Goal: Information Seeking & Learning: Learn about a topic

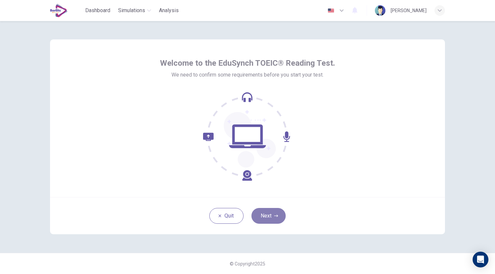
click at [268, 214] on button "Next" at bounding box center [268, 216] width 34 height 16
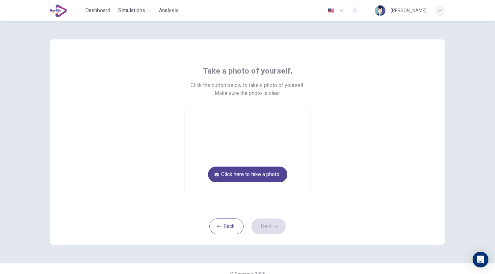
click at [252, 177] on button "Click here to take a photo" at bounding box center [247, 175] width 79 height 16
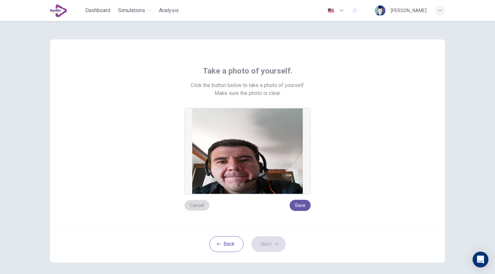
click at [194, 205] on button "Cancel" at bounding box center [196, 205] width 25 height 11
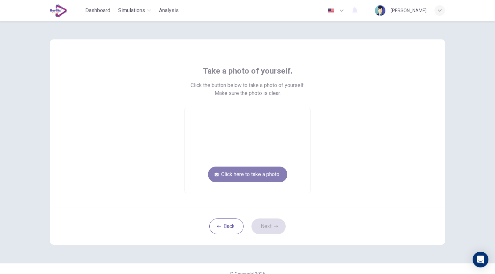
click at [243, 176] on button "Click here to take a photo" at bounding box center [247, 175] width 79 height 16
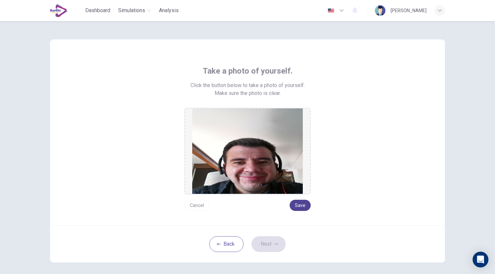
click at [298, 202] on button "Save" at bounding box center [299, 205] width 21 height 11
click at [264, 245] on button "Next" at bounding box center [268, 245] width 34 height 16
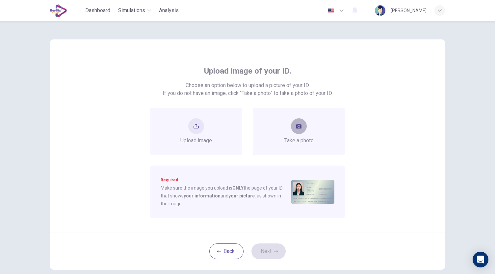
click at [299, 130] on button "take photo" at bounding box center [299, 126] width 16 height 16
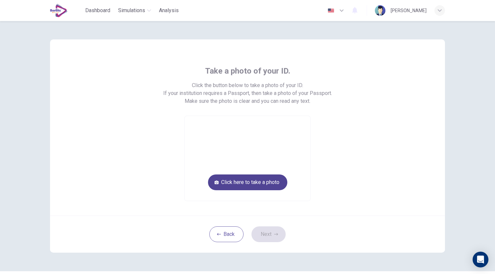
click at [257, 181] on button "Click here to take a photo" at bounding box center [247, 183] width 79 height 16
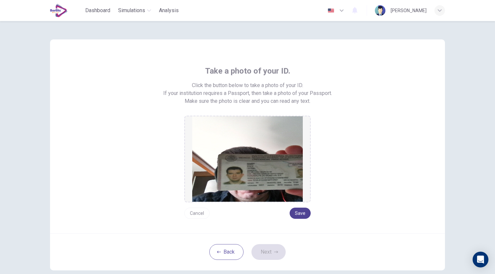
click at [299, 215] on button "Save" at bounding box center [299, 213] width 21 height 11
click at [297, 213] on button "Save" at bounding box center [299, 213] width 21 height 11
click at [269, 256] on button "Next" at bounding box center [268, 252] width 34 height 16
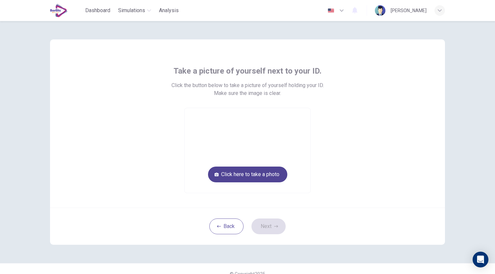
click at [252, 178] on button "Click here to take a photo" at bounding box center [247, 175] width 79 height 16
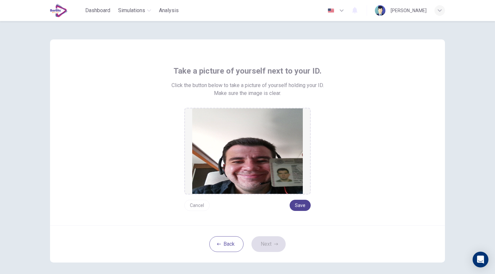
click at [299, 204] on button "Save" at bounding box center [299, 205] width 21 height 11
click at [266, 244] on button "Next" at bounding box center [268, 245] width 34 height 16
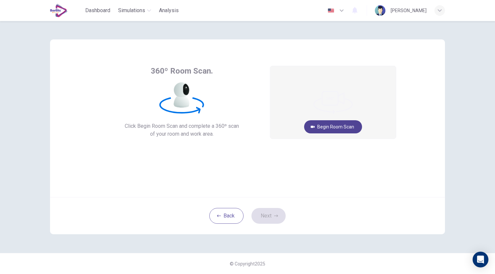
click at [322, 129] on button "Begin Room Scan" at bounding box center [333, 126] width 58 height 13
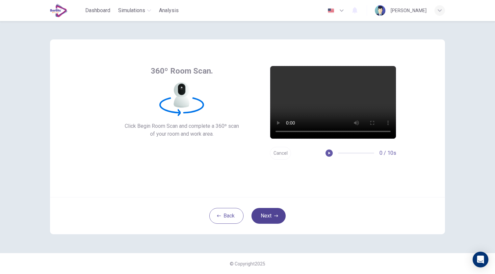
click at [266, 219] on button "Next" at bounding box center [268, 216] width 34 height 16
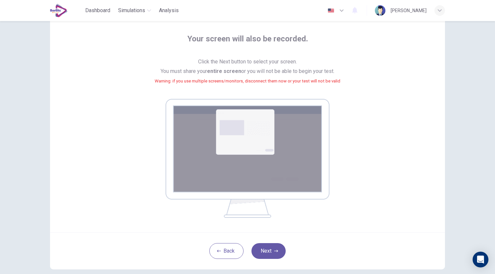
scroll to position [30, 0]
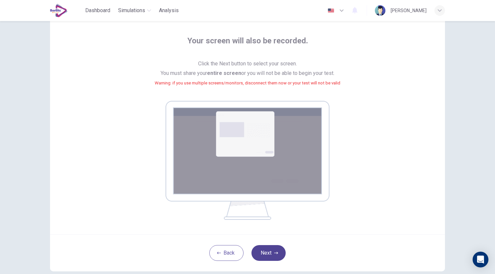
click at [270, 251] on button "Next" at bounding box center [268, 253] width 34 height 16
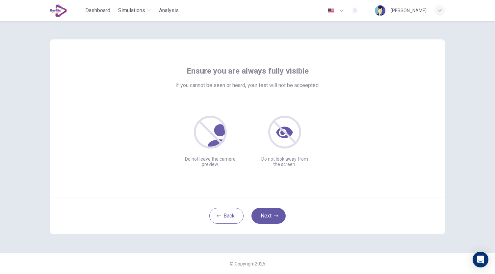
scroll to position [0, 0]
click at [268, 214] on button "Next" at bounding box center [268, 216] width 34 height 16
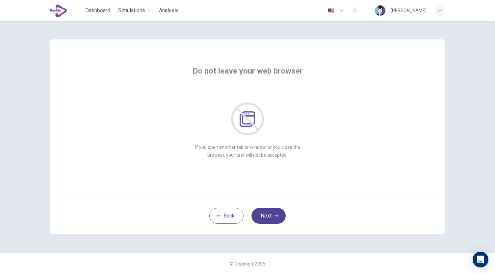
click at [268, 214] on button "Next" at bounding box center [268, 216] width 34 height 16
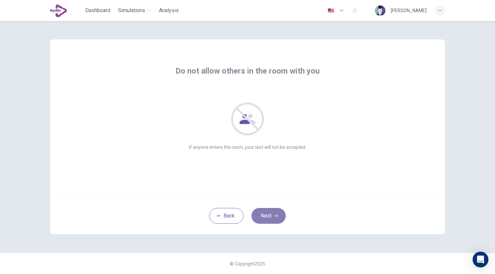
click at [268, 214] on button "Next" at bounding box center [268, 216] width 34 height 16
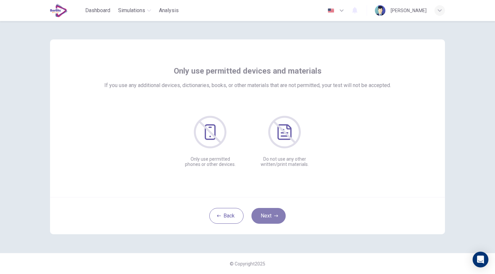
click at [268, 214] on button "Next" at bounding box center [268, 216] width 34 height 16
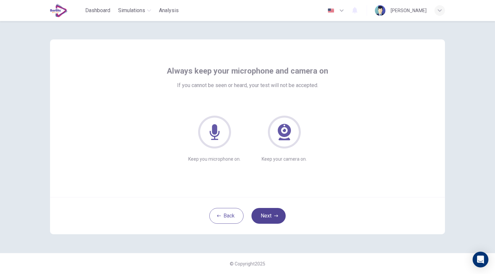
click at [268, 214] on button "Next" at bounding box center [268, 216] width 34 height 16
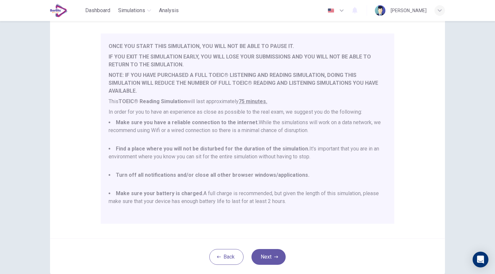
scroll to position [86, 0]
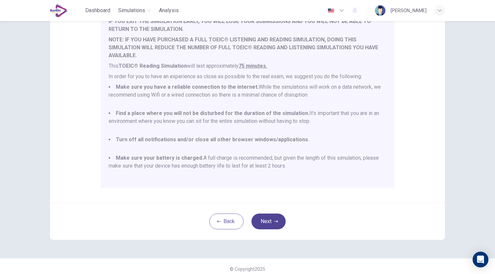
click at [271, 223] on button "Next" at bounding box center [268, 222] width 34 height 16
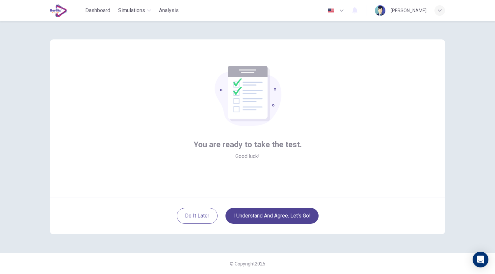
scroll to position [0, 0]
click at [266, 217] on button "I understand and agree. Let’s go!" at bounding box center [271, 216] width 93 height 16
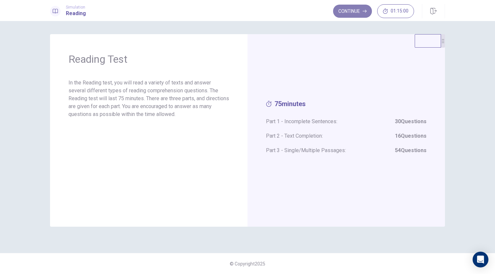
click at [350, 11] on button "Continue" at bounding box center [352, 11] width 39 height 13
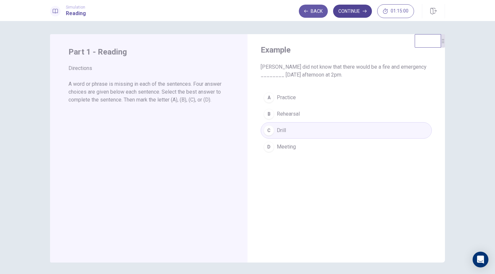
click at [350, 11] on button "Continue" at bounding box center [352, 11] width 39 height 13
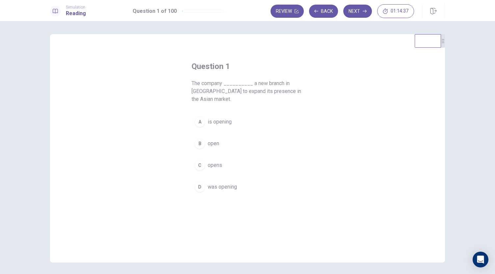
click at [214, 121] on span "is opening" at bounding box center [220, 122] width 24 height 8
click at [356, 13] on button "Next" at bounding box center [357, 11] width 29 height 13
click at [213, 136] on span "had implemented" at bounding box center [228, 136] width 40 height 8
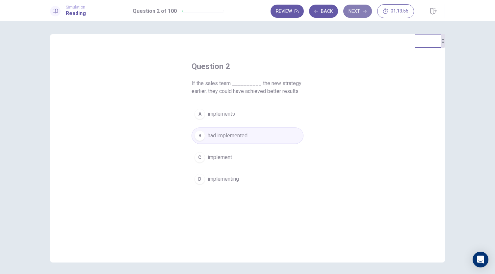
click at [354, 11] on button "Next" at bounding box center [357, 11] width 29 height 13
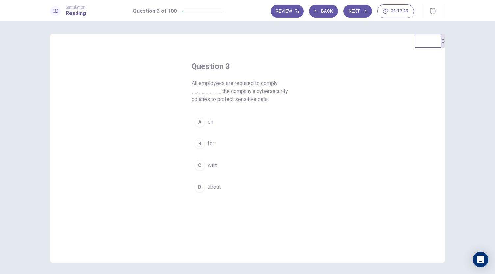
click at [211, 164] on span "with" at bounding box center [213, 166] width 10 height 8
click at [359, 9] on button "Next" at bounding box center [357, 11] width 29 height 13
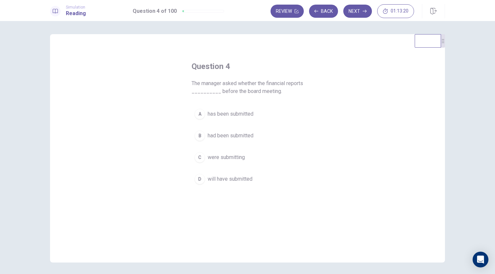
click at [220, 135] on span "had been submitted" at bounding box center [231, 136] width 46 height 8
click at [354, 10] on button "Next" at bounding box center [357, 11] width 29 height 13
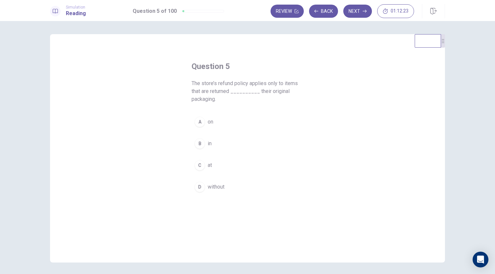
click at [208, 143] on span "in" at bounding box center [210, 144] width 4 height 8
click at [355, 8] on button "Next" at bounding box center [357, 11] width 29 height 13
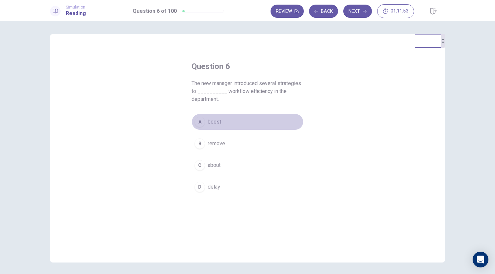
click at [211, 121] on span "boost" at bounding box center [214, 122] width 13 height 8
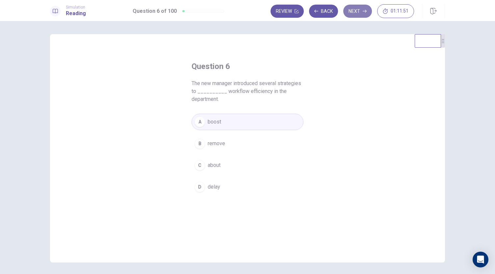
click at [354, 12] on button "Next" at bounding box center [357, 11] width 29 height 13
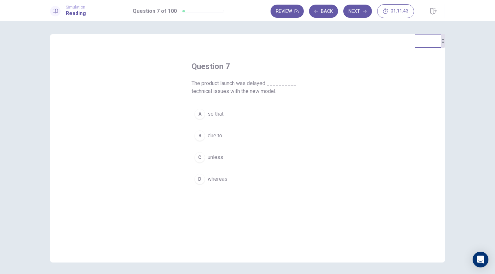
click at [211, 135] on span "due to" at bounding box center [215, 136] width 14 height 8
click at [359, 12] on button "Next" at bounding box center [357, 11] width 29 height 13
click at [212, 186] on span "since" at bounding box center [214, 187] width 13 height 8
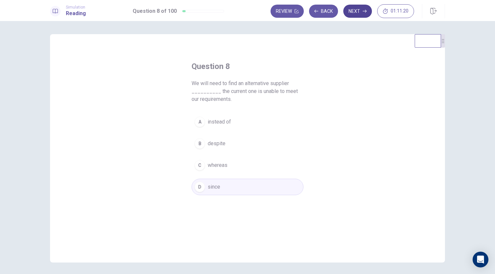
click at [359, 11] on button "Next" at bounding box center [357, 11] width 29 height 13
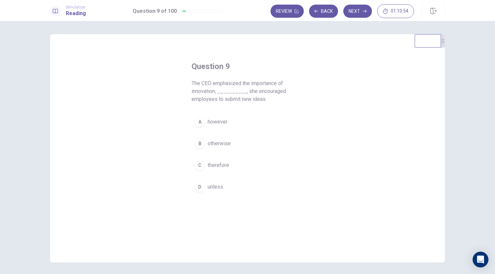
click at [211, 163] on span "therefore" at bounding box center [218, 166] width 21 height 8
click at [355, 10] on button "Next" at bounding box center [357, 11] width 29 height 13
click at [214, 135] on span "whom" at bounding box center [215, 136] width 14 height 8
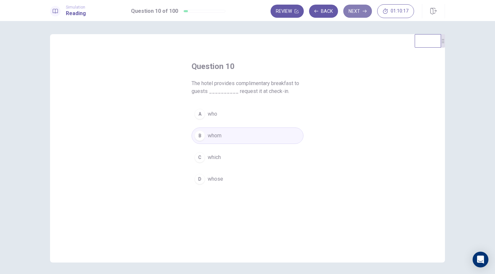
click at [354, 12] on button "Next" at bounding box center [357, 11] width 29 height 13
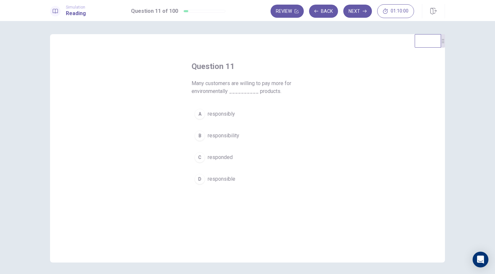
click at [219, 176] on span "responsible" at bounding box center [222, 179] width 28 height 8
click at [205, 183] on button "D responsible" at bounding box center [247, 179] width 112 height 16
click at [358, 12] on button "Next" at bounding box center [357, 11] width 29 height 13
click at [211, 140] on span "which" at bounding box center [214, 144] width 13 height 8
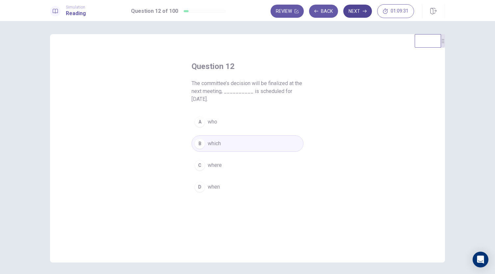
click at [361, 12] on button "Next" at bounding box center [357, 11] width 29 height 13
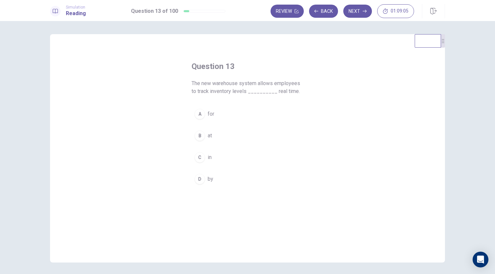
click at [205, 155] on button "C in" at bounding box center [247, 157] width 112 height 16
click at [355, 11] on button "Next" at bounding box center [357, 11] width 29 height 13
click at [211, 157] on span "collaborative" at bounding box center [223, 158] width 30 height 8
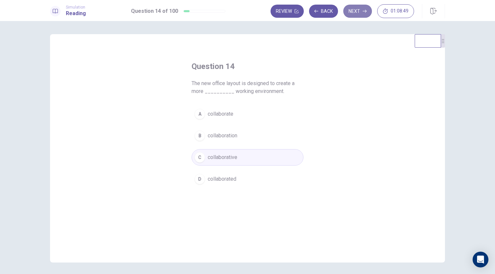
click at [361, 11] on button "Next" at bounding box center [357, 11] width 29 height 13
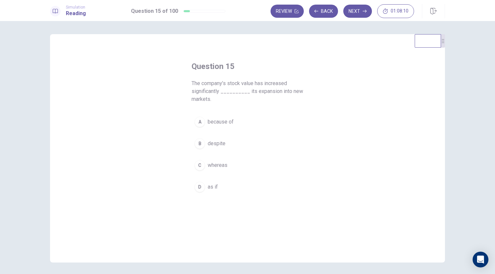
click at [219, 124] on span "because of" at bounding box center [221, 122] width 26 height 8
click at [361, 10] on button "Next" at bounding box center [357, 11] width 29 height 13
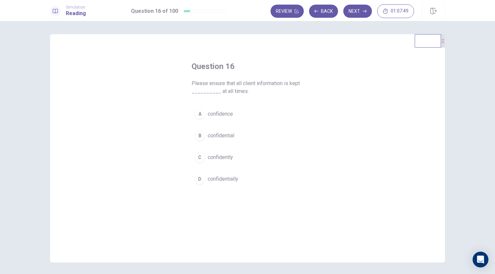
click at [215, 138] on span "confidential" at bounding box center [221, 136] width 27 height 8
click at [359, 12] on button "Next" at bounding box center [357, 11] width 29 height 13
click at [215, 180] on span "dramatically" at bounding box center [222, 179] width 28 height 8
click at [360, 11] on button "Next" at bounding box center [357, 11] width 29 height 13
click at [208, 113] on span "absence" at bounding box center [218, 114] width 20 height 8
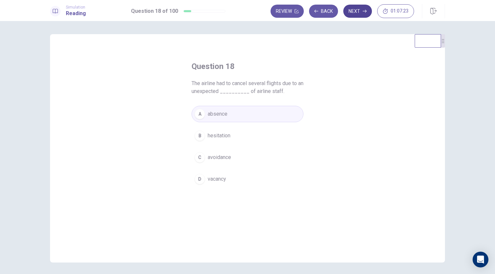
click at [354, 13] on button "Next" at bounding box center [357, 11] width 29 height 13
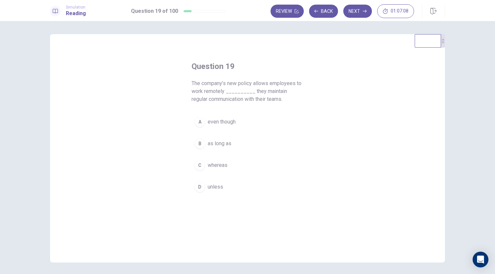
click at [217, 142] on span "as long as" at bounding box center [220, 144] width 24 height 8
click at [356, 10] on button "Next" at bounding box center [357, 11] width 29 height 13
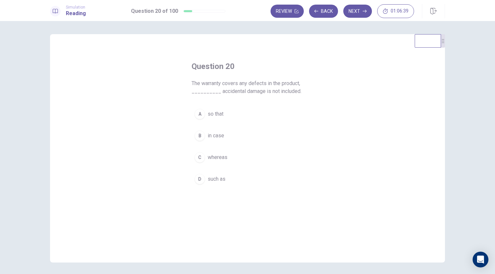
click at [215, 159] on span "whereas" at bounding box center [218, 158] width 20 height 8
click at [353, 11] on button "Next" at bounding box center [357, 11] width 29 height 13
click at [214, 122] on span "in case of" at bounding box center [219, 122] width 23 height 8
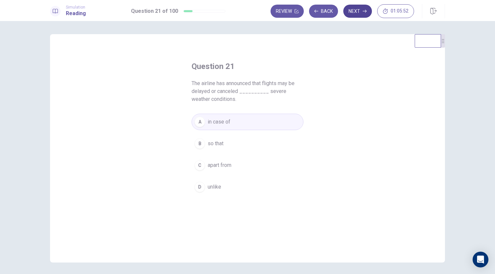
click at [355, 9] on button "Next" at bounding box center [357, 11] width 29 height 13
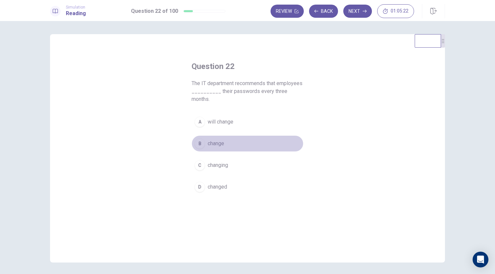
click at [212, 144] on span "change" at bounding box center [216, 144] width 16 height 8
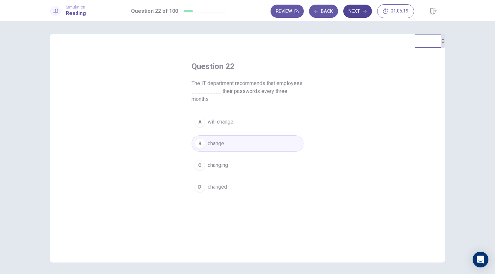
click at [356, 12] on button "Next" at bounding box center [357, 11] width 29 height 13
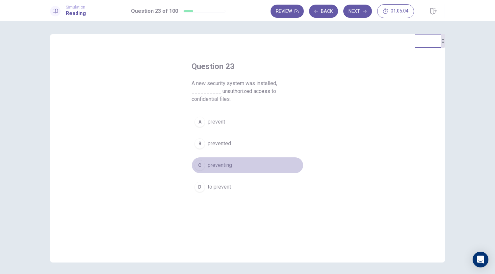
click at [213, 162] on span "preventing" at bounding box center [220, 166] width 24 height 8
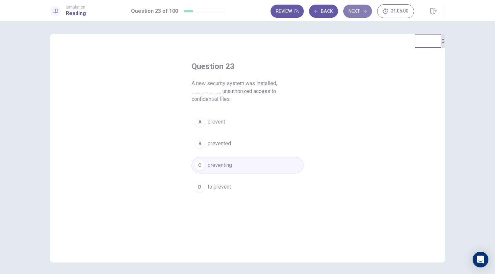
click at [351, 12] on button "Next" at bounding box center [357, 11] width 29 height 13
click at [213, 188] on span "immediately" at bounding box center [222, 187] width 28 height 8
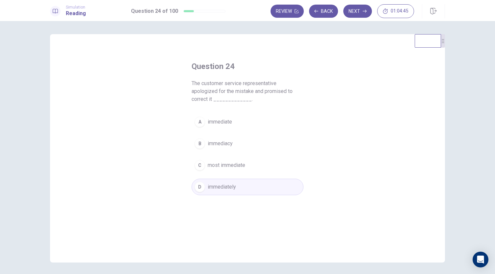
click at [208, 184] on span "immediately" at bounding box center [222, 187] width 28 height 8
click at [358, 10] on button "Next" at bounding box center [357, 11] width 29 height 13
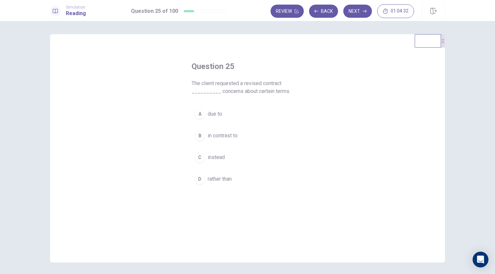
click at [211, 114] on span "due to" at bounding box center [215, 114] width 14 height 8
click at [353, 12] on button "Next" at bounding box center [357, 11] width 29 height 13
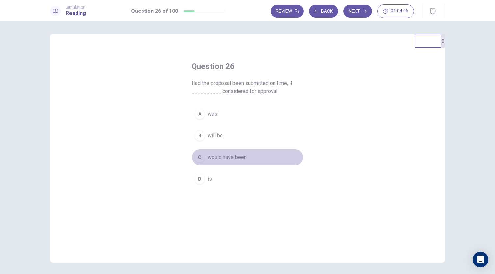
click at [212, 158] on span "would have been" at bounding box center [227, 158] width 39 height 8
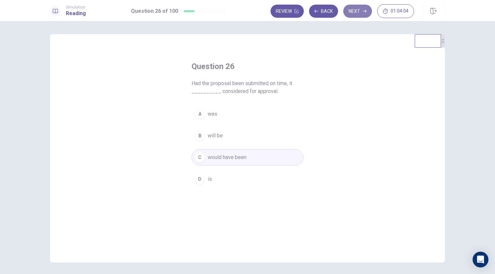
click at [360, 10] on button "Next" at bounding box center [357, 11] width 29 height 13
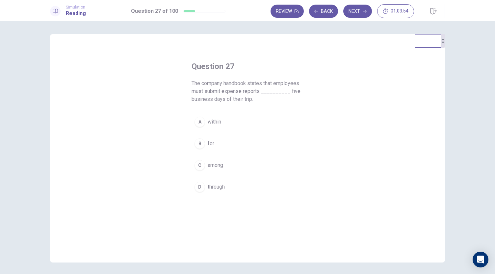
click at [208, 121] on span "within" at bounding box center [214, 122] width 13 height 8
click at [351, 11] on button "Next" at bounding box center [357, 11] width 29 height 13
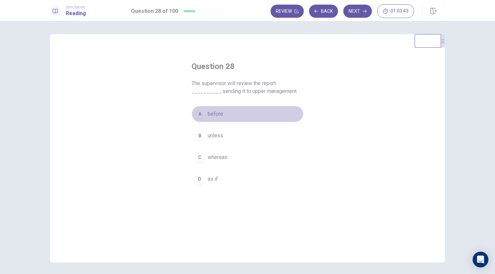
click at [209, 113] on span "before" at bounding box center [215, 114] width 15 height 8
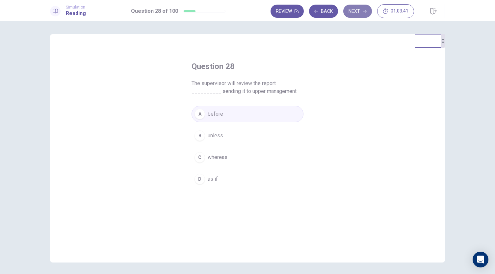
click at [358, 9] on button "Next" at bounding box center [357, 11] width 29 height 13
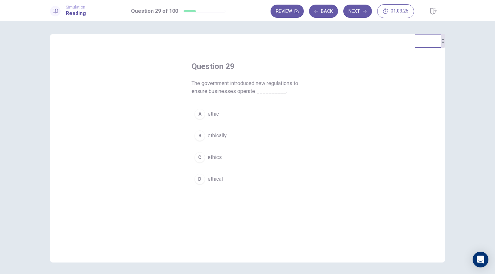
click at [210, 134] on span "ethically" at bounding box center [217, 136] width 19 height 8
click at [357, 12] on button "Next" at bounding box center [357, 11] width 29 height 13
click at [200, 167] on div "C" at bounding box center [199, 165] width 11 height 11
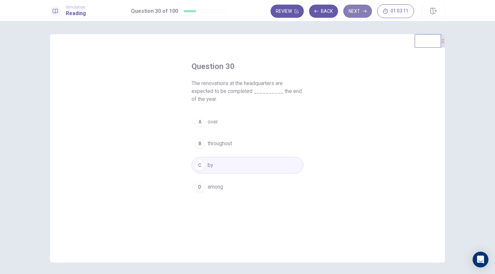
click at [358, 12] on button "Next" at bounding box center [357, 11] width 29 height 13
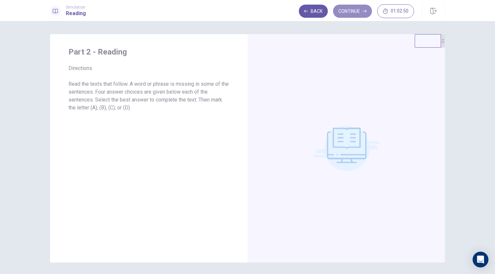
click at [358, 12] on button "Continue" at bounding box center [352, 11] width 39 height 13
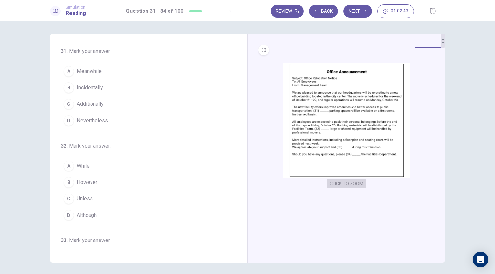
click at [341, 183] on button "CLICK TO ZOOM" at bounding box center [346, 183] width 39 height 9
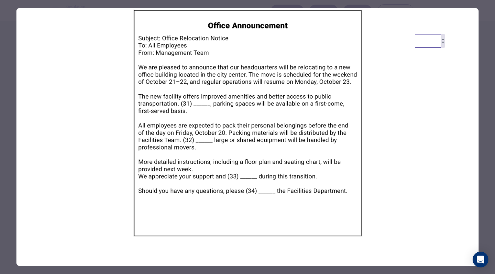
click at [245, 113] on img at bounding box center [247, 123] width 462 height 230
drag, startPoint x: 494, startPoint y: 169, endPoint x: 494, endPoint y: 198, distance: 29.3
click at [494, 198] on div at bounding box center [247, 137] width 495 height 274
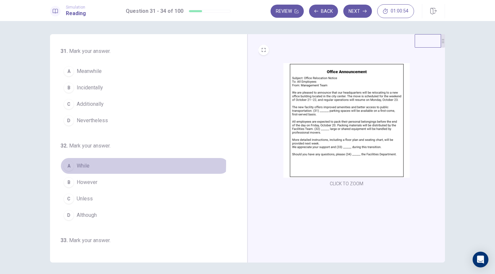
click at [80, 163] on span "While" at bounding box center [83, 166] width 13 height 8
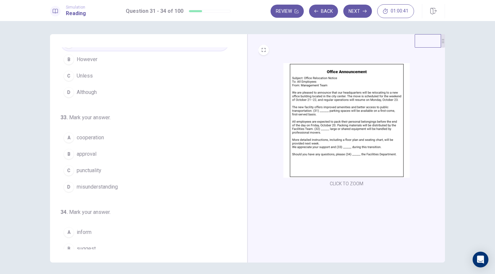
scroll to position [128, 0]
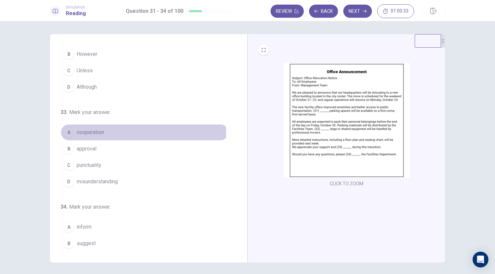
click at [83, 130] on span "cooperation" at bounding box center [90, 133] width 27 height 8
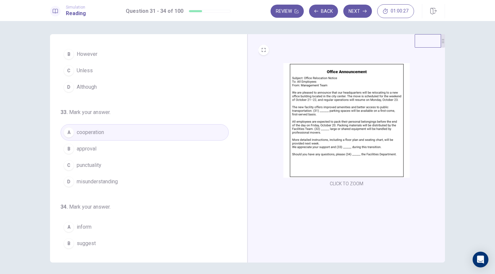
drag, startPoint x: 240, startPoint y: 186, endPoint x: 242, endPoint y: 209, distance: 22.7
click at [242, 209] on div "31 . Mark your answer. A Meanwhile B Incidentally C Additionally D Nevertheless…" at bounding box center [148, 148] width 197 height 229
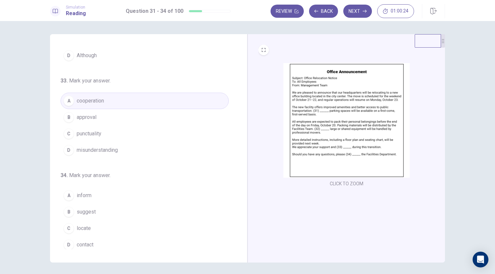
click at [83, 242] on span "contact" at bounding box center [85, 245] width 17 height 8
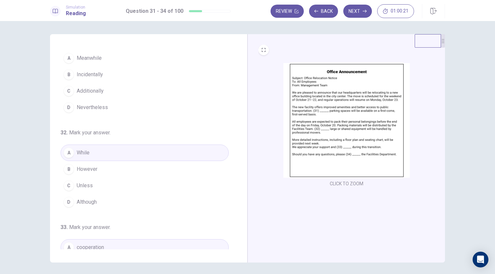
scroll to position [0, 0]
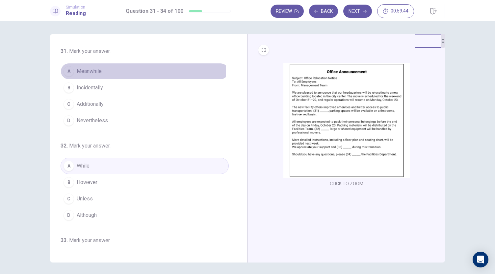
click at [81, 71] on span "Meanwhile" at bounding box center [89, 71] width 25 height 8
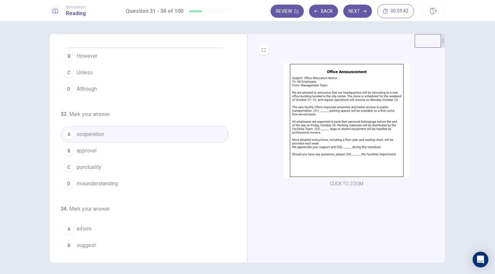
scroll to position [160, 0]
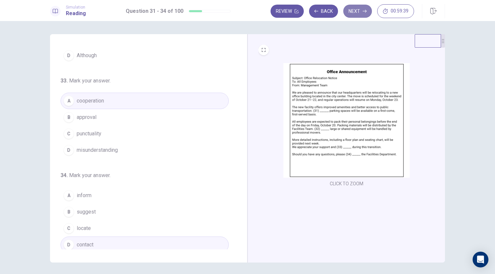
click at [358, 15] on button "Next" at bounding box center [357, 11] width 29 height 13
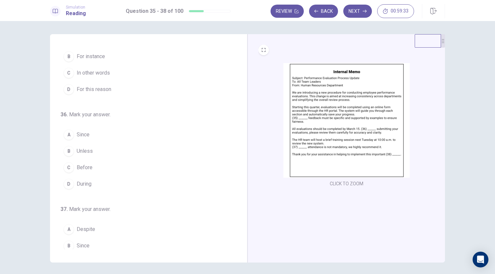
scroll to position [0, 0]
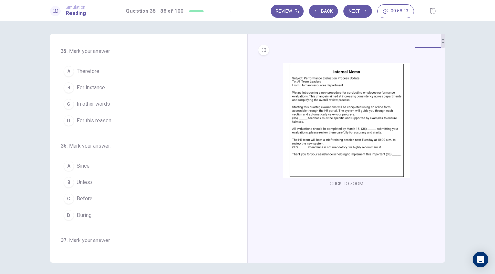
click at [82, 197] on span "Before" at bounding box center [85, 199] width 16 height 8
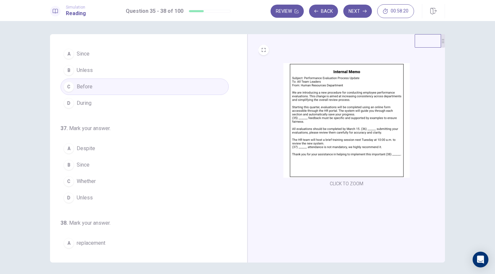
scroll to position [115, 0]
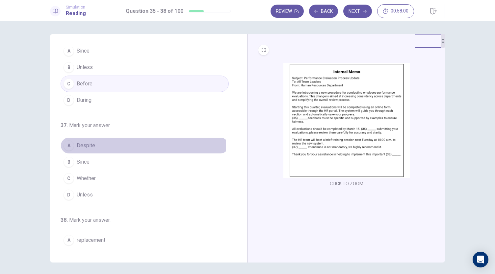
click at [81, 143] on span "Despite" at bounding box center [86, 146] width 18 height 8
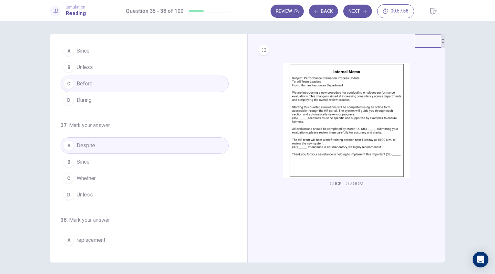
scroll to position [160, 0]
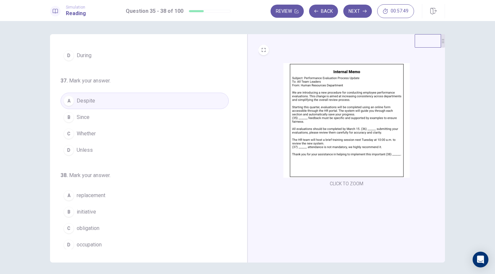
click at [81, 208] on span "initiative" at bounding box center [86, 212] width 19 height 8
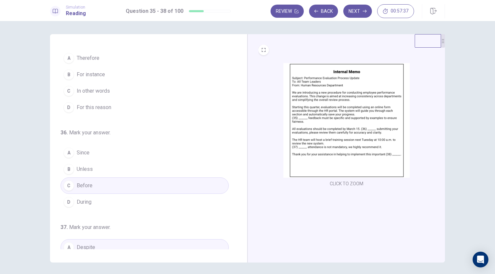
scroll to position [0, 0]
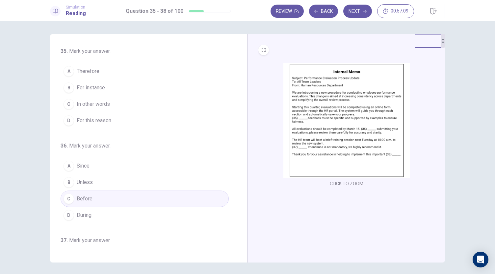
click at [81, 120] on span "For this reason" at bounding box center [94, 121] width 35 height 8
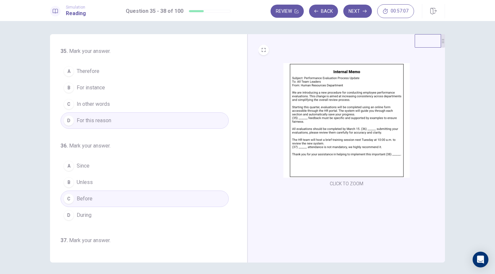
scroll to position [160, 0]
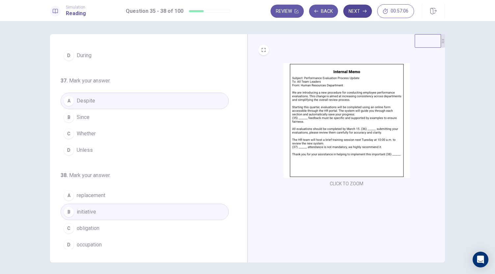
click at [354, 13] on button "Next" at bounding box center [357, 11] width 29 height 13
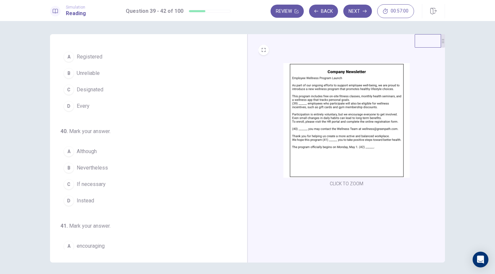
scroll to position [0, 0]
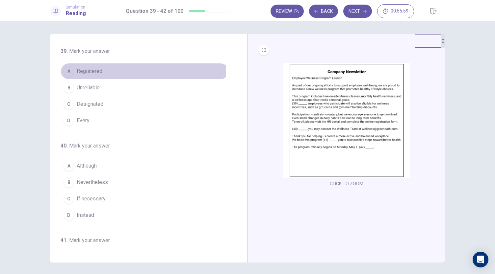
click at [80, 72] on span "Registered" at bounding box center [90, 71] width 26 height 8
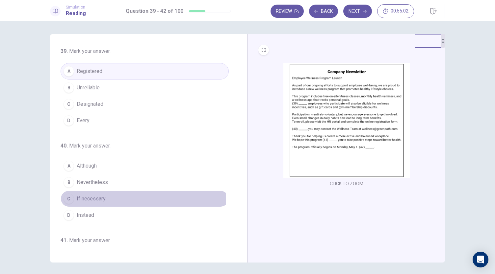
click at [89, 197] on span "If necessary" at bounding box center [91, 199] width 29 height 8
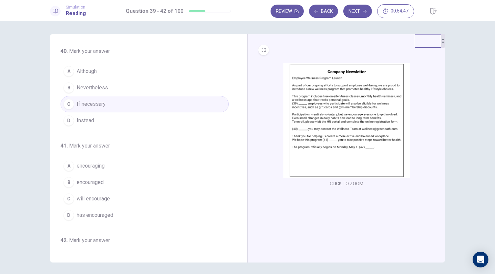
scroll to position [97, 0]
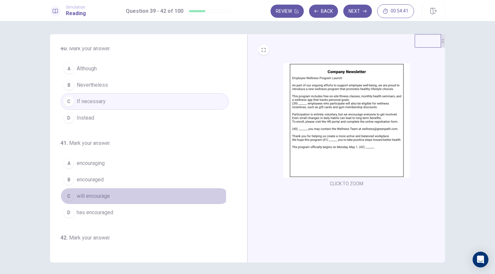
click at [83, 195] on span "will encourage" at bounding box center [93, 196] width 33 height 8
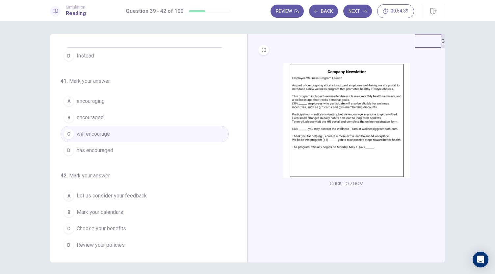
scroll to position [160, 0]
click at [107, 208] on span "Mark your calendars" at bounding box center [100, 212] width 46 height 8
click at [356, 12] on button "Next" at bounding box center [357, 11] width 29 height 13
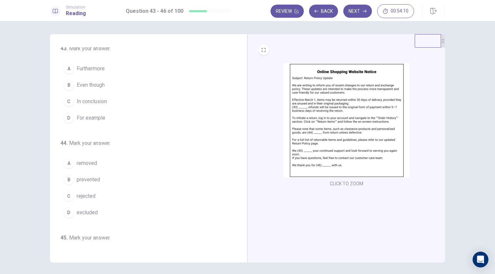
scroll to position [0, 0]
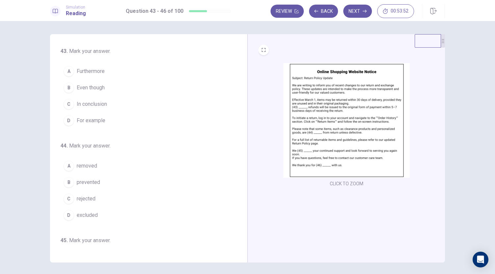
click at [336, 183] on button "CLICK TO ZOOM" at bounding box center [346, 183] width 39 height 9
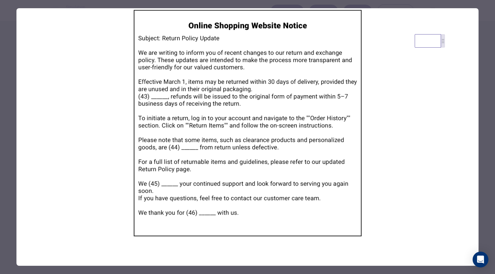
click at [92, 73] on img at bounding box center [247, 123] width 462 height 230
click at [9, 46] on div at bounding box center [247, 137] width 495 height 274
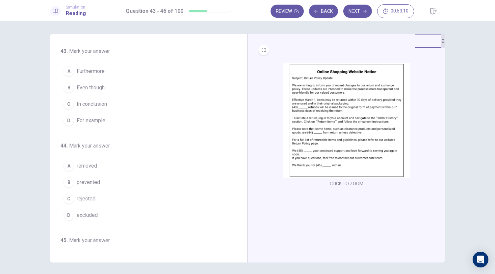
click at [84, 88] on span "Even though" at bounding box center [91, 88] width 28 height 8
click at [83, 214] on span "excluded" at bounding box center [87, 216] width 21 height 8
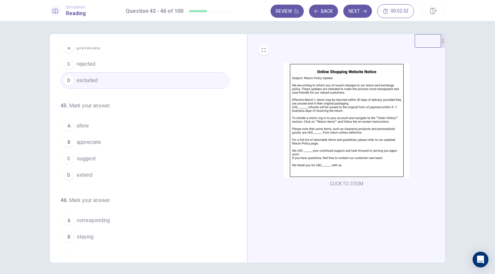
scroll to position [136, 0]
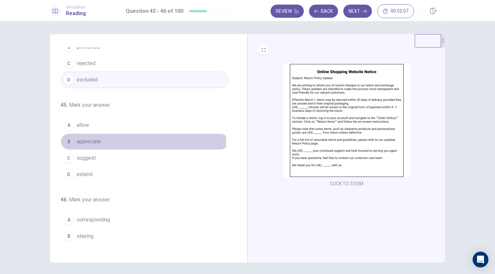
click at [82, 140] on span "appreciate" at bounding box center [89, 142] width 24 height 8
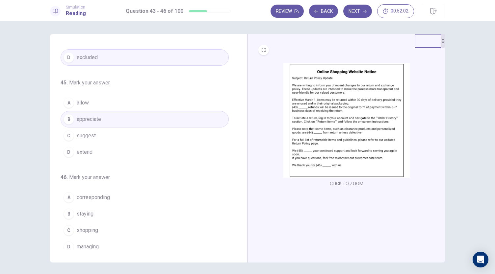
scroll to position [160, 0]
click at [81, 225] on span "shopping" at bounding box center [87, 229] width 21 height 8
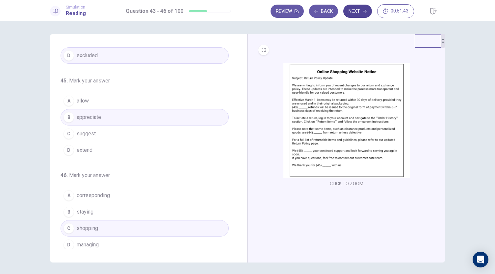
click at [358, 12] on button "Next" at bounding box center [357, 11] width 29 height 13
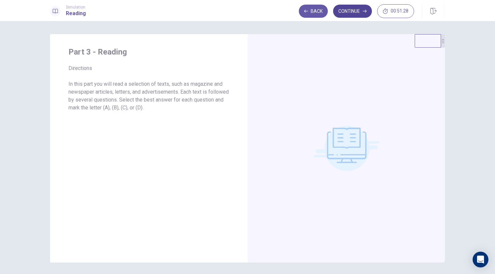
click at [347, 11] on button "Continue" at bounding box center [352, 11] width 39 height 13
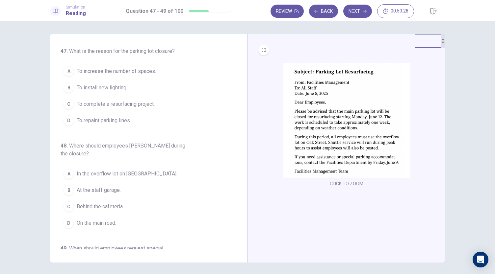
click at [103, 102] on span "To complete a resurfacing project." at bounding box center [116, 104] width 78 height 8
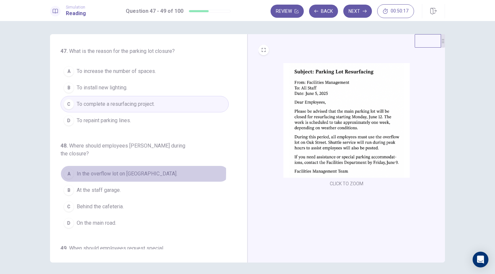
click at [90, 170] on span "In the overflow lot on [GEOGRAPHIC_DATA]." at bounding box center [127, 174] width 101 height 8
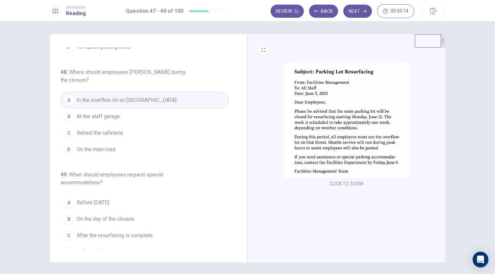
scroll to position [74, 0]
click at [87, 248] on span "By [DATE]." at bounding box center [88, 252] width 23 height 8
click at [357, 14] on button "Next" at bounding box center [357, 11] width 29 height 13
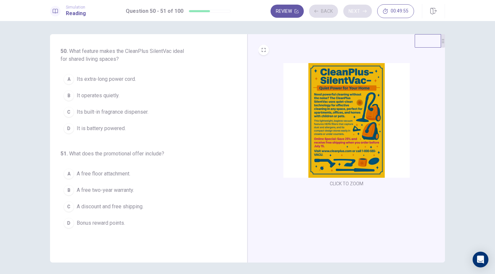
scroll to position [0, 0]
click at [341, 185] on button "CLICK TO ZOOM" at bounding box center [346, 183] width 39 height 9
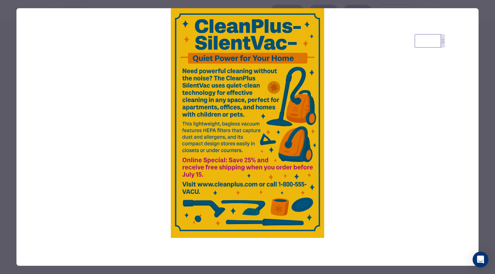
click at [133, 69] on img at bounding box center [247, 123] width 462 height 230
click at [9, 70] on div at bounding box center [247, 137] width 495 height 274
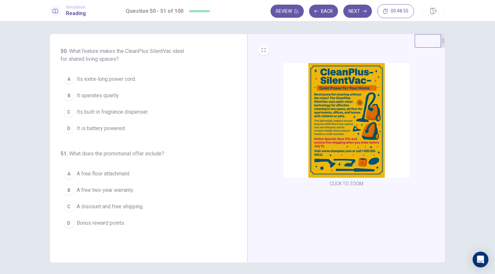
click at [340, 183] on button "CLICK TO ZOOM" at bounding box center [346, 183] width 39 height 9
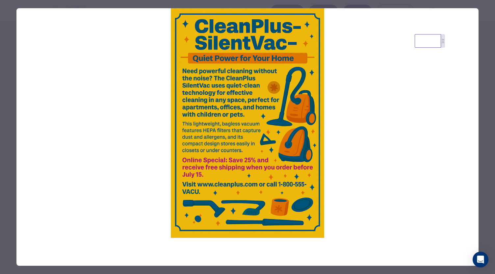
click at [5, 50] on div at bounding box center [247, 137] width 495 height 274
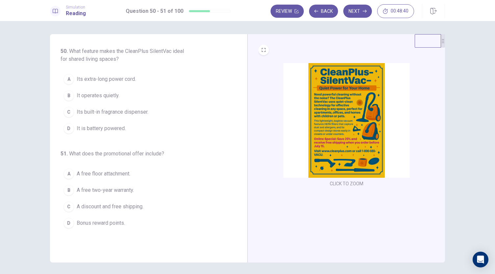
click at [92, 95] on span "It operates quietly." at bounding box center [98, 96] width 43 height 8
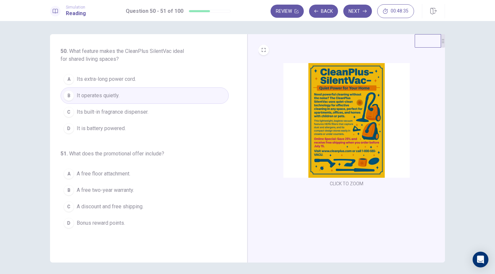
click at [335, 183] on button "CLICK TO ZOOM" at bounding box center [346, 183] width 39 height 9
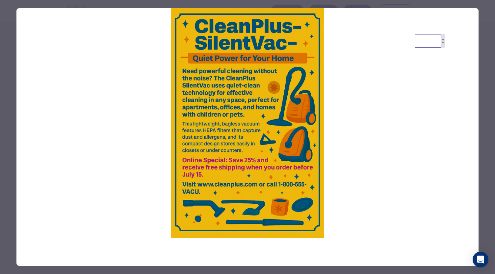
click at [11, 88] on div at bounding box center [247, 137] width 495 height 274
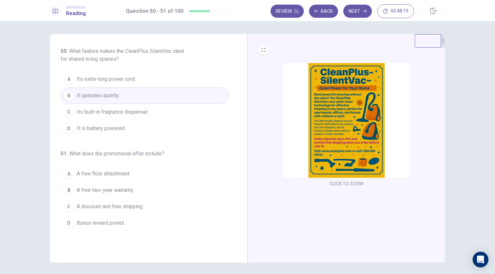
click at [91, 205] on span "A discount and free shipping." at bounding box center [110, 207] width 67 height 8
click at [83, 206] on span "A discount and free shipping." at bounding box center [110, 207] width 67 height 8
click at [359, 10] on button "Next" at bounding box center [357, 11] width 29 height 13
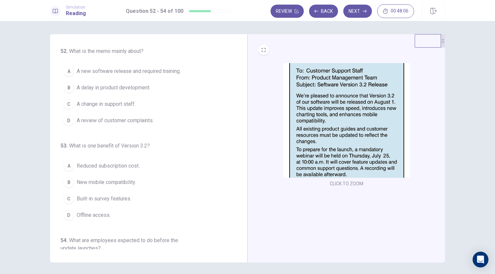
click at [340, 184] on button "CLICK TO ZOOM" at bounding box center [346, 183] width 39 height 9
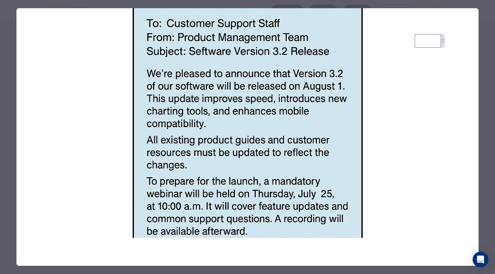
click at [7, 113] on div at bounding box center [247, 137] width 495 height 274
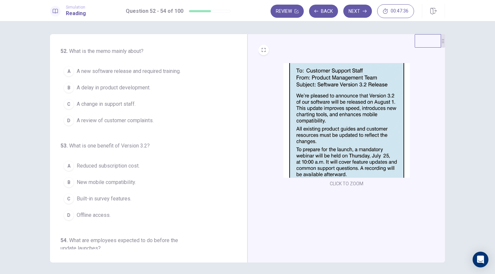
click at [343, 183] on button "CLICK TO ZOOM" at bounding box center [346, 183] width 39 height 9
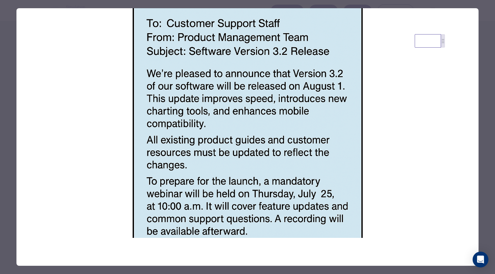
click at [7, 90] on div at bounding box center [247, 137] width 495 height 274
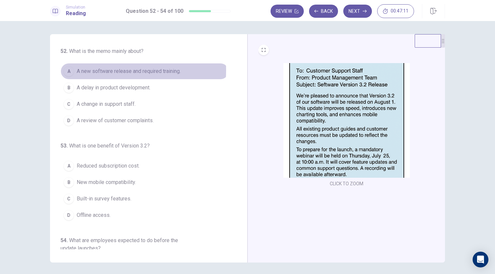
click at [88, 70] on span "A new software release and required training." at bounding box center [129, 71] width 104 height 8
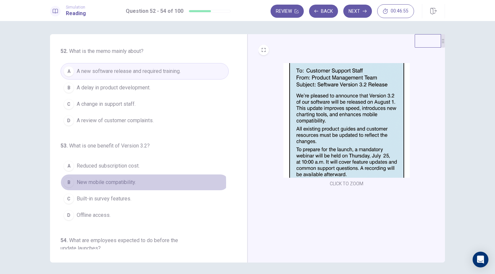
click at [83, 182] on span "New mobile compatibility." at bounding box center [106, 183] width 59 height 8
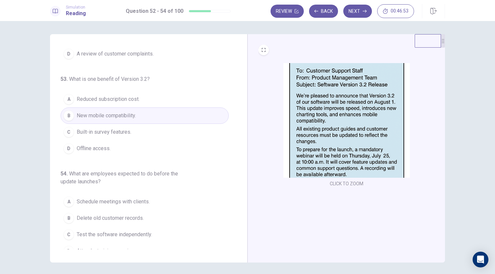
scroll to position [74, 0]
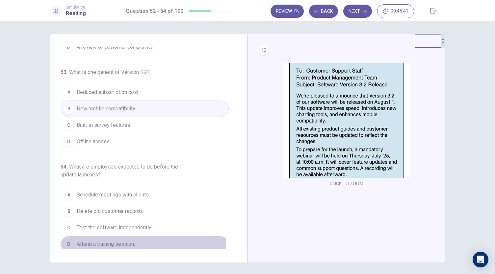
click at [83, 242] on span "Attend a training session." at bounding box center [106, 244] width 58 height 8
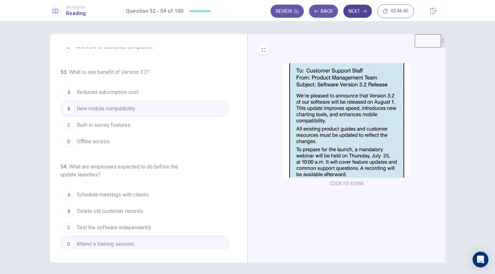
click at [355, 11] on button "Next" at bounding box center [357, 11] width 29 height 13
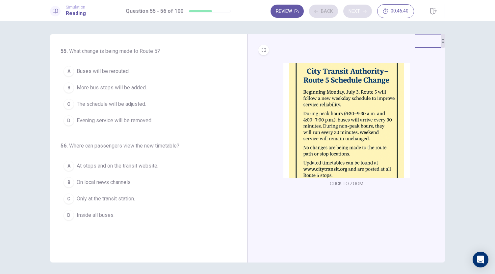
scroll to position [0, 0]
click at [336, 186] on button "CLICK TO ZOOM" at bounding box center [346, 183] width 39 height 9
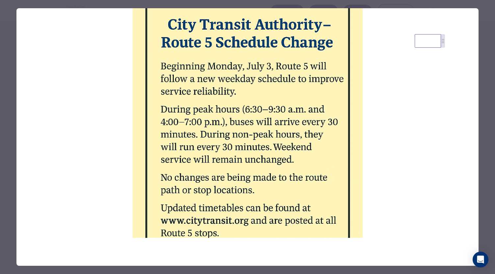
click at [9, 77] on div at bounding box center [247, 137] width 495 height 274
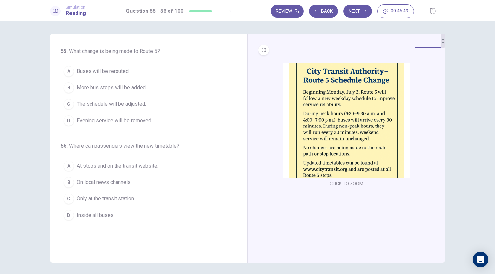
click at [92, 104] on span "The schedule will be adjusted." at bounding box center [111, 104] width 69 height 8
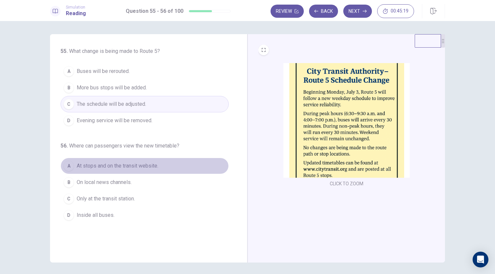
click at [93, 165] on span "At stops and on the transit website." at bounding box center [118, 166] width 82 height 8
click at [86, 166] on span "At stops and on the transit website." at bounding box center [118, 166] width 82 height 8
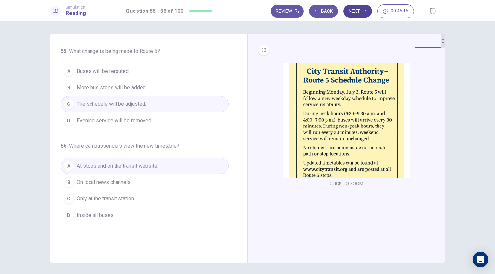
click at [351, 12] on button "Next" at bounding box center [357, 11] width 29 height 13
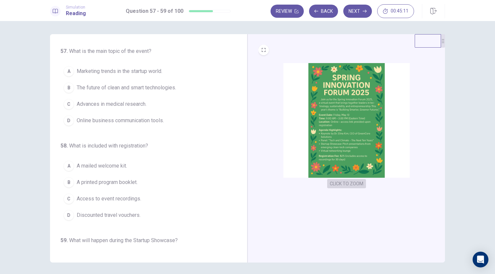
click at [335, 185] on button "CLICK TO ZOOM" at bounding box center [346, 183] width 39 height 9
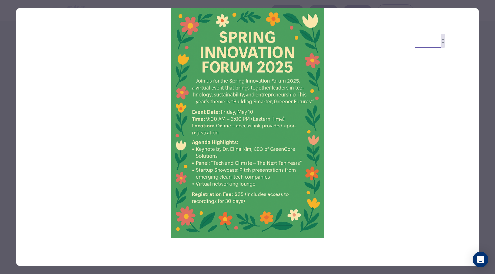
click at [10, 94] on div at bounding box center [247, 137] width 495 height 274
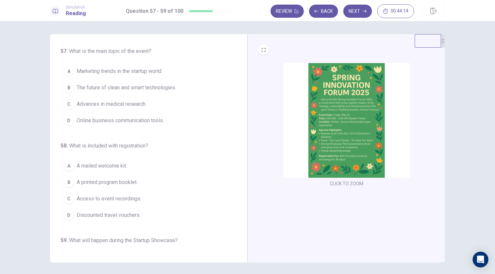
click at [344, 185] on button "CLICK TO ZOOM" at bounding box center [346, 183] width 39 height 9
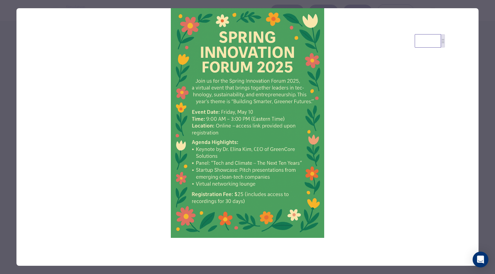
click at [9, 63] on div at bounding box center [247, 137] width 495 height 274
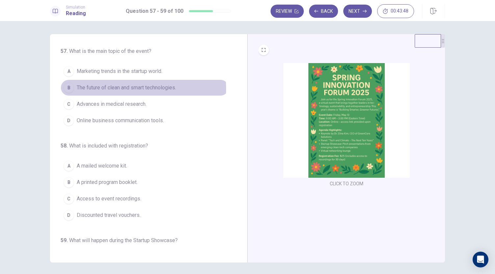
click at [91, 88] on span "The future of clean and smart technologies." at bounding box center [126, 88] width 99 height 8
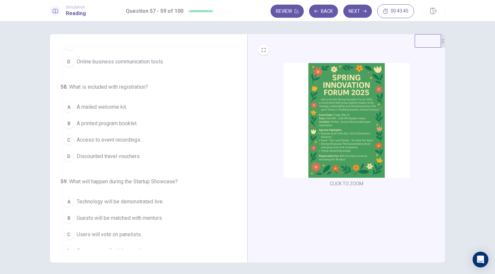
scroll to position [63, 0]
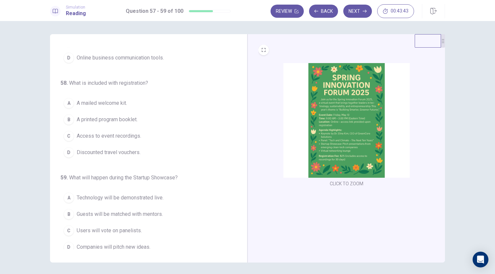
click at [342, 184] on button "CLICK TO ZOOM" at bounding box center [346, 183] width 39 height 9
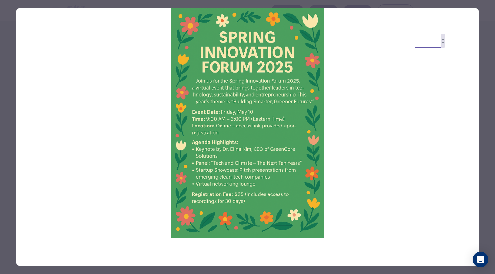
click at [5, 73] on div at bounding box center [247, 137] width 495 height 274
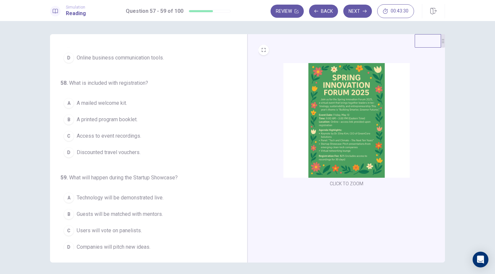
click at [93, 134] on span "Access to event recordings." at bounding box center [109, 136] width 64 height 8
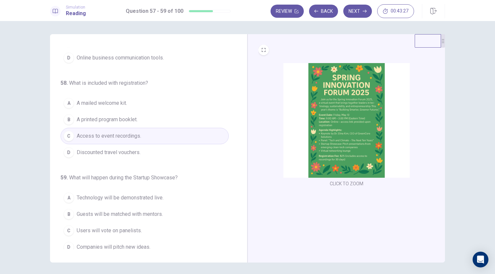
drag, startPoint x: 237, startPoint y: 208, endPoint x: 241, endPoint y: 226, distance: 19.1
click at [241, 226] on div "57 . What is the main topic of the event? A Marketing trends in the startup wor…" at bounding box center [148, 148] width 197 height 229
click at [340, 183] on button "CLICK TO ZOOM" at bounding box center [346, 183] width 39 height 9
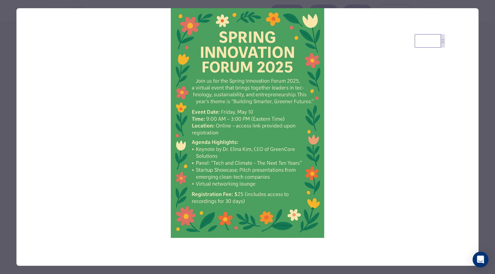
click at [7, 93] on div at bounding box center [247, 137] width 495 height 274
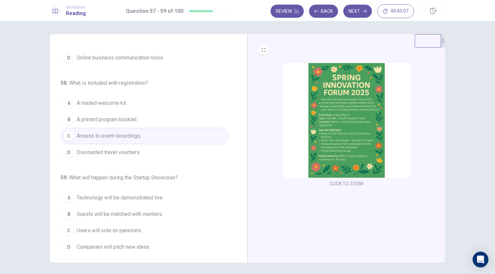
click at [345, 182] on button "CLICK TO ZOOM" at bounding box center [346, 183] width 39 height 9
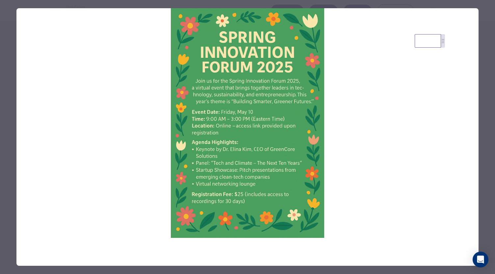
click at [3, 116] on div at bounding box center [247, 137] width 495 height 274
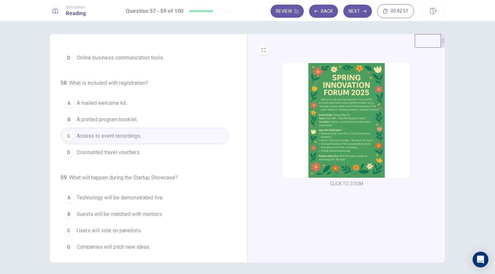
click at [107, 196] on span "Technology will be demonstrated live." at bounding box center [120, 198] width 87 height 8
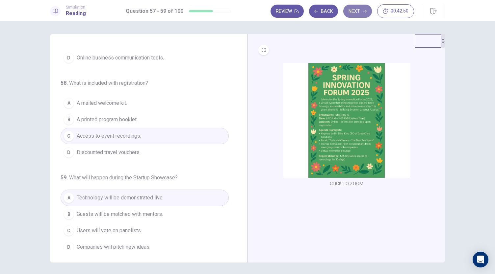
click at [358, 8] on button "Next" at bounding box center [357, 11] width 29 height 13
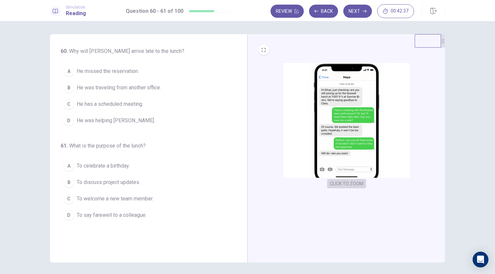
click at [335, 186] on button "CLICK TO ZOOM" at bounding box center [346, 183] width 39 height 9
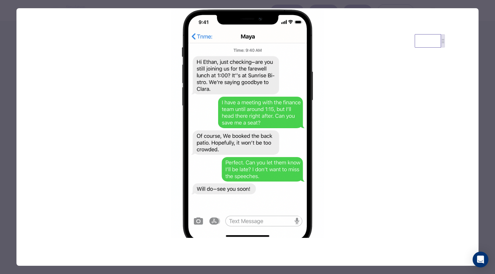
click at [8, 90] on div at bounding box center [247, 137] width 495 height 274
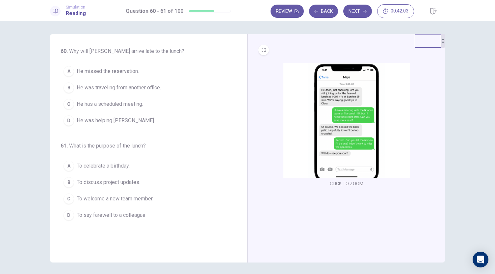
click at [331, 187] on button "CLICK TO ZOOM" at bounding box center [346, 183] width 39 height 9
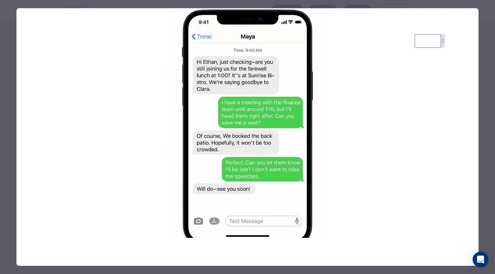
click at [10, 78] on div at bounding box center [247, 137] width 495 height 274
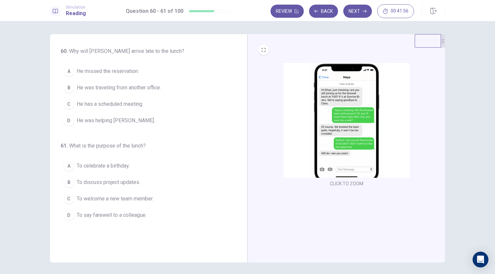
click at [83, 105] on span "He has a scheduled meeting." at bounding box center [110, 104] width 66 height 8
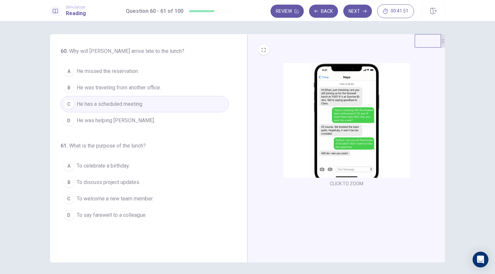
click at [332, 184] on button "CLICK TO ZOOM" at bounding box center [346, 183] width 39 height 9
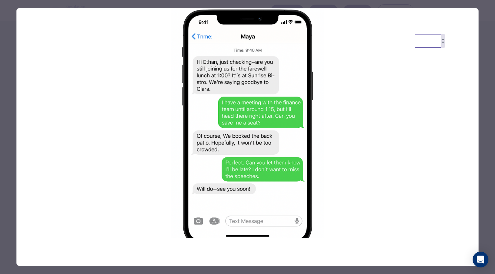
click at [2, 132] on div at bounding box center [247, 137] width 495 height 274
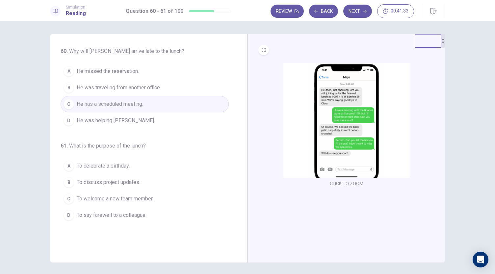
click at [86, 213] on span "To say farewell to a colleague." at bounding box center [112, 216] width 70 height 8
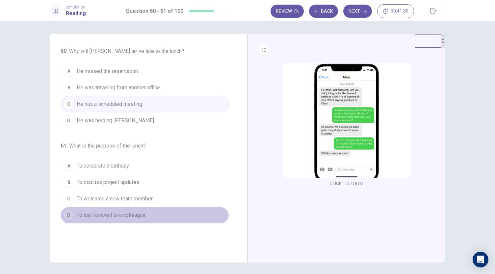
click at [64, 214] on div "D" at bounding box center [68, 215] width 11 height 11
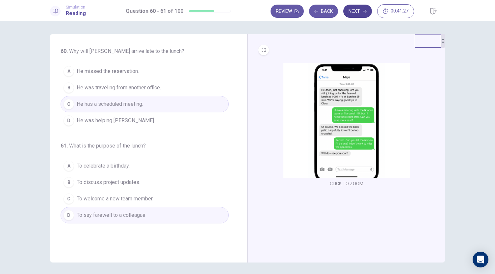
click at [357, 14] on button "Next" at bounding box center [357, 11] width 29 height 13
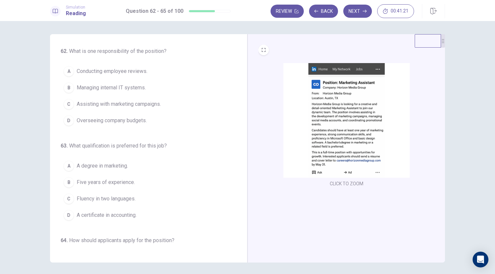
click at [343, 182] on button "CLICK TO ZOOM" at bounding box center [346, 183] width 39 height 9
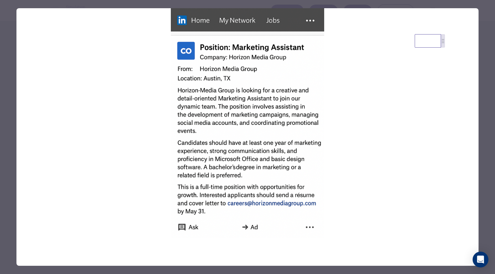
click at [5, 78] on div at bounding box center [247, 137] width 495 height 274
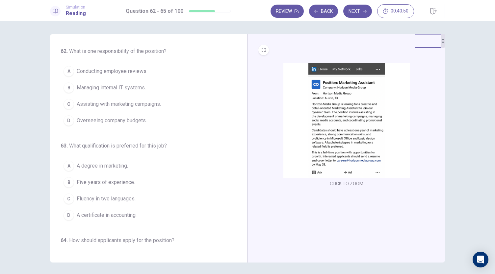
click at [339, 185] on button "CLICK TO ZOOM" at bounding box center [346, 183] width 39 height 9
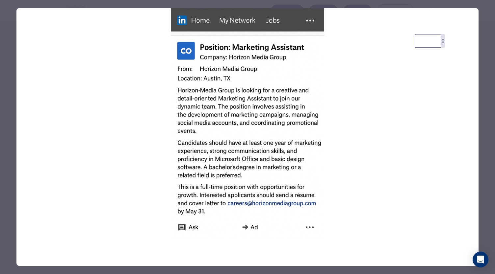
click at [7, 127] on div at bounding box center [247, 137] width 495 height 274
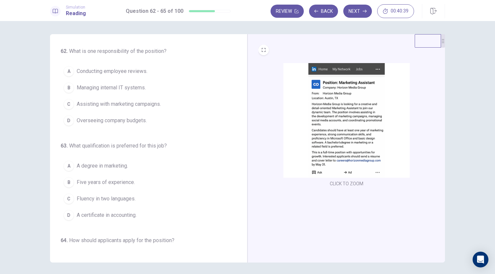
click at [82, 104] on span "Assisting with marketing campaigns." at bounding box center [119, 104] width 84 height 8
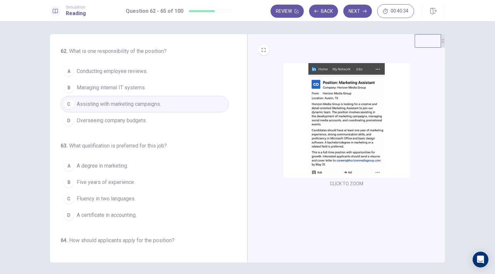
click at [334, 184] on button "CLICK TO ZOOM" at bounding box center [346, 183] width 39 height 9
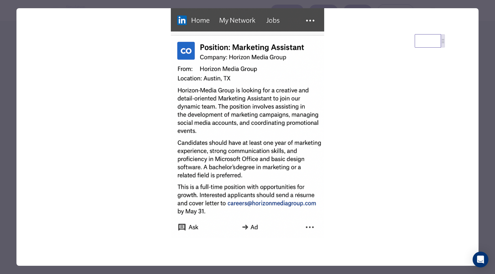
click at [9, 126] on div at bounding box center [247, 137] width 495 height 274
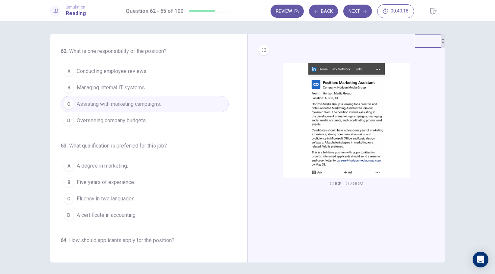
click at [330, 186] on button "CLICK TO ZOOM" at bounding box center [346, 183] width 39 height 9
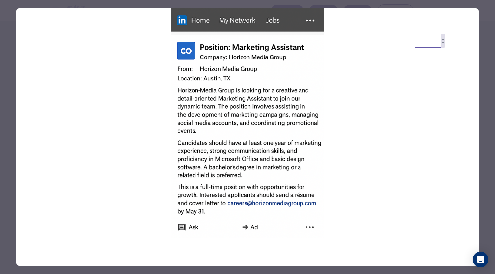
click at [8, 136] on div at bounding box center [247, 137] width 495 height 274
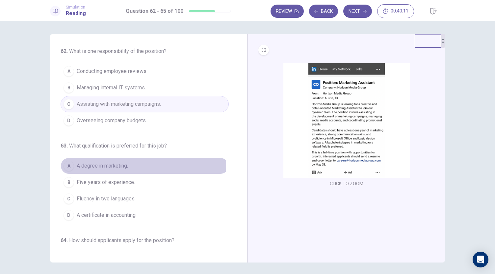
click at [82, 164] on span "A degree in marketing." at bounding box center [102, 166] width 51 height 8
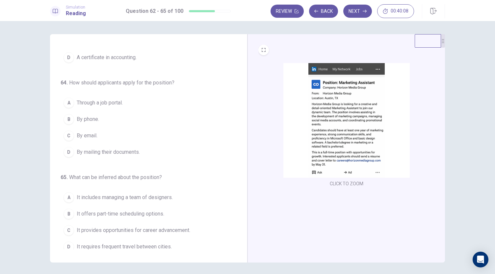
scroll to position [160, 0]
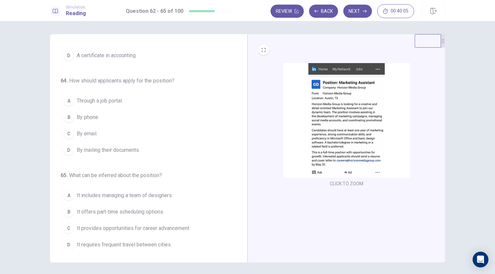
click at [347, 185] on button "CLICK TO ZOOM" at bounding box center [346, 183] width 39 height 9
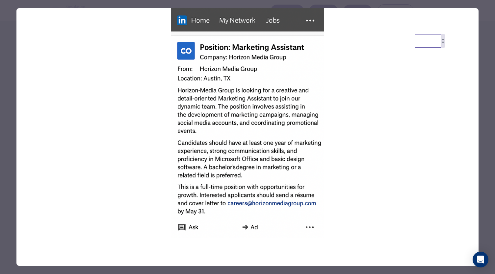
click at [7, 117] on div at bounding box center [247, 137] width 495 height 274
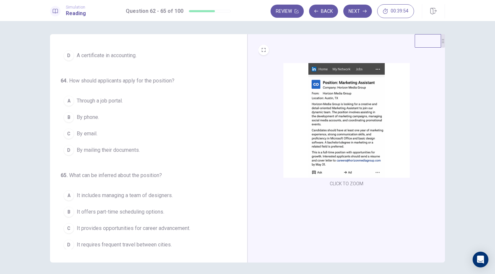
click at [84, 132] on span "By email." at bounding box center [87, 134] width 21 height 8
click at [343, 184] on button "CLICK TO ZOOM" at bounding box center [346, 183] width 39 height 9
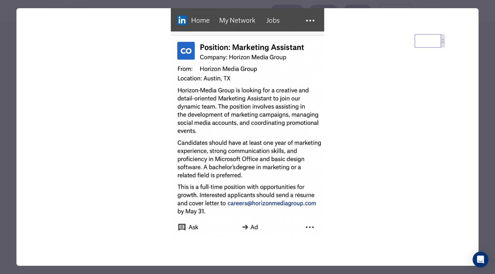
click at [9, 93] on div at bounding box center [247, 137] width 495 height 274
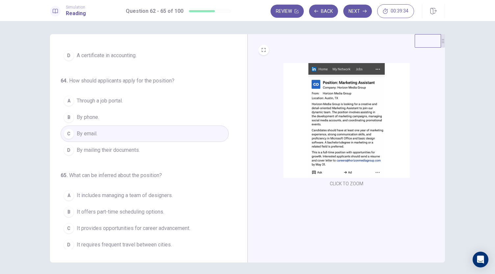
click at [107, 225] on span "It provides opportunities for career advancement." at bounding box center [133, 229] width 113 height 8
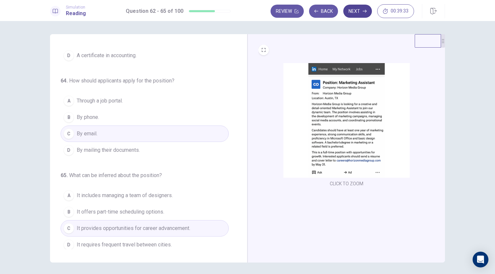
click at [356, 12] on button "Next" at bounding box center [357, 11] width 29 height 13
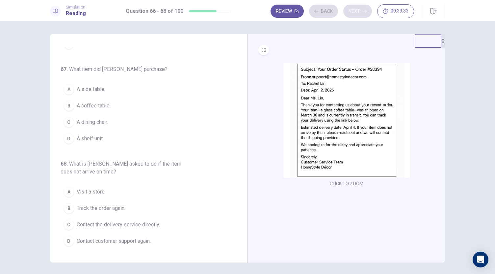
scroll to position [74, 0]
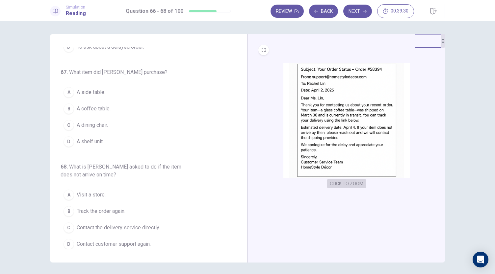
click at [355, 184] on button "CLICK TO ZOOM" at bounding box center [346, 183] width 39 height 9
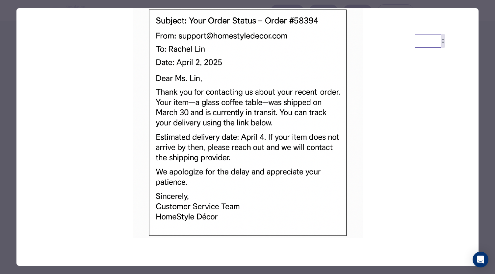
click at [10, 124] on div at bounding box center [247, 137] width 495 height 274
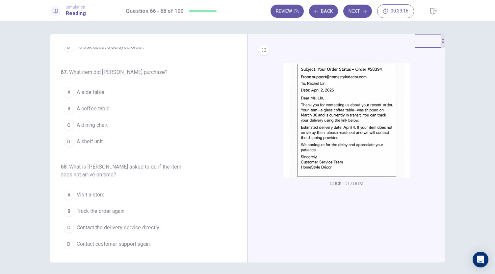
click at [240, 171] on div "66 . Why did [PERSON_NAME] contact the company? A To request a refund. B To can…" at bounding box center [151, 148] width 181 height 202
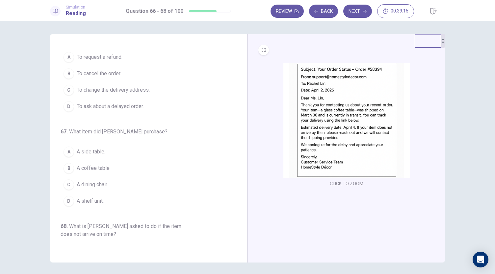
scroll to position [0, 0]
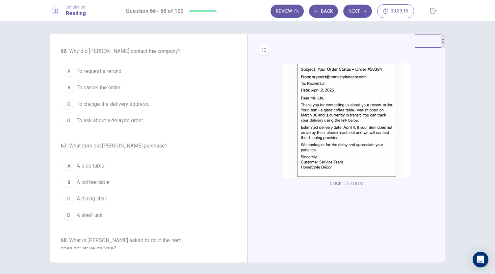
drag, startPoint x: 240, startPoint y: 171, endPoint x: 246, endPoint y: 101, distance: 71.0
click at [246, 101] on div "66 . Why did [PERSON_NAME] contact the company? A To request a refund. B To can…" at bounding box center [247, 148] width 395 height 229
click at [107, 121] on span "To ask about a delayed order." at bounding box center [110, 121] width 67 height 8
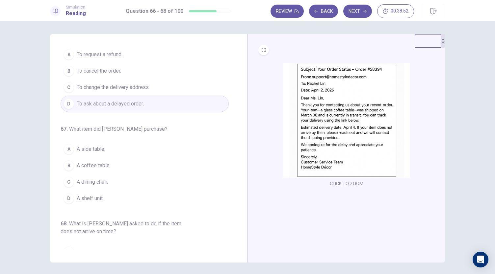
scroll to position [21, 0]
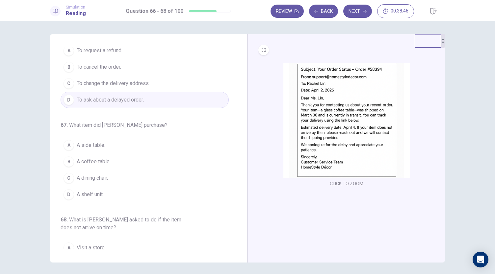
click at [87, 161] on span "A coffee table." at bounding box center [94, 162] width 34 height 8
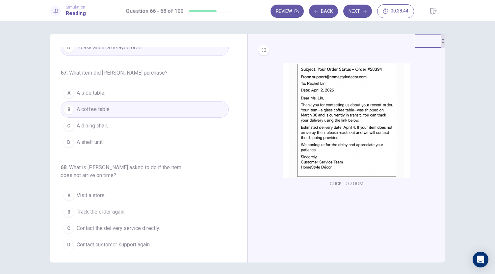
scroll to position [74, 0]
click at [102, 241] on span "Contact customer support again." at bounding box center [114, 244] width 74 height 8
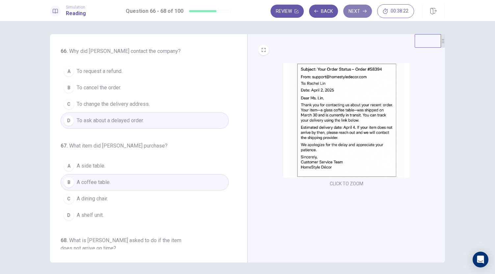
click at [354, 13] on button "Next" at bounding box center [357, 11] width 29 height 13
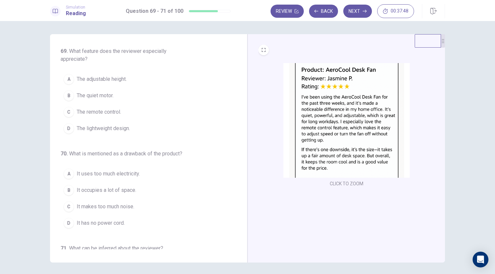
click at [90, 111] on span "The remote control." at bounding box center [99, 112] width 44 height 8
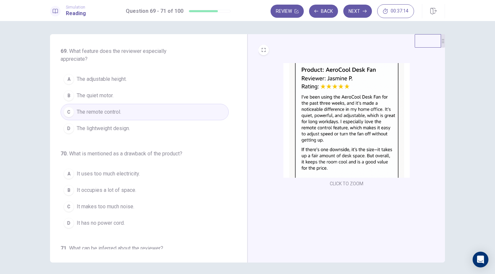
click at [96, 190] on span "It occupies a lot of space." at bounding box center [107, 191] width 60 height 8
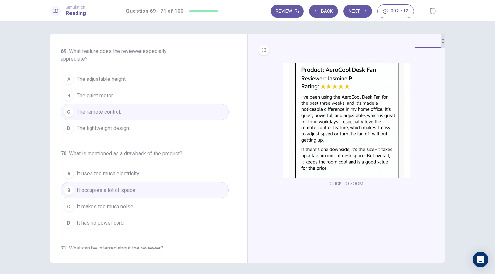
scroll to position [74, 0]
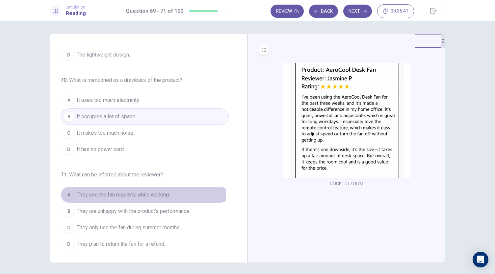
click at [88, 193] on span "They use the fan regularly while working." at bounding box center [123, 195] width 93 height 8
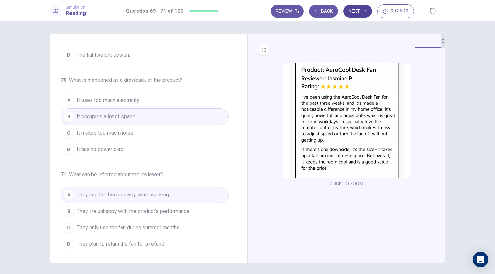
click at [361, 16] on button "Next" at bounding box center [357, 11] width 29 height 13
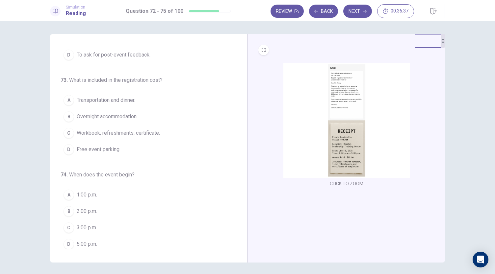
click at [330, 185] on button "CLICK TO ZOOM" at bounding box center [346, 183] width 39 height 9
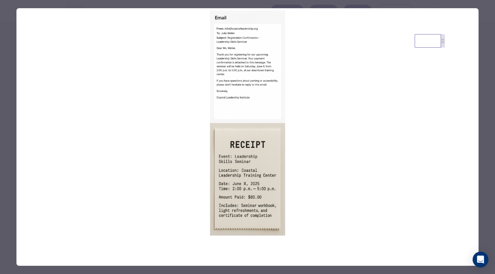
click at [8, 116] on div at bounding box center [247, 137] width 495 height 274
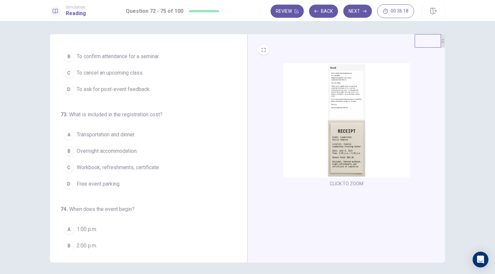
scroll to position [0, 0]
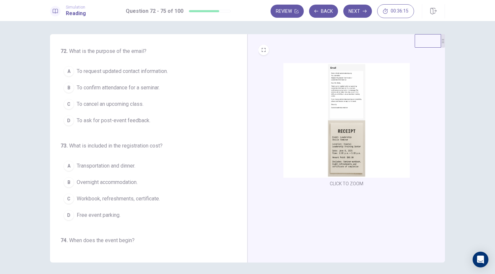
click at [343, 181] on button "CLICK TO ZOOM" at bounding box center [346, 183] width 39 height 9
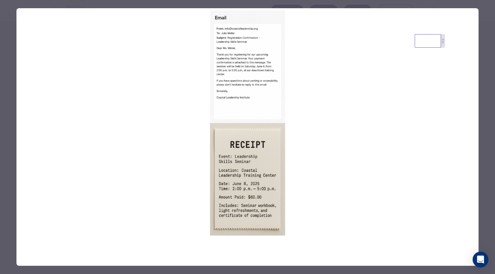
click at [4, 86] on div at bounding box center [247, 137] width 495 height 274
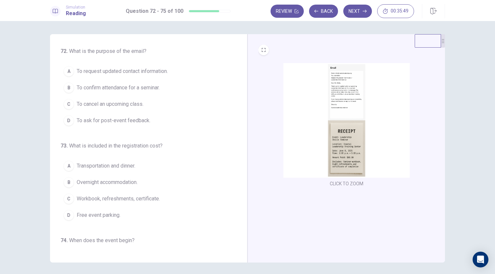
click at [111, 88] on span "To confirm attendance for a seminar." at bounding box center [118, 88] width 83 height 8
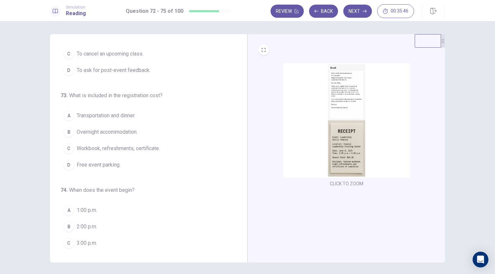
scroll to position [51, 0]
click at [332, 184] on button "CLICK TO ZOOM" at bounding box center [346, 183] width 39 height 9
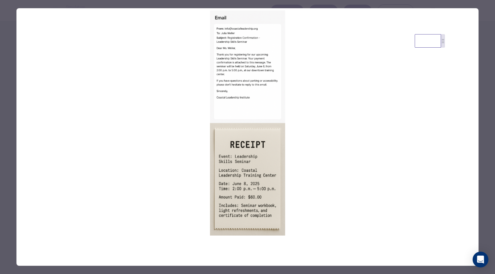
click at [10, 125] on div at bounding box center [247, 137] width 495 height 274
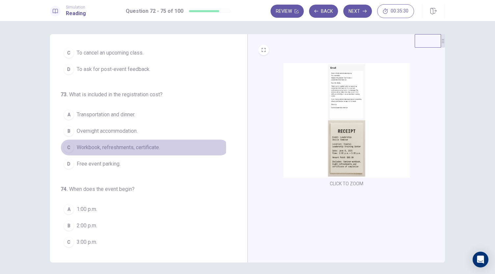
click at [102, 147] on span "Workbook, refreshments, certificate." at bounding box center [118, 148] width 83 height 8
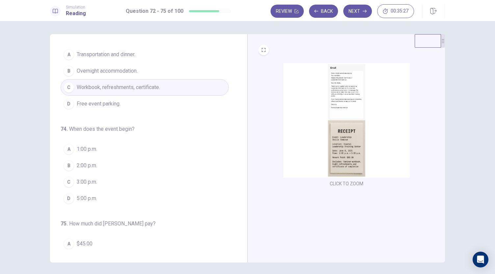
scroll to position [113, 0]
click at [335, 184] on button "CLICK TO ZOOM" at bounding box center [346, 183] width 39 height 9
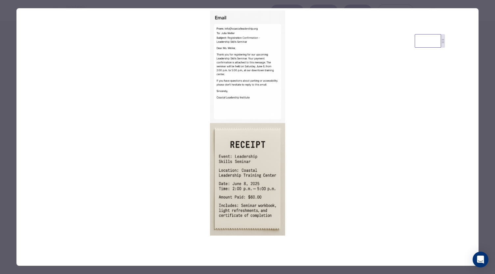
click at [1, 111] on div at bounding box center [247, 137] width 495 height 274
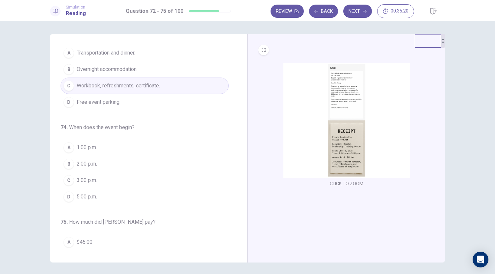
click at [81, 162] on span "2:00 p.m." at bounding box center [87, 164] width 20 height 8
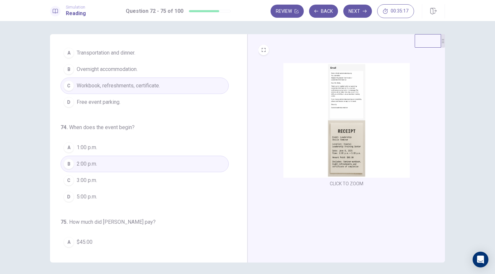
scroll to position [160, 0]
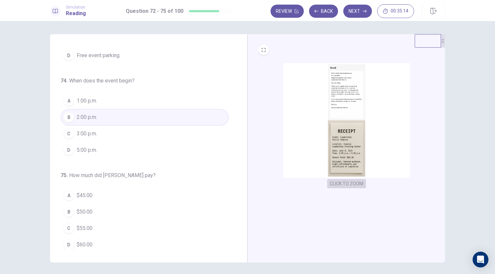
click at [333, 185] on button "CLICK TO ZOOM" at bounding box center [346, 183] width 39 height 9
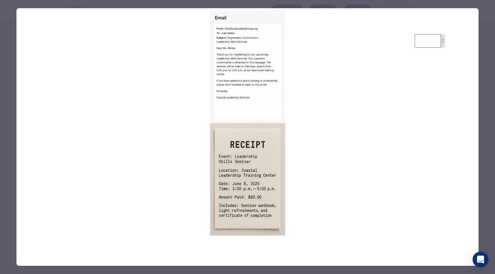
click at [4, 76] on div at bounding box center [247, 137] width 495 height 274
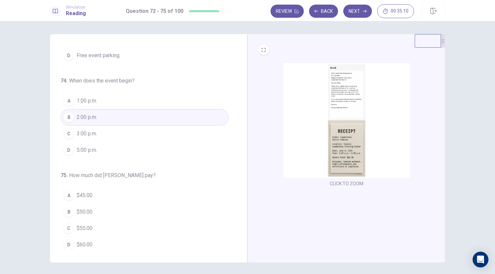
click at [80, 242] on span "$60.00" at bounding box center [85, 245] width 16 height 8
click at [364, 13] on icon "button" at bounding box center [365, 11] width 4 height 4
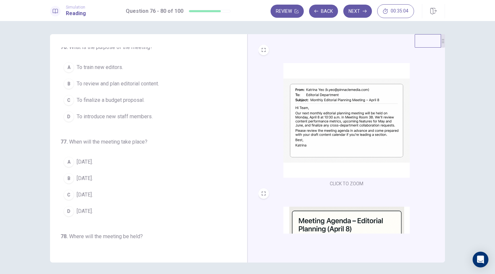
scroll to position [0, 0]
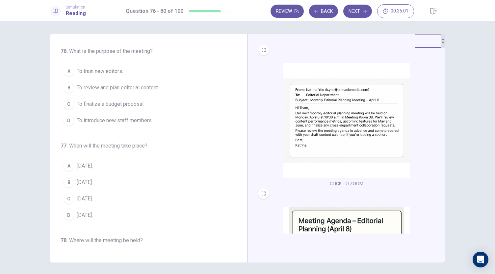
click at [337, 184] on button "CLICK TO ZOOM" at bounding box center [346, 183] width 39 height 9
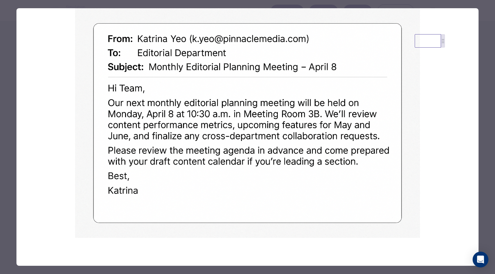
click at [8, 119] on div at bounding box center [247, 137] width 495 height 274
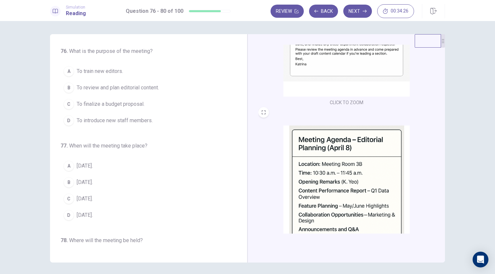
scroll to position [98, 0]
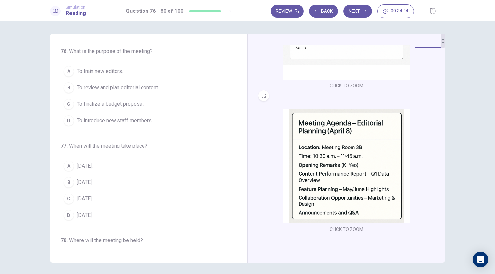
click at [331, 225] on button "CLICK TO ZOOM" at bounding box center [346, 229] width 39 height 9
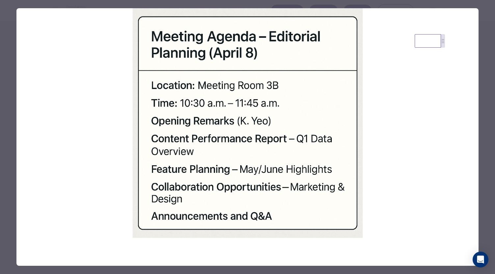
click at [20, 81] on img at bounding box center [247, 123] width 462 height 230
click at [6, 82] on div at bounding box center [247, 137] width 495 height 274
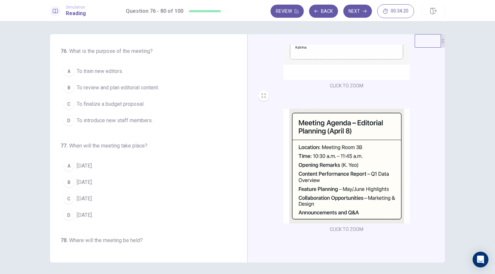
click at [336, 84] on button "CLICK TO ZOOM" at bounding box center [346, 85] width 39 height 9
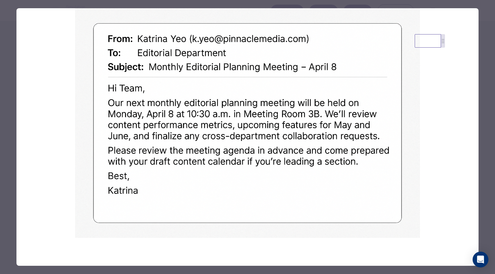
click at [8, 94] on div at bounding box center [247, 137] width 495 height 274
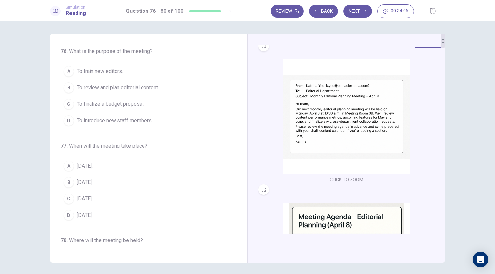
scroll to position [0, 0]
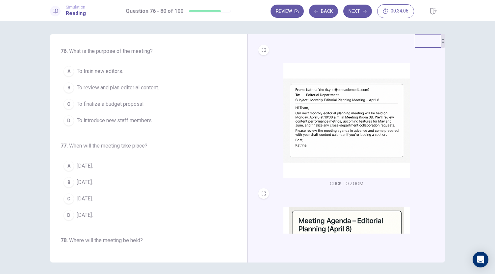
drag, startPoint x: 441, startPoint y: 168, endPoint x: 434, endPoint y: 103, distance: 65.5
click at [434, 103] on div "CLICK TO ZOOM CLICK TO ZOOM" at bounding box center [350, 139] width 185 height 189
click at [88, 87] on span "To review and plan editorial content." at bounding box center [118, 88] width 82 height 8
click at [81, 182] on span "[DATE]." at bounding box center [85, 183] width 16 height 8
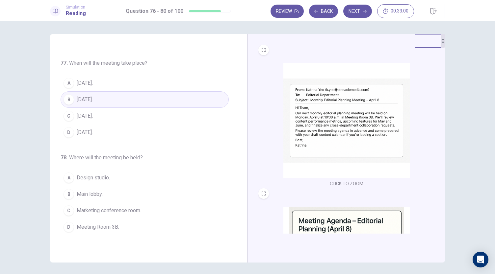
scroll to position [86, 0]
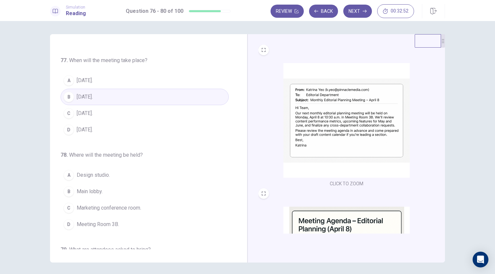
click at [93, 221] on span "Meeting Room 3B." at bounding box center [98, 225] width 42 height 8
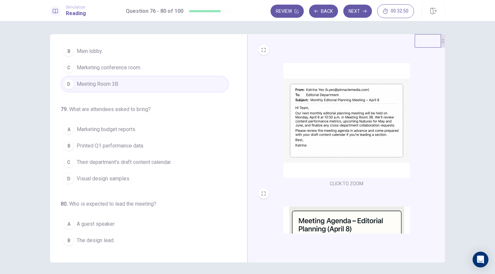
scroll to position [229, 0]
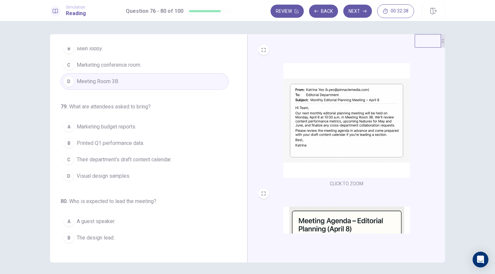
click at [126, 156] on span "Their department’s draft content calendar." at bounding box center [124, 160] width 95 height 8
drag, startPoint x: 438, startPoint y: 163, endPoint x: 443, endPoint y: 190, distance: 28.6
click at [443, 190] on div "76 . What is the purpose of the meeting? A To train new editors. B To review an…" at bounding box center [247, 148] width 416 height 229
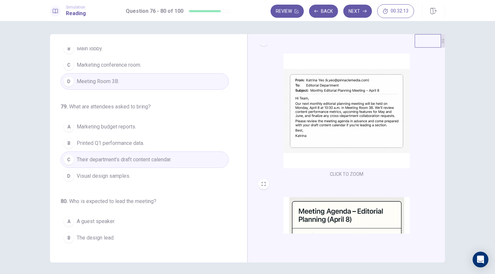
scroll to position [254, 0]
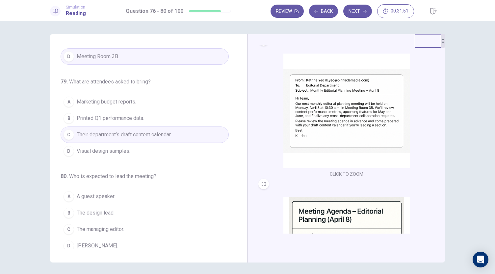
drag, startPoint x: 437, startPoint y: 154, endPoint x: 440, endPoint y: 189, distance: 35.3
click at [440, 189] on div "CLICK TO ZOOM CLICK TO ZOOM" at bounding box center [350, 139] width 185 height 189
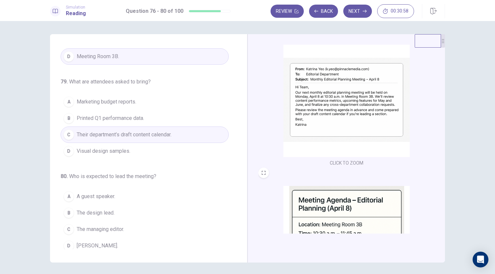
scroll to position [0, 0]
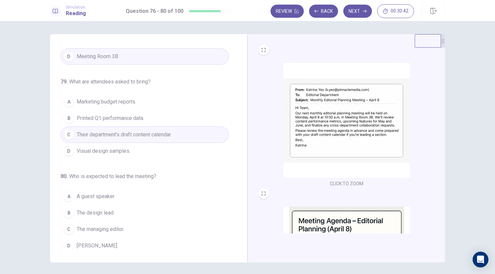
click at [92, 193] on span "A guest speaker." at bounding box center [96, 197] width 38 height 8
click at [356, 10] on button "Next" at bounding box center [357, 11] width 29 height 13
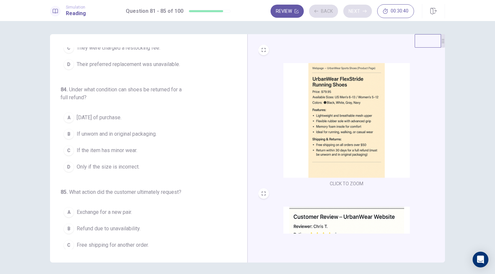
scroll to position [262, 0]
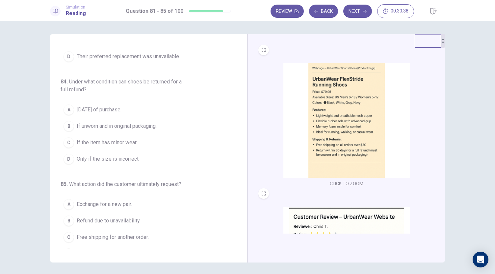
click at [342, 181] on button "CLICK TO ZOOM" at bounding box center [346, 183] width 39 height 9
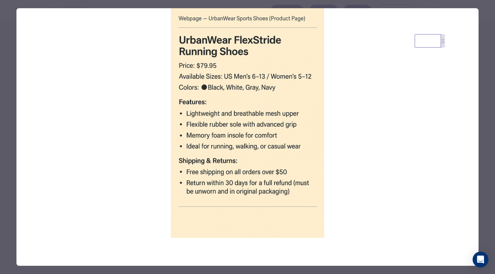
click at [5, 67] on div at bounding box center [247, 137] width 495 height 274
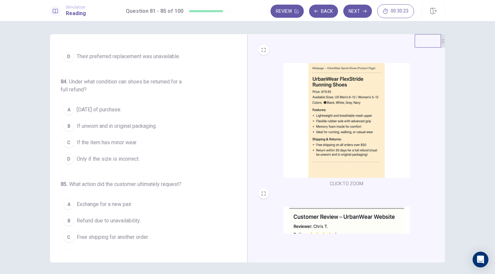
scroll to position [0, 0]
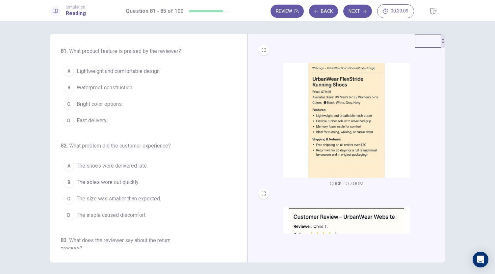
click at [343, 184] on button "CLICK TO ZOOM" at bounding box center [346, 183] width 39 height 9
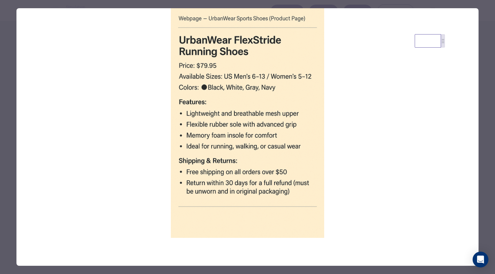
click at [7, 100] on div at bounding box center [247, 137] width 495 height 274
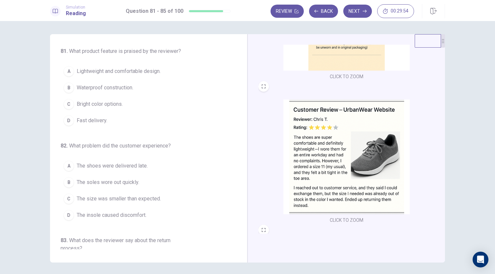
scroll to position [124, 0]
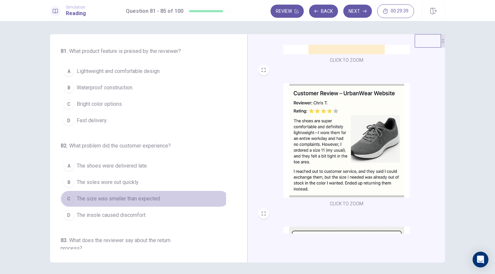
click at [88, 197] on span "The size was smaller than expected." at bounding box center [119, 199] width 84 height 8
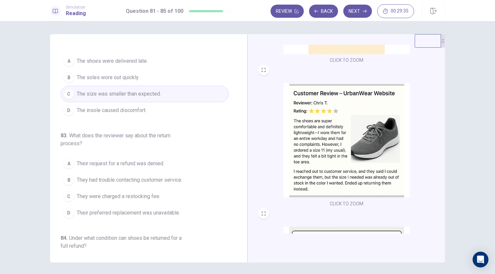
scroll to position [107, 0]
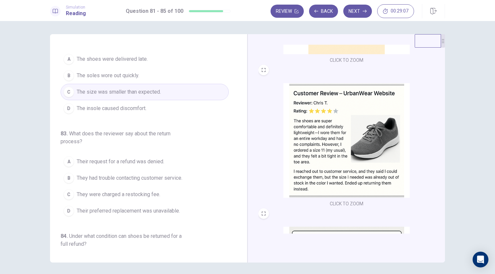
click at [81, 207] on span "Their preferred replacement was unavailable." at bounding box center [128, 211] width 103 height 8
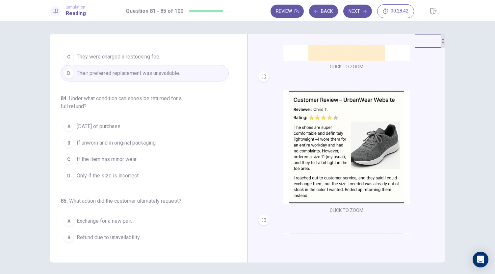
scroll to position [0, 0]
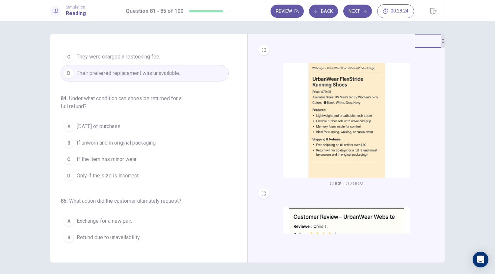
click at [97, 140] on span "If unworn and in original packaging." at bounding box center [117, 143] width 80 height 8
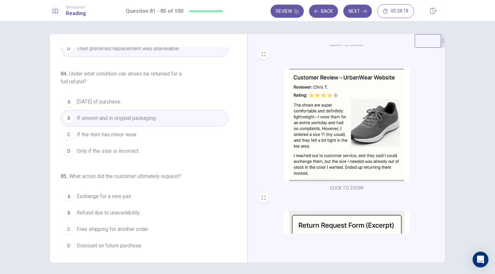
scroll to position [168, 0]
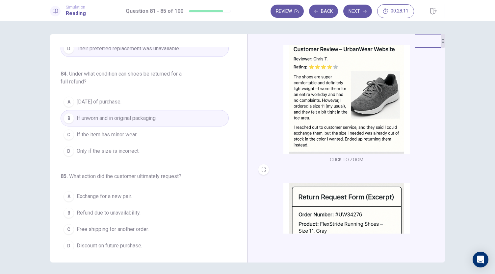
click at [92, 210] on span "Refund due to unavailability." at bounding box center [109, 213] width 64 height 8
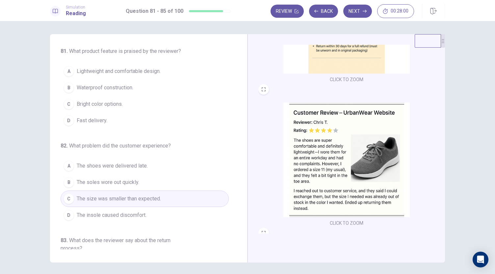
scroll to position [108, 0]
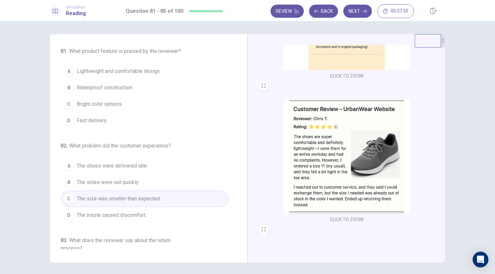
click at [111, 71] on span "Lightweight and comfortable design." at bounding box center [119, 71] width 84 height 8
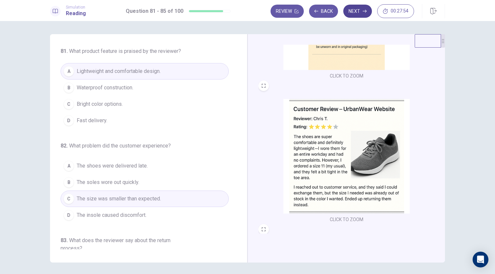
click at [357, 11] on button "Next" at bounding box center [357, 11] width 29 height 13
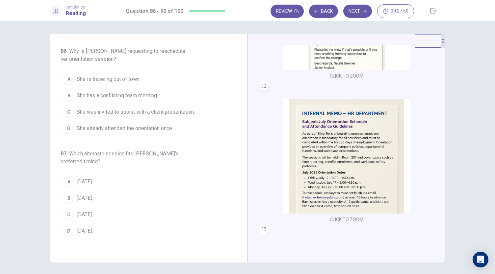
scroll to position [0, 0]
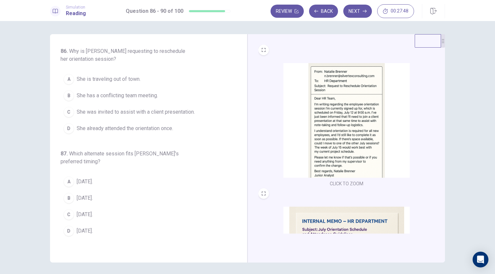
click at [328, 123] on img at bounding box center [346, 120] width 126 height 115
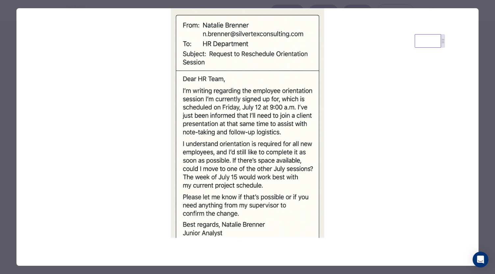
click at [1, 61] on div at bounding box center [247, 137] width 495 height 274
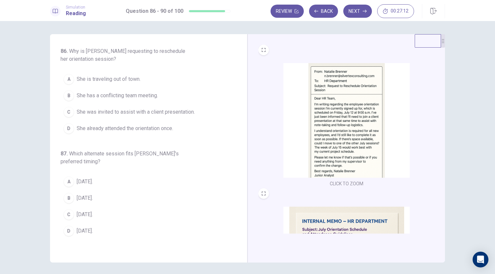
click at [331, 183] on button "CLICK TO ZOOM" at bounding box center [346, 183] width 39 height 9
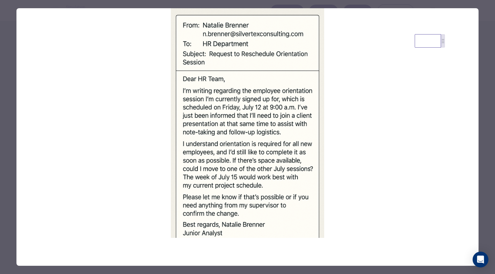
drag, startPoint x: 207, startPoint y: 171, endPoint x: 93, endPoint y: 125, distance: 123.1
click at [93, 125] on img at bounding box center [247, 123] width 462 height 230
click at [12, 99] on div at bounding box center [247, 137] width 495 height 274
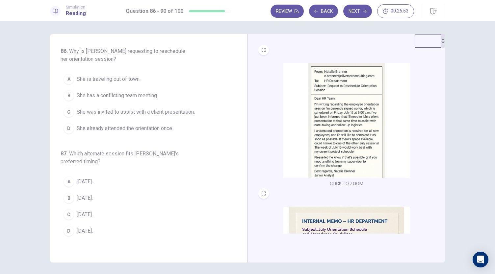
click at [84, 111] on span "She was invited to assist with a client presentation." at bounding box center [136, 112] width 118 height 8
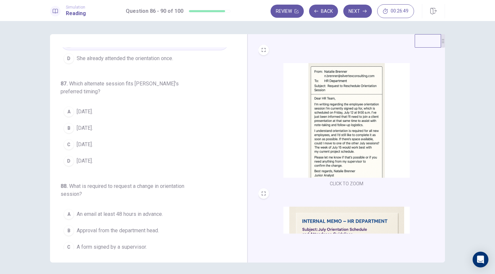
scroll to position [72, 0]
click at [340, 187] on button "CLICK TO ZOOM" at bounding box center [346, 183] width 39 height 9
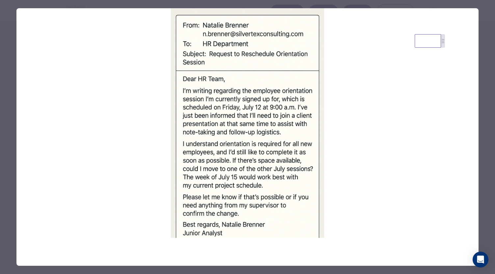
click at [0, 110] on div at bounding box center [247, 137] width 495 height 274
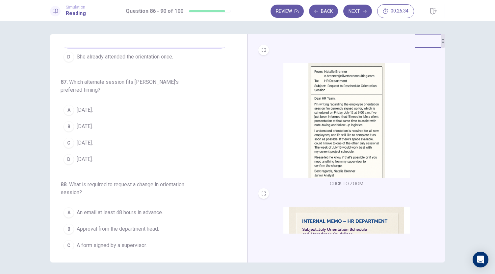
click at [81, 110] on span "[DATE]." at bounding box center [85, 110] width 16 height 8
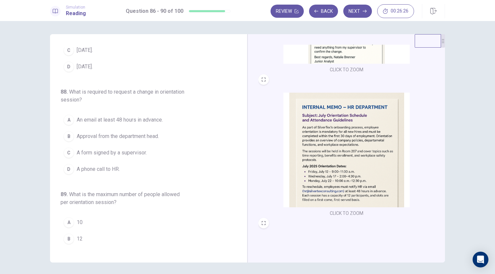
scroll to position [118, 0]
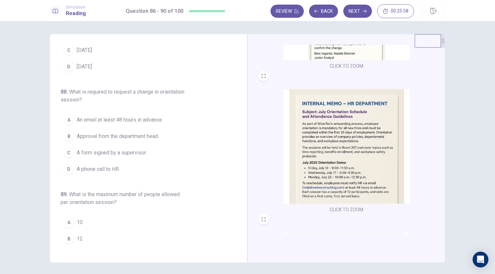
click at [132, 116] on span "An email at least 48 hours in advance." at bounding box center [120, 120] width 86 height 8
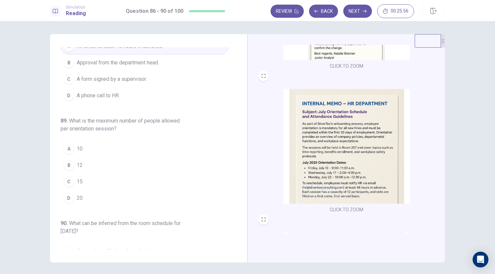
scroll to position [245, 0]
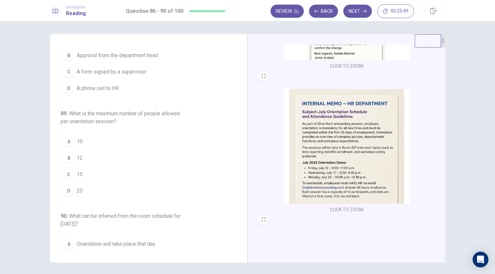
click at [77, 154] on span "12" at bounding box center [80, 158] width 6 height 8
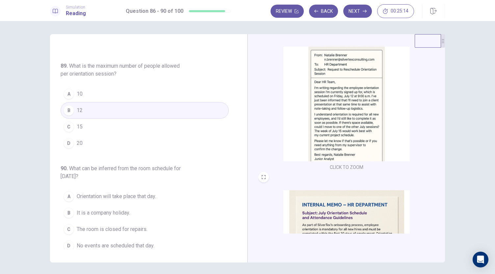
scroll to position [17, 0]
click at [437, 123] on div "CLICK TO ZOOM CLICK TO ZOOM CLICK TO ZOOM" at bounding box center [350, 139] width 185 height 189
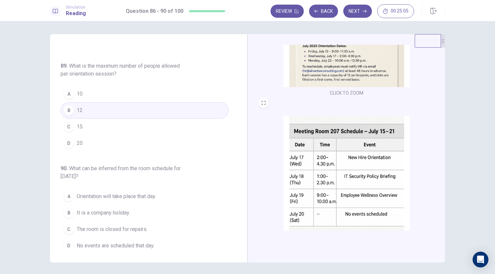
scroll to position [242, 0]
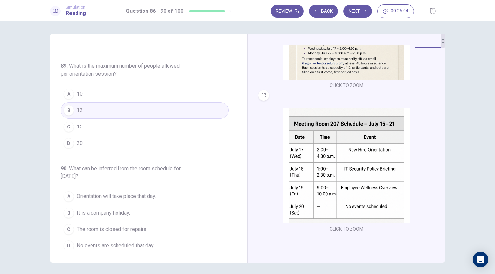
drag, startPoint x: 441, startPoint y: 187, endPoint x: 445, endPoint y: 218, distance: 30.8
click at [445, 218] on div "86 . Why is [PERSON_NAME] requesting to reschedule her orientation session? A S…" at bounding box center [247, 148] width 416 height 229
click at [93, 242] on span "No events are scheduled that day." at bounding box center [116, 246] width 78 height 8
click at [353, 11] on button "Next" at bounding box center [357, 11] width 29 height 13
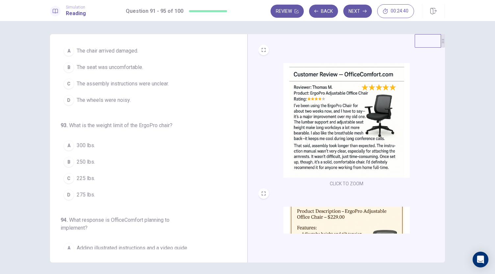
scroll to position [0, 0]
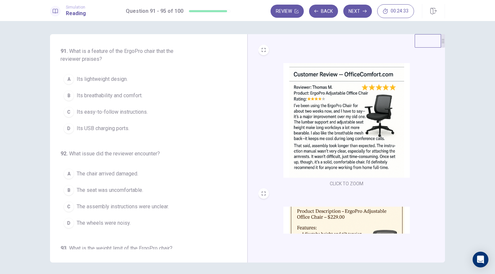
click at [340, 185] on button "CLICK TO ZOOM" at bounding box center [346, 183] width 39 height 9
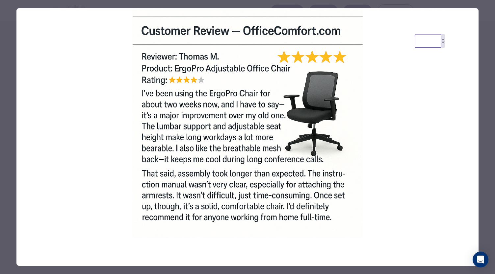
click at [5, 72] on div at bounding box center [247, 137] width 495 height 274
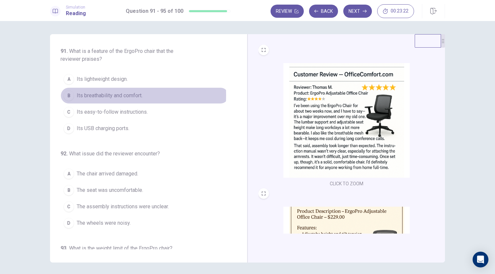
click at [87, 95] on span "Its breathability and comfort." at bounding box center [110, 96] width 66 height 8
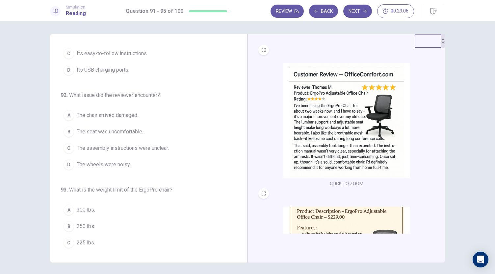
scroll to position [69, 0]
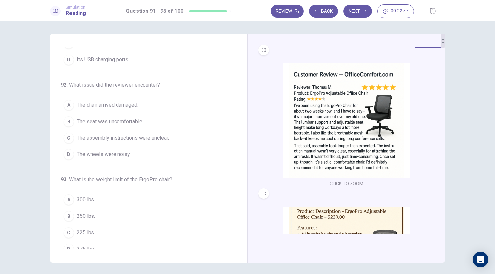
click at [105, 136] on span "The assembly instructions were unclear." at bounding box center [123, 138] width 92 height 8
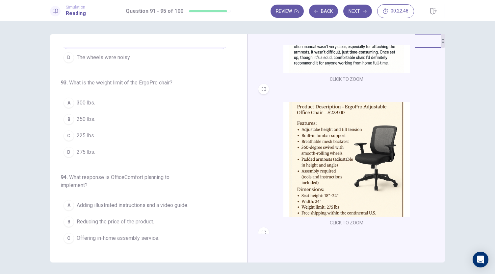
scroll to position [118, 0]
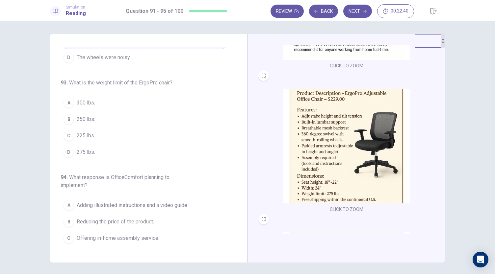
click at [82, 150] on span "275 lbs." at bounding box center [86, 152] width 18 height 8
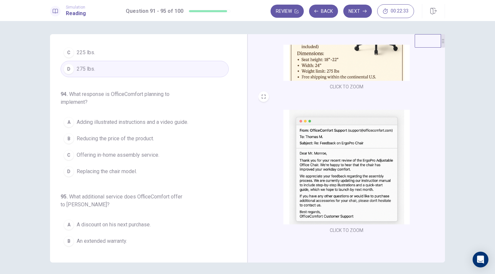
scroll to position [242, 0]
click at [96, 118] on span "Adding illustrated instructions and a video guide." at bounding box center [133, 122] width 112 height 8
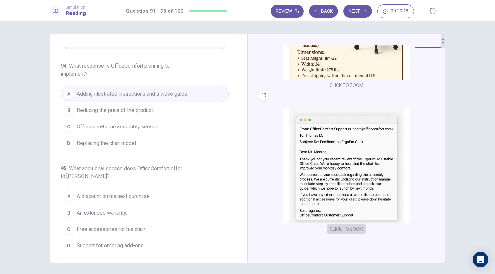
click at [338, 230] on button "CLICK TO ZOOM" at bounding box center [346, 229] width 39 height 9
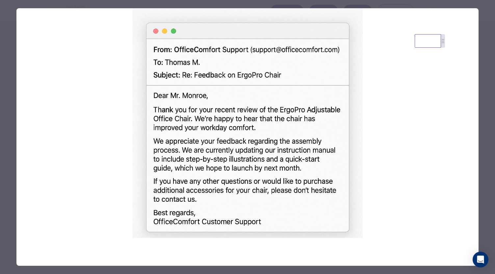
click at [2, 94] on div at bounding box center [247, 137] width 495 height 274
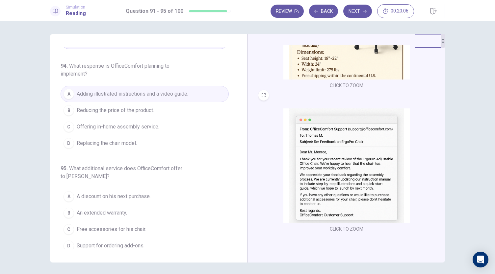
click at [83, 226] on span "Free accessories for his chair." at bounding box center [111, 230] width 69 height 8
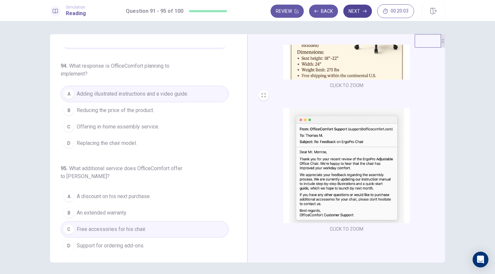
click at [357, 12] on button "Next" at bounding box center [357, 11] width 29 height 13
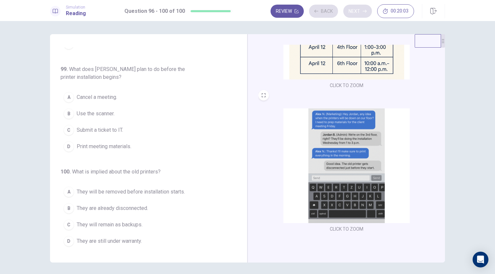
scroll to position [262, 0]
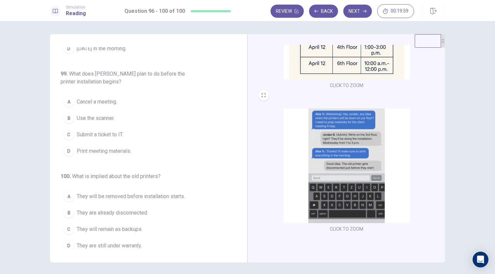
click at [236, 174] on div "96 . What is the reason for the memo? A To request feedback about current devic…" at bounding box center [151, 148] width 181 height 202
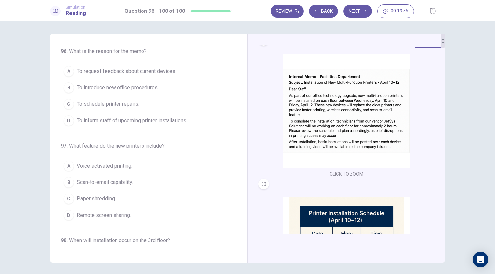
scroll to position [0, 0]
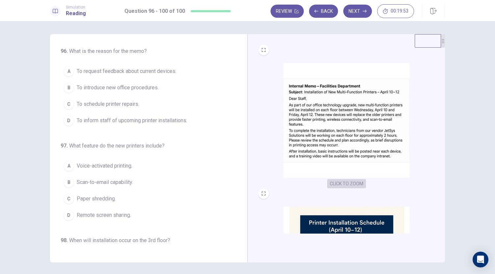
click at [341, 185] on button "CLICK TO ZOOM" at bounding box center [346, 183] width 39 height 9
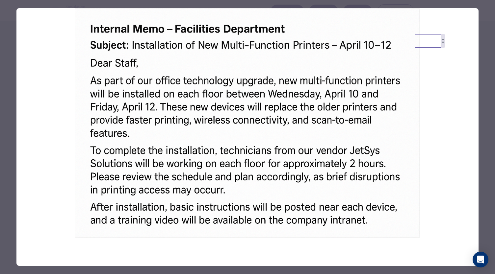
click at [7, 96] on div at bounding box center [247, 137] width 495 height 274
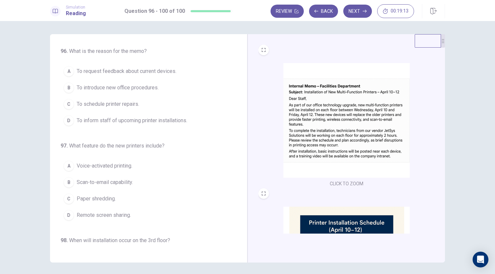
click at [341, 184] on button "CLICK TO ZOOM" at bounding box center [346, 183] width 39 height 9
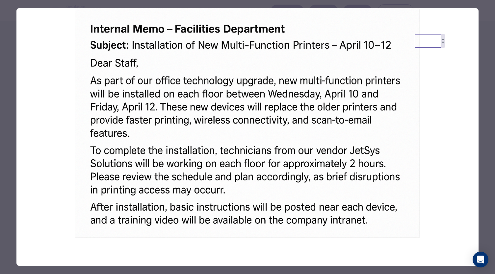
click at [12, 48] on div at bounding box center [247, 137] width 495 height 274
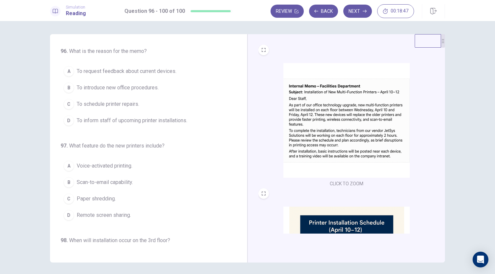
click at [107, 120] on span "To inform staff of upcoming printer installations." at bounding box center [132, 121] width 111 height 8
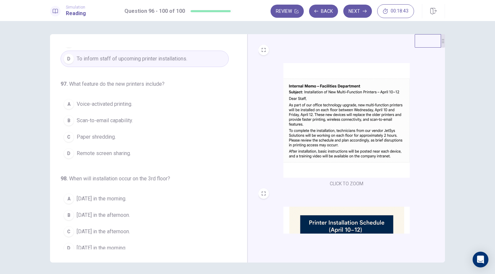
scroll to position [67, 0]
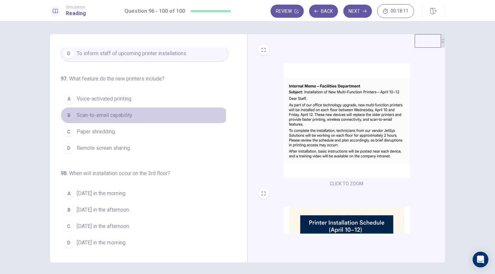
click at [93, 113] on span "Scan-to-email capability." at bounding box center [105, 116] width 56 height 8
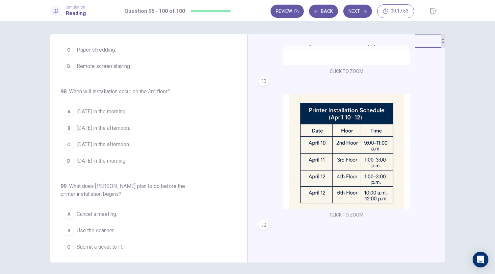
scroll to position [114, 0]
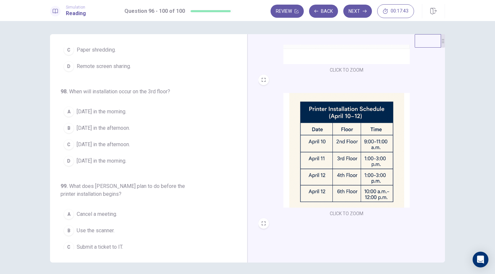
click at [66, 142] on div "C" at bounding box center [68, 144] width 11 height 11
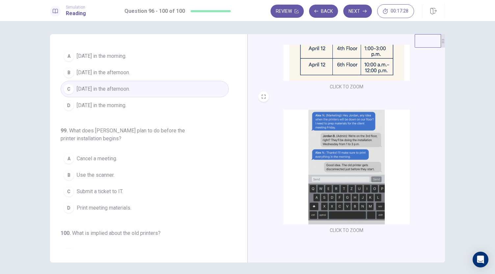
scroll to position [242, 0]
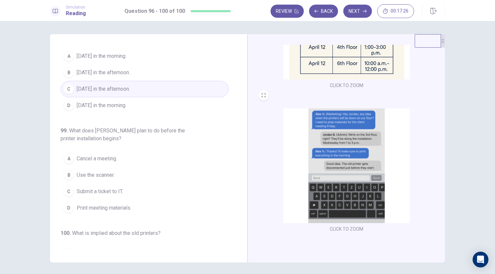
click at [347, 228] on button "CLICK TO ZOOM" at bounding box center [346, 229] width 39 height 9
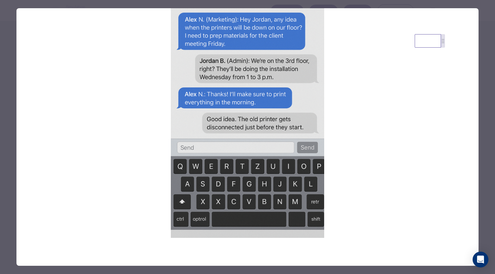
click at [5, 146] on div at bounding box center [247, 137] width 495 height 274
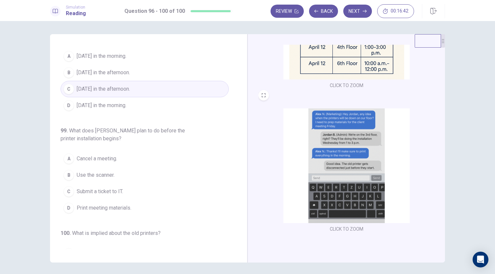
click at [92, 204] on span "Print meeting materials." at bounding box center [104, 208] width 55 height 8
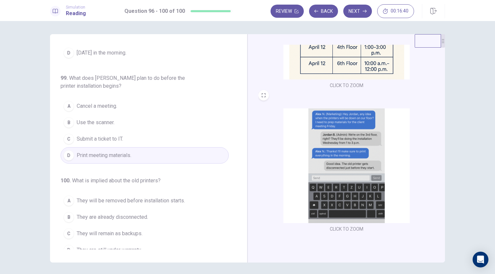
scroll to position [262, 0]
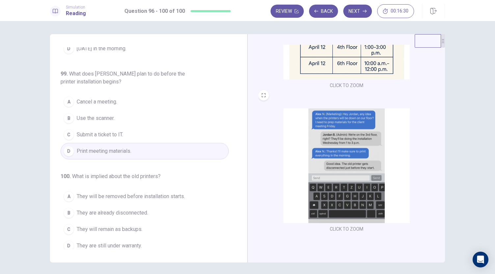
click at [344, 230] on button "CLICK TO ZOOM" at bounding box center [346, 229] width 39 height 9
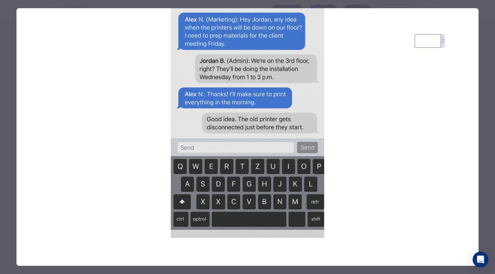
click at [2, 91] on div at bounding box center [247, 137] width 495 height 274
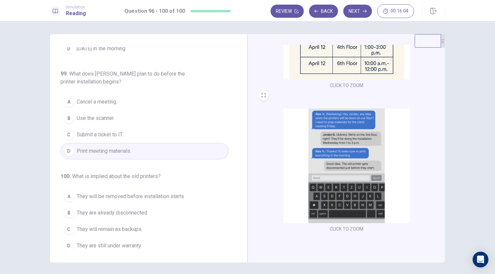
click at [94, 209] on span "They are already disconnected." at bounding box center [112, 213] width 71 height 8
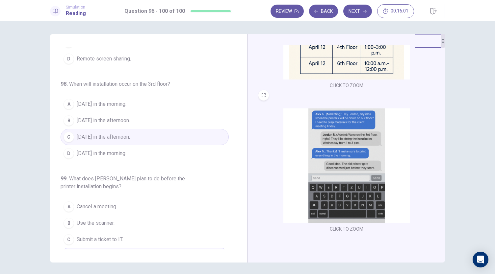
scroll to position [0, 0]
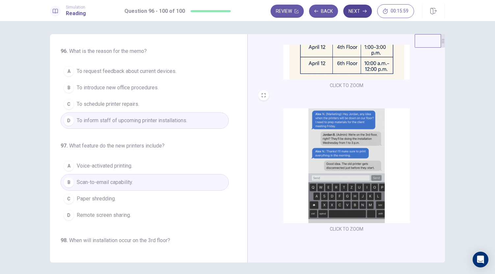
click at [352, 10] on button "Next" at bounding box center [357, 11] width 29 height 13
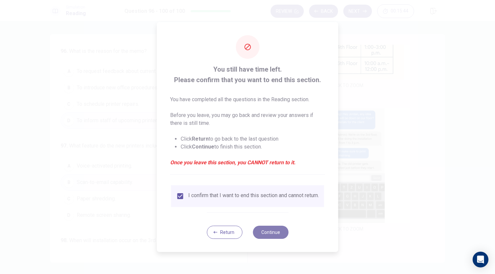
click at [271, 236] on button "Continue" at bounding box center [271, 232] width 36 height 13
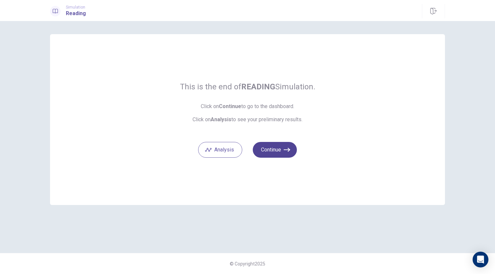
click at [266, 152] on button "Continue" at bounding box center [275, 150] width 44 height 16
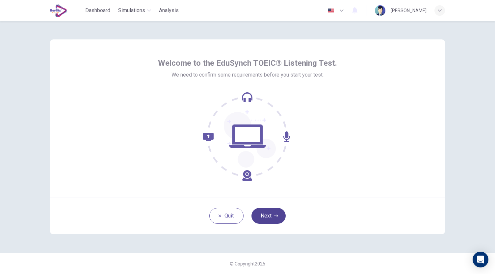
click at [270, 217] on button "Next" at bounding box center [268, 216] width 34 height 16
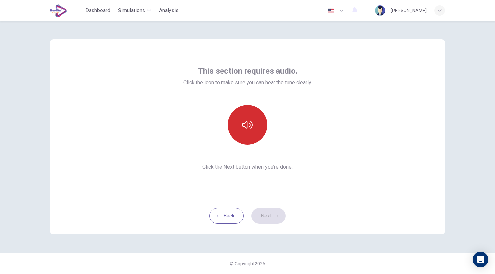
click at [243, 126] on icon "button" at bounding box center [247, 125] width 11 height 8
click at [267, 211] on button "Next" at bounding box center [268, 216] width 34 height 16
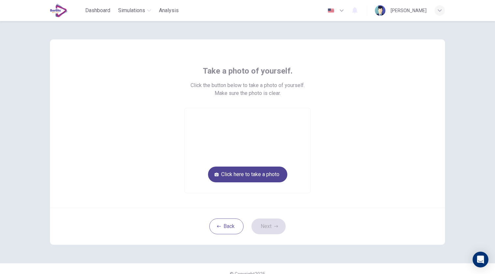
click at [249, 176] on button "Click here to take a photo" at bounding box center [247, 175] width 79 height 16
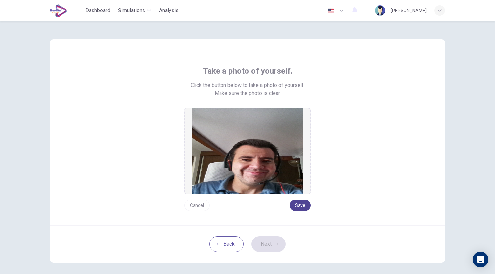
click at [302, 207] on button "Save" at bounding box center [299, 205] width 21 height 11
click at [272, 247] on button "Next" at bounding box center [268, 245] width 34 height 16
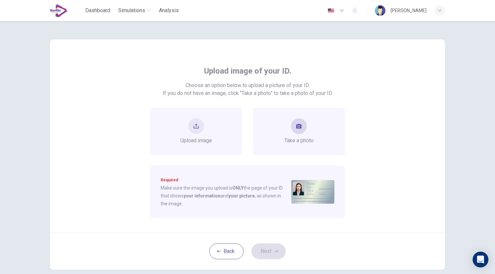
click at [295, 130] on button "take photo" at bounding box center [299, 126] width 16 height 16
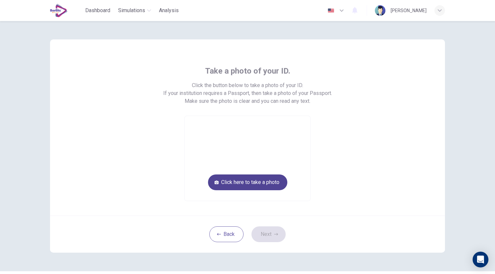
click at [253, 181] on button "Click here to take a photo" at bounding box center [247, 183] width 79 height 16
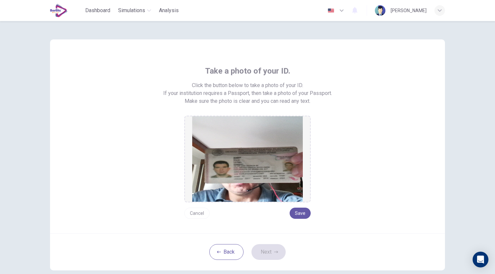
click at [194, 214] on button "Cancel" at bounding box center [196, 213] width 25 height 11
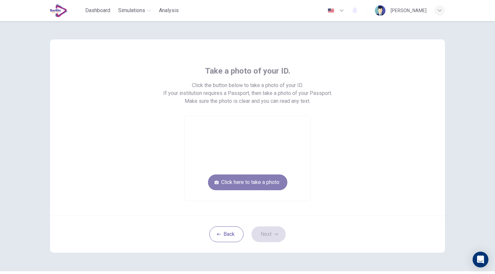
click at [238, 185] on button "Click here to take a photo" at bounding box center [247, 183] width 79 height 16
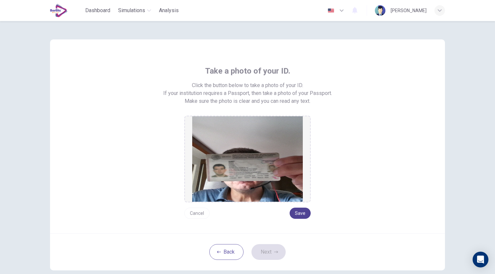
click at [295, 213] on button "Save" at bounding box center [299, 213] width 21 height 11
click at [274, 250] on button "Next" at bounding box center [268, 252] width 34 height 16
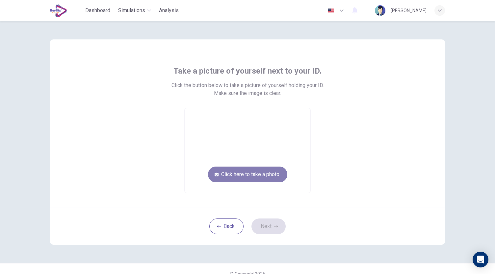
click at [269, 178] on button "Click here to take a photo" at bounding box center [247, 175] width 79 height 16
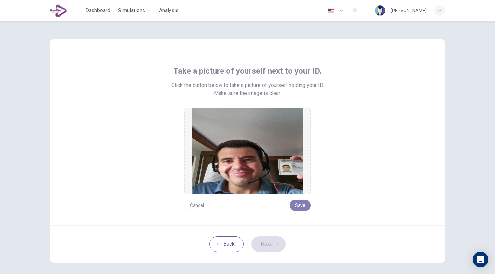
click at [299, 208] on button "Save" at bounding box center [299, 205] width 21 height 11
click at [270, 244] on button "Next" at bounding box center [268, 245] width 34 height 16
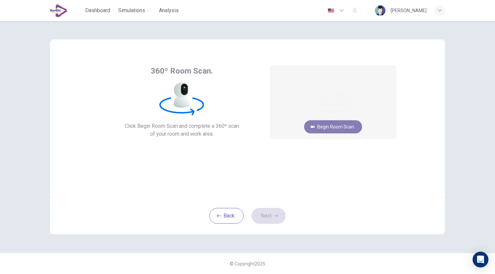
click at [342, 125] on button "Begin Room Scan" at bounding box center [333, 126] width 58 height 13
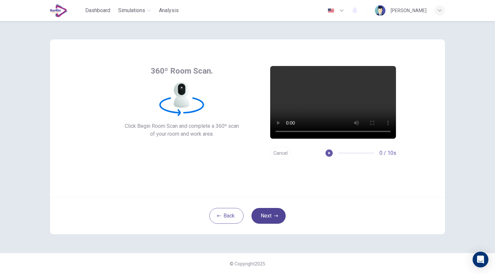
click at [267, 215] on button "Next" at bounding box center [268, 216] width 34 height 16
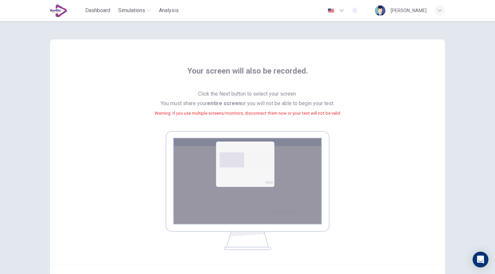
scroll to position [67, 0]
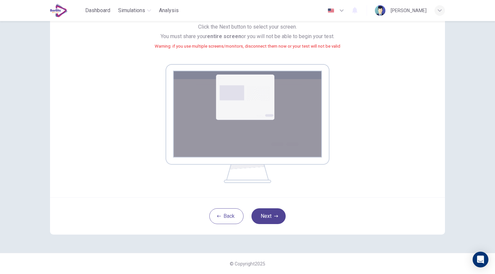
click at [271, 217] on button "Next" at bounding box center [268, 217] width 34 height 16
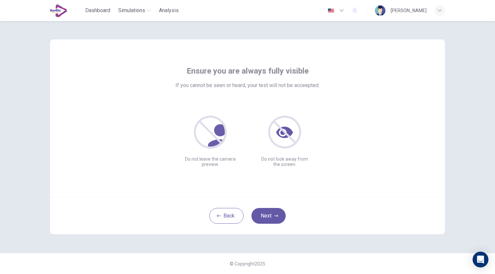
scroll to position [0, 0]
click at [266, 215] on button "Next" at bounding box center [268, 216] width 34 height 16
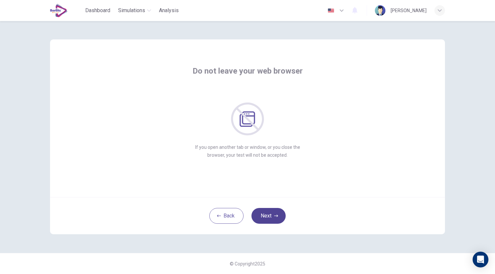
click at [266, 215] on button "Next" at bounding box center [268, 216] width 34 height 16
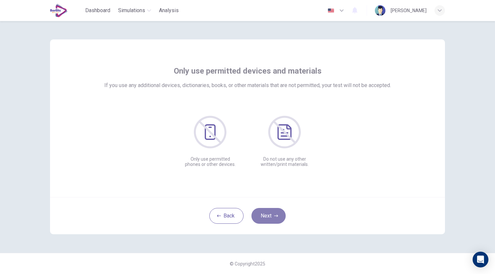
click at [266, 215] on button "Next" at bounding box center [268, 216] width 34 height 16
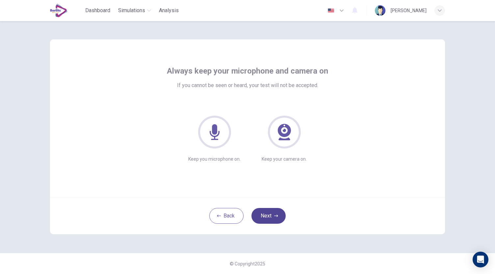
click at [266, 215] on button "Next" at bounding box center [268, 216] width 34 height 16
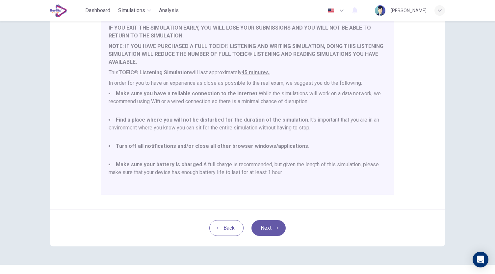
scroll to position [80, 0]
click at [267, 226] on button "Next" at bounding box center [268, 228] width 34 height 16
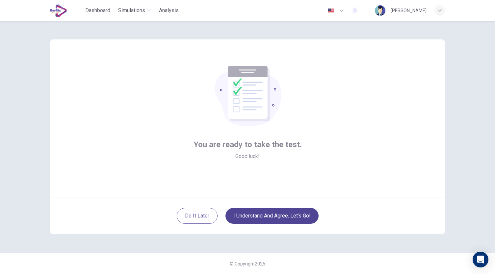
click at [266, 216] on button "I understand and agree. Let’s go!" at bounding box center [271, 216] width 93 height 16
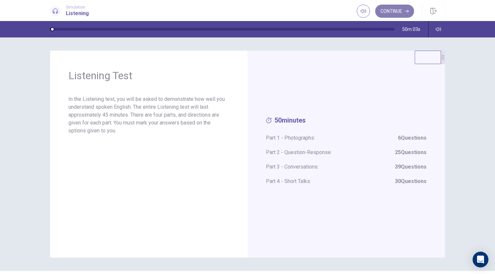
click at [389, 13] on button "Continue" at bounding box center [394, 11] width 39 height 13
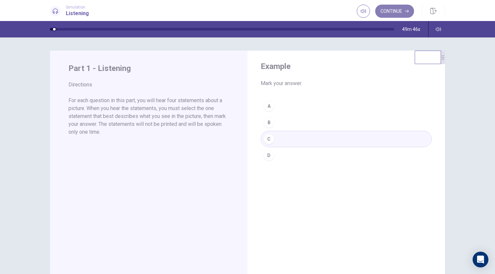
click at [389, 13] on button "Continue" at bounding box center [394, 11] width 39 height 13
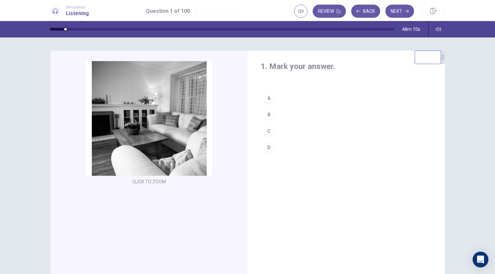
click at [268, 115] on div "B" at bounding box center [269, 115] width 11 height 11
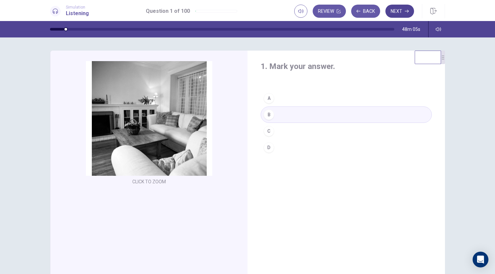
click at [398, 11] on button "Next" at bounding box center [399, 11] width 29 height 13
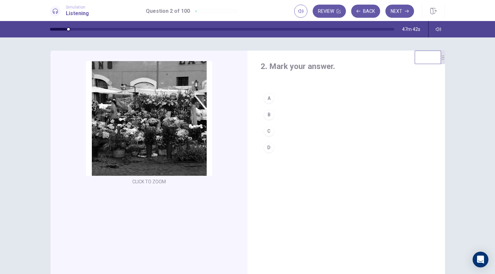
click at [269, 115] on div "B" at bounding box center [269, 115] width 11 height 11
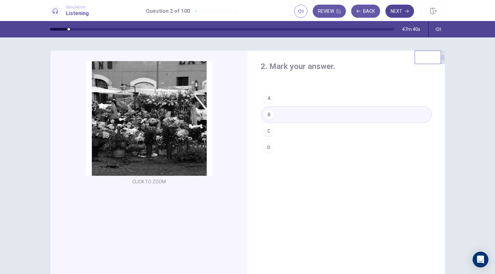
click at [394, 8] on button "Next" at bounding box center [399, 11] width 29 height 13
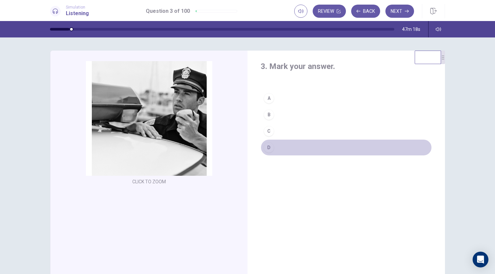
click at [266, 147] on div "D" at bounding box center [269, 147] width 11 height 11
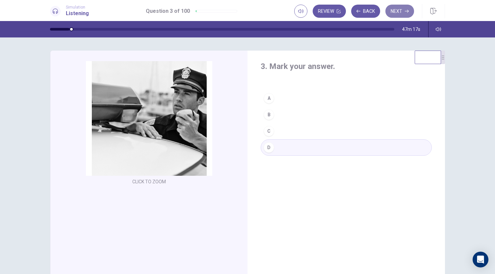
click at [402, 10] on button "Next" at bounding box center [399, 11] width 29 height 13
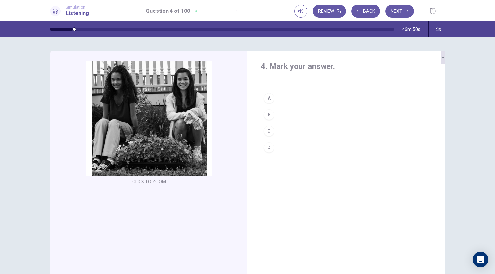
click at [267, 114] on div "B" at bounding box center [269, 115] width 11 height 11
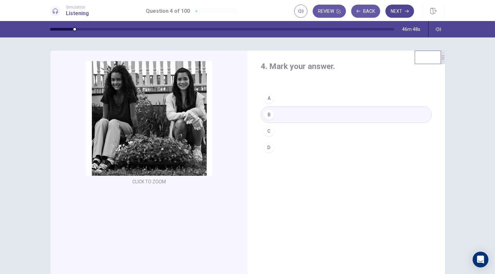
click at [399, 7] on button "Next" at bounding box center [399, 11] width 29 height 13
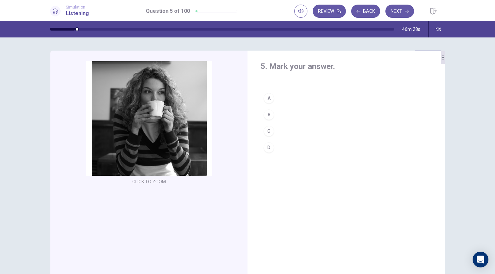
click at [268, 97] on div "A" at bounding box center [269, 98] width 11 height 11
click at [399, 10] on button "Next" at bounding box center [399, 11] width 29 height 13
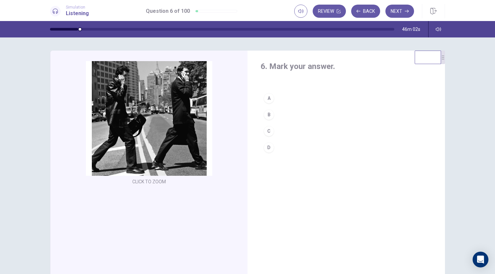
click at [266, 113] on div "B" at bounding box center [269, 115] width 11 height 11
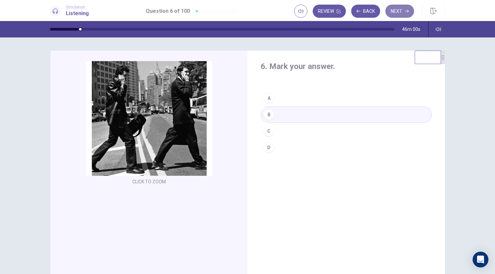
click at [399, 11] on button "Next" at bounding box center [399, 11] width 29 height 13
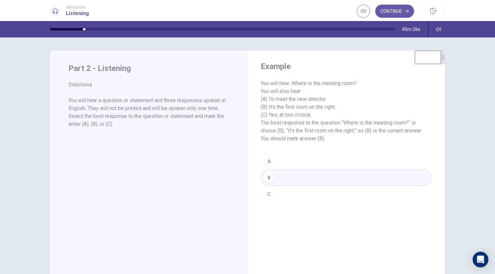
click at [399, 11] on button "Continue" at bounding box center [394, 11] width 39 height 13
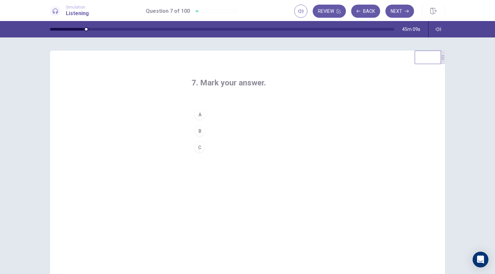
click at [198, 132] on div "B" at bounding box center [199, 131] width 11 height 11
click at [399, 11] on button "Next" at bounding box center [399, 11] width 29 height 13
click at [197, 149] on div "C" at bounding box center [199, 147] width 11 height 11
click at [397, 12] on button "Next" at bounding box center [399, 11] width 29 height 13
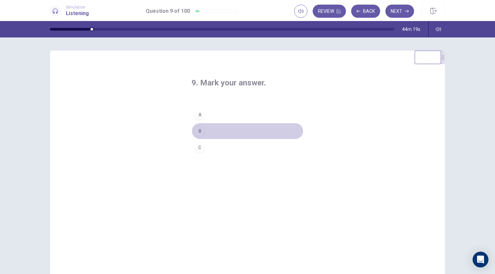
click at [198, 132] on div "B" at bounding box center [199, 131] width 11 height 11
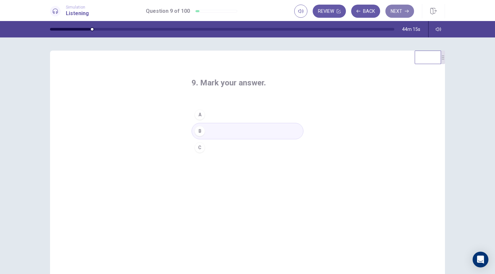
click at [396, 11] on button "Next" at bounding box center [399, 11] width 29 height 13
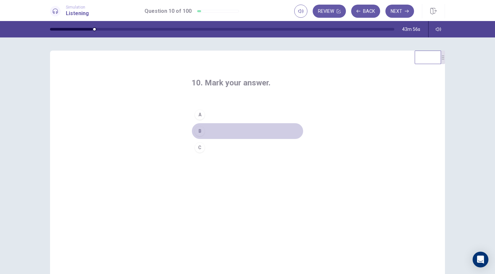
click at [198, 133] on div "B" at bounding box center [199, 131] width 11 height 11
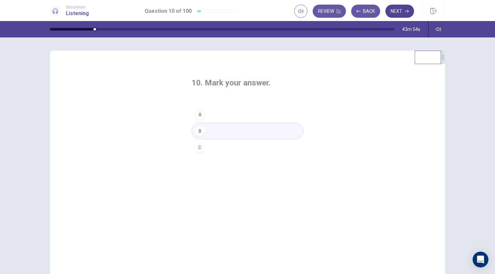
click at [398, 12] on button "Next" at bounding box center [399, 11] width 29 height 13
click at [198, 149] on div "C" at bounding box center [199, 147] width 11 height 11
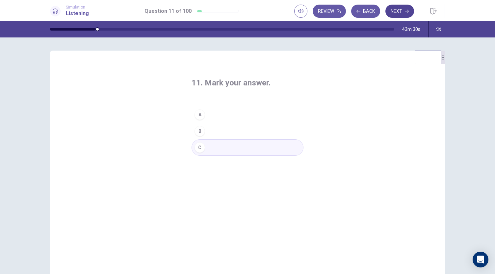
click at [400, 10] on button "Next" at bounding box center [399, 11] width 29 height 13
click at [198, 146] on div "C" at bounding box center [199, 147] width 11 height 11
click at [398, 12] on button "Next" at bounding box center [399, 11] width 29 height 13
click at [199, 116] on div "A" at bounding box center [199, 115] width 11 height 11
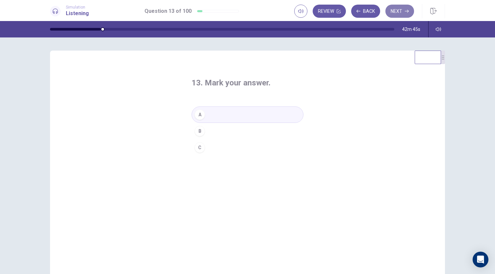
click at [400, 8] on button "Next" at bounding box center [399, 11] width 29 height 13
click at [198, 148] on div "C" at bounding box center [199, 147] width 11 height 11
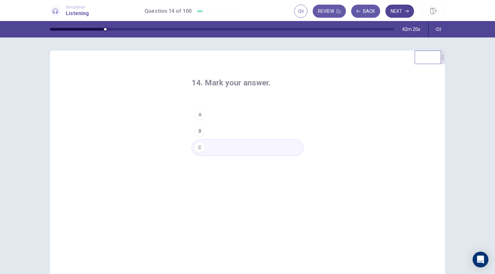
click at [399, 12] on button "Next" at bounding box center [399, 11] width 29 height 13
click at [199, 117] on div "A" at bounding box center [199, 115] width 11 height 11
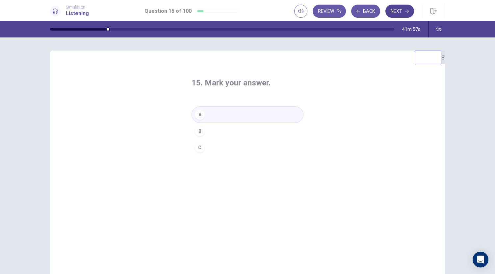
click at [395, 11] on button "Next" at bounding box center [399, 11] width 29 height 13
click at [197, 132] on div "B" at bounding box center [199, 131] width 11 height 11
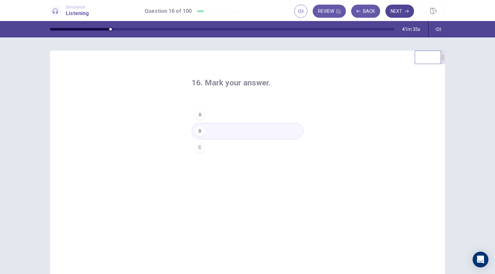
click at [398, 13] on button "Next" at bounding box center [399, 11] width 29 height 13
click at [198, 116] on div "A" at bounding box center [199, 115] width 11 height 11
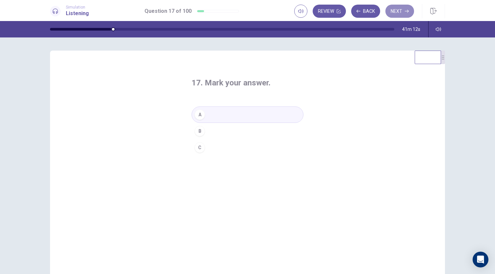
click at [399, 13] on button "Next" at bounding box center [399, 11] width 29 height 13
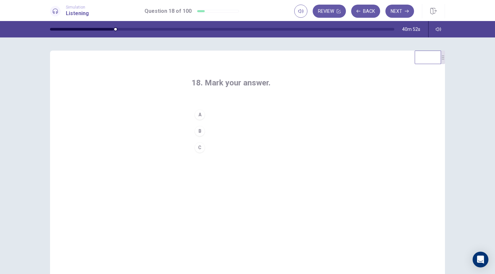
click at [199, 113] on div "A" at bounding box center [199, 115] width 11 height 11
click at [400, 12] on button "Next" at bounding box center [399, 11] width 29 height 13
click at [198, 117] on div "A" at bounding box center [199, 115] width 11 height 11
click at [397, 12] on button "Next" at bounding box center [399, 11] width 29 height 13
click at [197, 146] on div "C" at bounding box center [199, 147] width 11 height 11
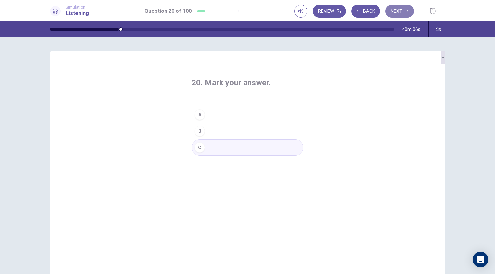
click at [402, 12] on button "Next" at bounding box center [399, 11] width 29 height 13
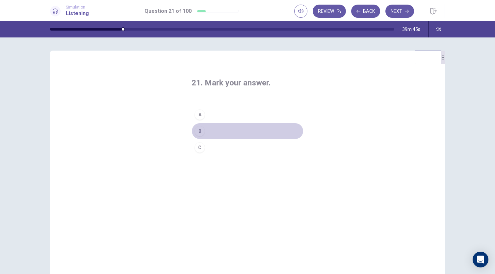
click at [198, 130] on div "B" at bounding box center [199, 131] width 11 height 11
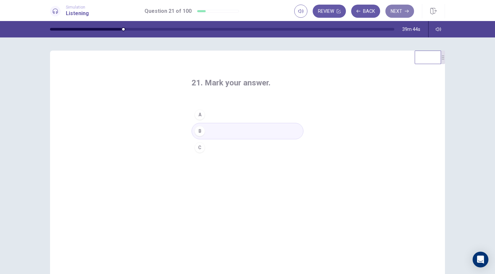
click at [397, 9] on button "Next" at bounding box center [399, 11] width 29 height 13
click at [199, 131] on div "B" at bounding box center [199, 131] width 11 height 11
click at [404, 13] on button "Next" at bounding box center [399, 11] width 29 height 13
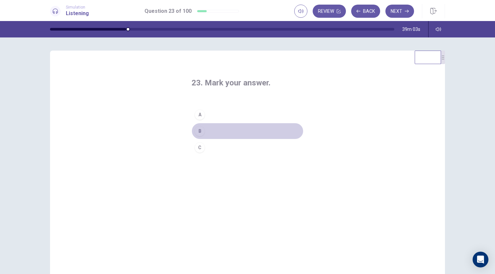
click at [197, 131] on div "B" at bounding box center [199, 131] width 11 height 11
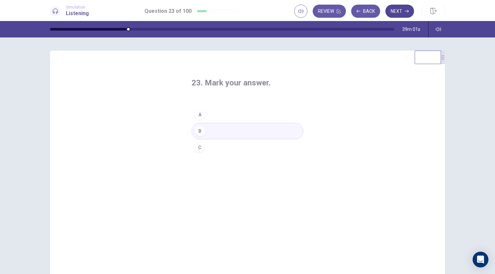
click at [398, 11] on button "Next" at bounding box center [399, 11] width 29 height 13
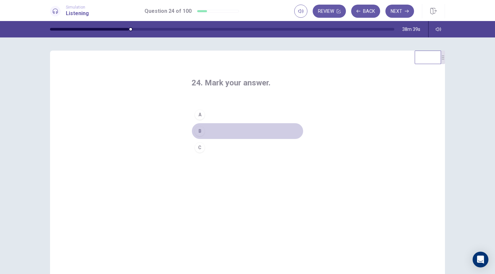
click at [198, 131] on div "B" at bounding box center [199, 131] width 11 height 11
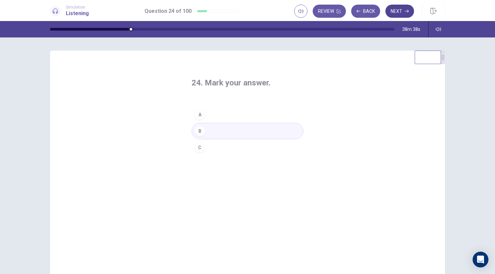
click at [398, 13] on button "Next" at bounding box center [399, 11] width 29 height 13
click at [196, 130] on div "B" at bounding box center [199, 131] width 11 height 11
click at [397, 11] on button "Next" at bounding box center [399, 11] width 29 height 13
click at [199, 116] on div "A" at bounding box center [199, 115] width 11 height 11
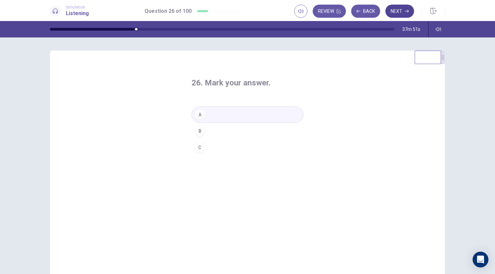
click at [396, 12] on button "Next" at bounding box center [399, 11] width 29 height 13
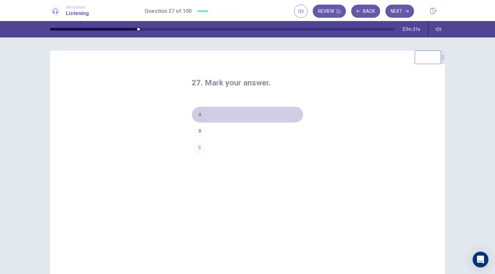
click at [200, 116] on div "A" at bounding box center [199, 115] width 11 height 11
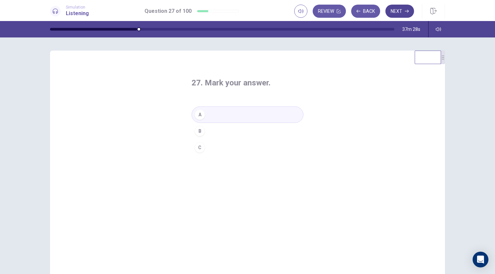
click at [400, 11] on button "Next" at bounding box center [399, 11] width 29 height 13
click at [197, 133] on div "B" at bounding box center [199, 131] width 11 height 11
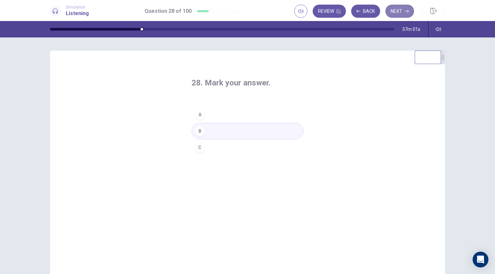
click at [398, 13] on button "Next" at bounding box center [399, 11] width 29 height 13
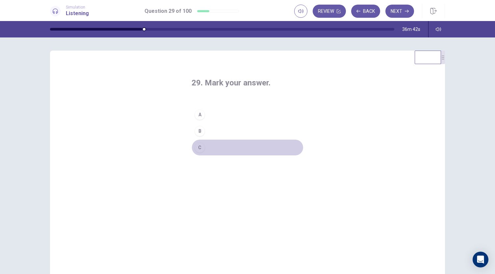
click at [198, 147] on div "C" at bounding box center [199, 147] width 11 height 11
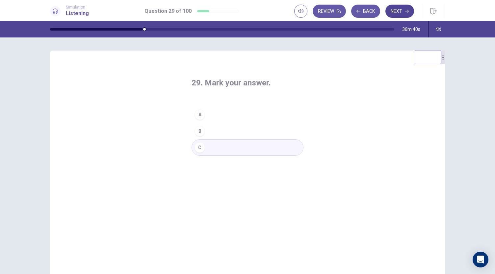
click at [401, 13] on button "Next" at bounding box center [399, 11] width 29 height 13
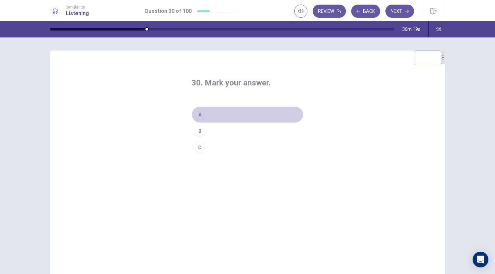
click at [201, 113] on div "A" at bounding box center [199, 115] width 11 height 11
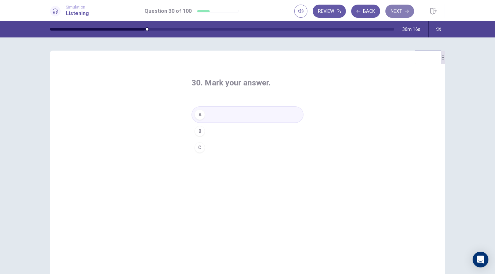
click at [397, 12] on button "Next" at bounding box center [399, 11] width 29 height 13
click at [197, 115] on div "A" at bounding box center [199, 115] width 11 height 11
click at [397, 11] on button "Next" at bounding box center [399, 11] width 29 height 13
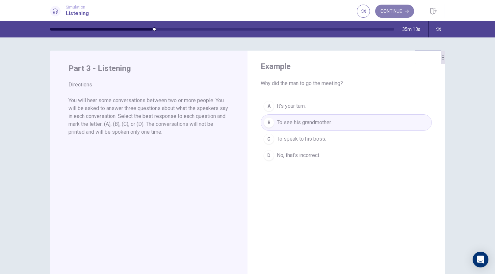
click at [392, 12] on button "Continue" at bounding box center [394, 11] width 39 height 13
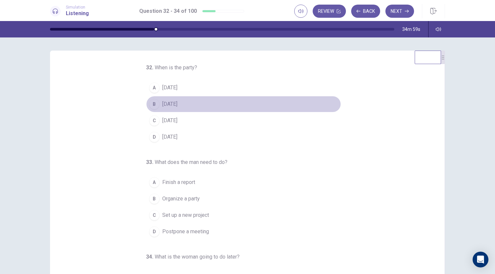
click at [153, 106] on div "B" at bounding box center [154, 104] width 11 height 11
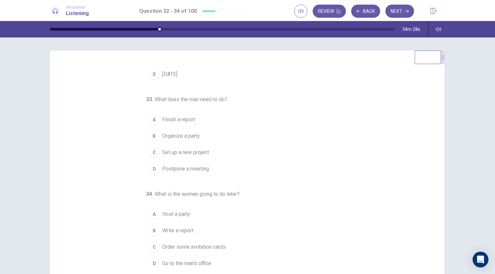
scroll to position [66, 0]
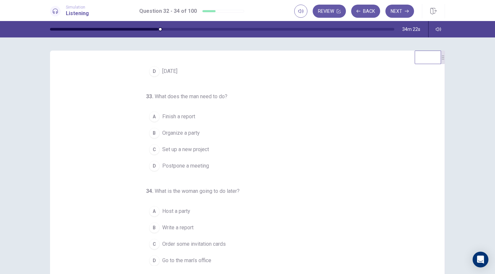
click at [171, 150] on span "Set up a new project" at bounding box center [185, 150] width 47 height 8
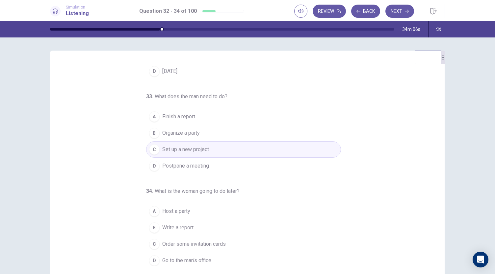
click at [167, 210] on span "Host a party" at bounding box center [176, 212] width 28 height 8
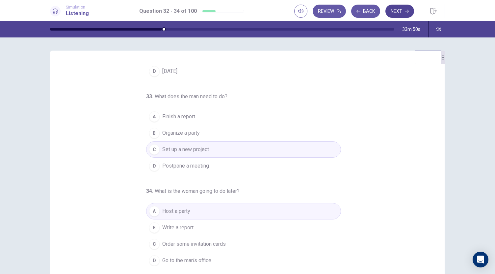
click at [399, 13] on button "Next" at bounding box center [399, 11] width 29 height 13
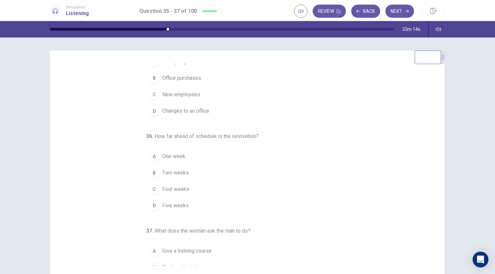
scroll to position [0, 0]
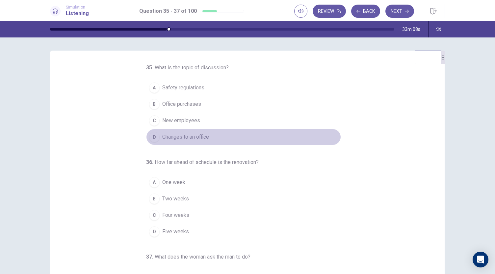
click at [170, 137] on span "Changes to an office" at bounding box center [185, 137] width 47 height 8
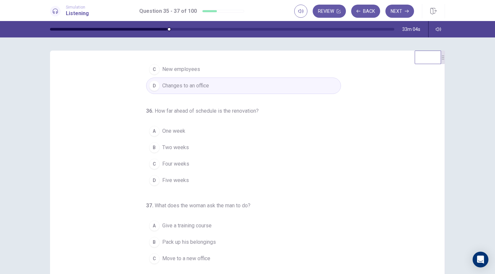
scroll to position [53, 0]
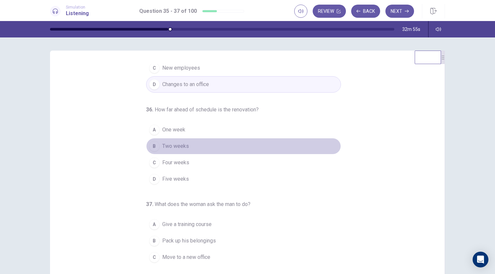
click at [168, 143] on span "Two weeks" at bounding box center [175, 146] width 27 height 8
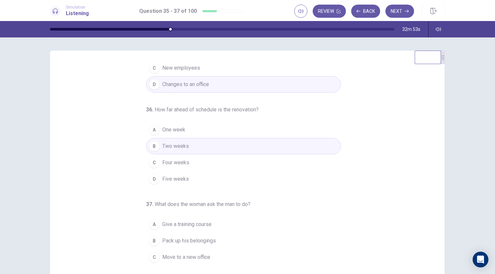
scroll to position [66, 0]
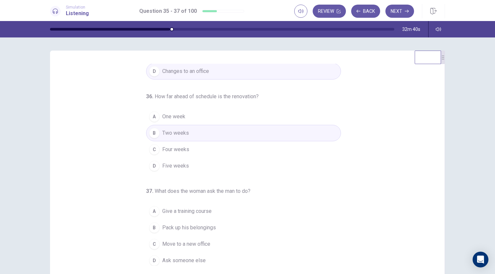
click at [173, 225] on span "Pack up his belongings" at bounding box center [189, 228] width 54 height 8
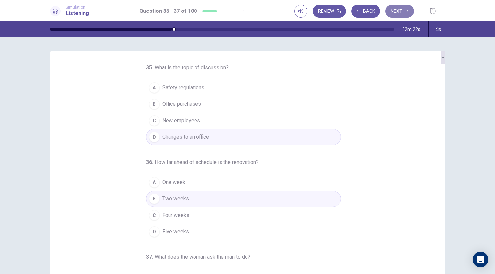
click at [397, 15] on button "Next" at bounding box center [399, 11] width 29 height 13
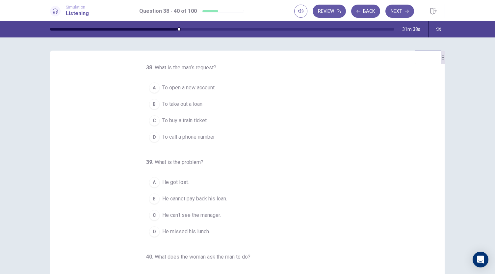
click at [172, 104] on span "To take out a loan" at bounding box center [182, 104] width 40 height 8
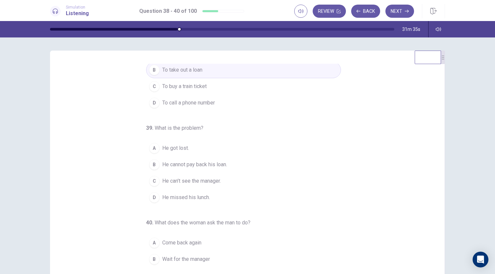
scroll to position [38, 0]
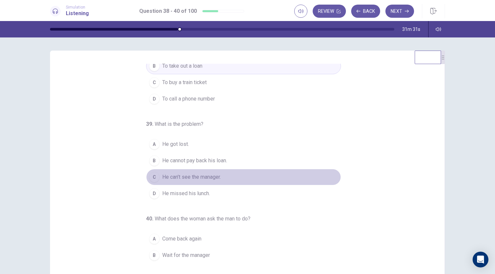
click at [191, 175] on span "He can’t see the manager." at bounding box center [191, 177] width 59 height 8
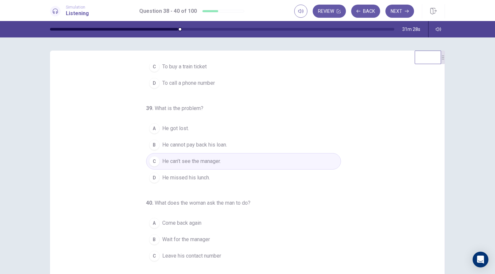
scroll to position [66, 0]
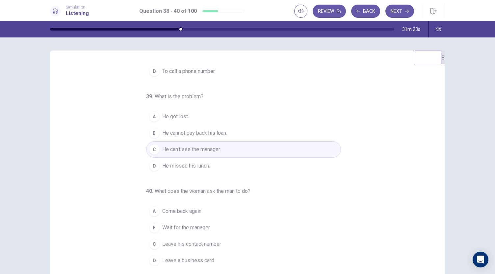
click at [178, 241] on span "Leave his contact number" at bounding box center [191, 244] width 59 height 8
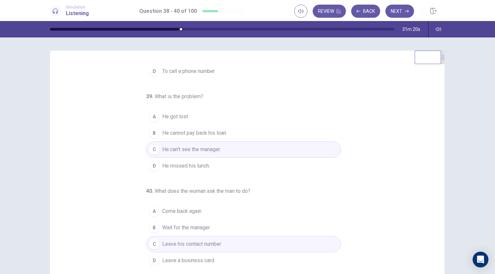
scroll to position [0, 0]
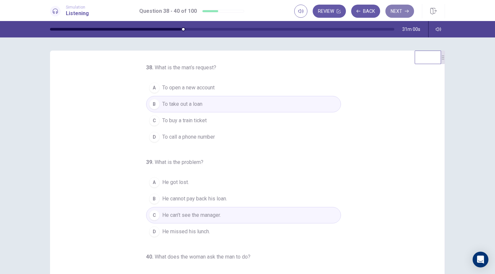
click at [397, 11] on button "Next" at bounding box center [399, 11] width 29 height 13
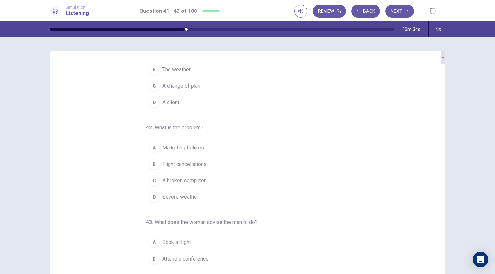
scroll to position [66, 0]
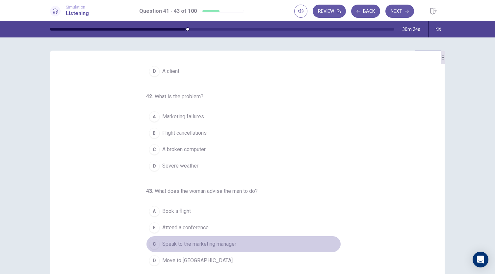
click at [193, 241] on span "Speak to the marketing manager" at bounding box center [199, 244] width 74 height 8
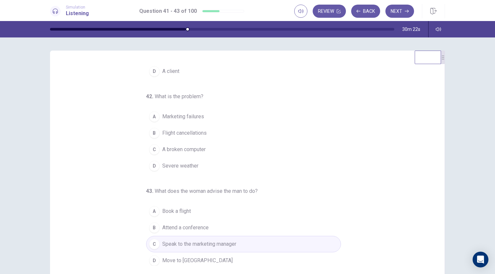
scroll to position [0, 0]
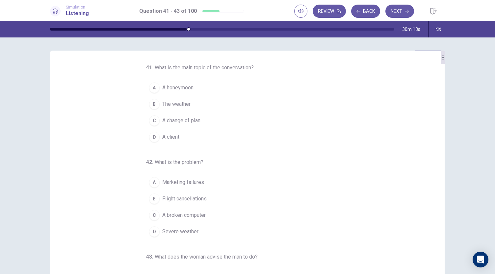
click at [171, 120] on span "A change of plan" at bounding box center [181, 121] width 38 height 8
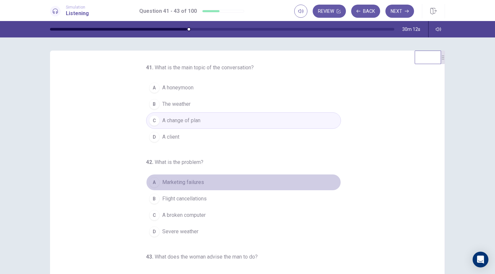
click at [172, 180] on span "Marketing failures" at bounding box center [183, 183] width 42 height 8
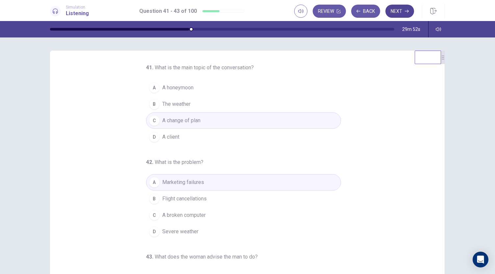
click at [398, 14] on button "Next" at bounding box center [399, 11] width 29 height 13
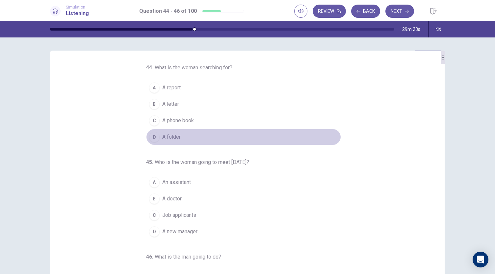
click at [170, 137] on span "A folder" at bounding box center [171, 137] width 18 height 8
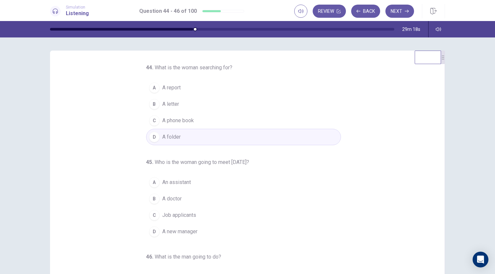
drag, startPoint x: 434, startPoint y: 153, endPoint x: 430, endPoint y: 198, distance: 45.5
click at [430, 198] on div "44 . What is the woman searching for? A A report B A letter C A phone book D A …" at bounding box center [250, 165] width 379 height 202
click at [172, 216] on span "Job applicants" at bounding box center [179, 216] width 34 height 8
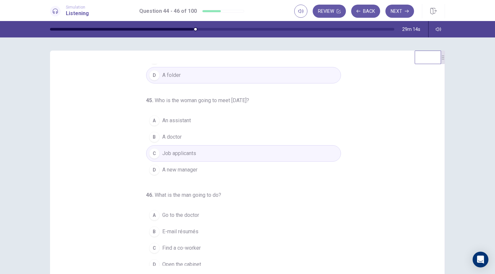
scroll to position [66, 0]
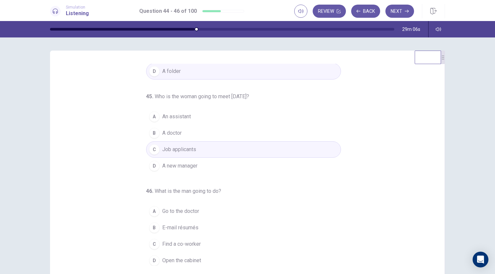
click at [182, 208] on span "Go to the doctor" at bounding box center [180, 212] width 37 height 8
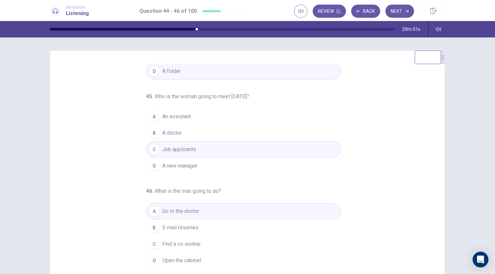
scroll to position [0, 0]
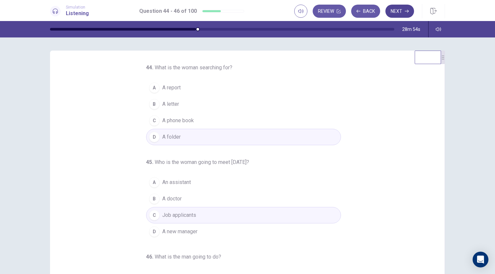
click at [397, 11] on button "Next" at bounding box center [399, 11] width 29 height 13
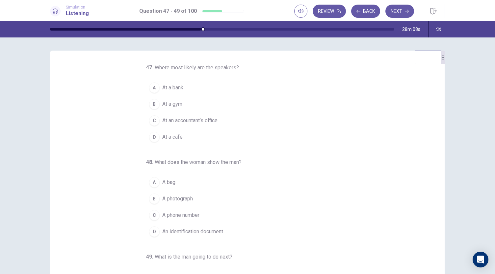
drag, startPoint x: 438, startPoint y: 119, endPoint x: 437, endPoint y: 94, distance: 25.3
click at [437, 94] on div "47 . Where most likely are the speakers? A At a bank B At a gym C At an account…" at bounding box center [250, 165] width 379 height 202
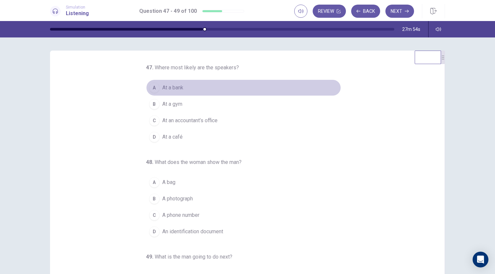
click at [151, 88] on div "A" at bounding box center [154, 88] width 11 height 11
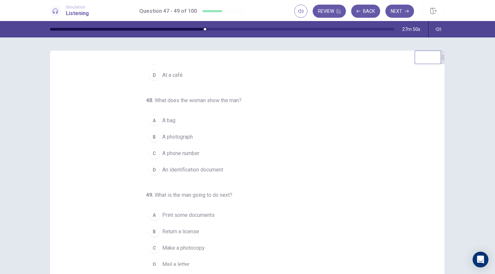
scroll to position [66, 0]
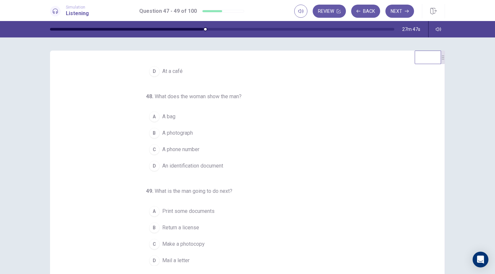
click at [168, 164] on span "An identification document" at bounding box center [192, 166] width 61 height 8
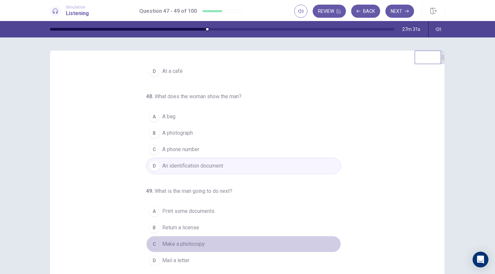
click at [169, 242] on span "Make a photocopy" at bounding box center [183, 244] width 42 height 8
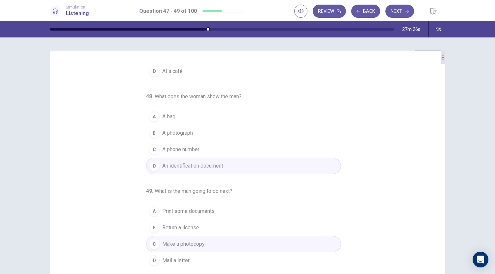
scroll to position [0, 0]
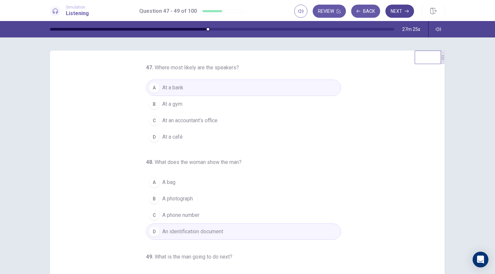
click at [398, 12] on button "Next" at bounding box center [399, 11] width 29 height 13
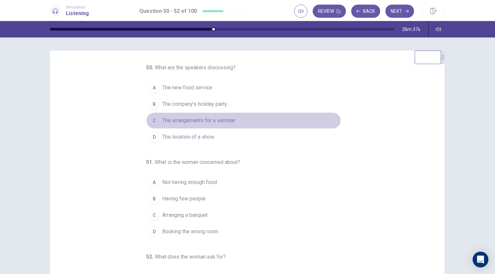
click at [174, 119] on span "The arrangements for a seminar" at bounding box center [198, 121] width 73 height 8
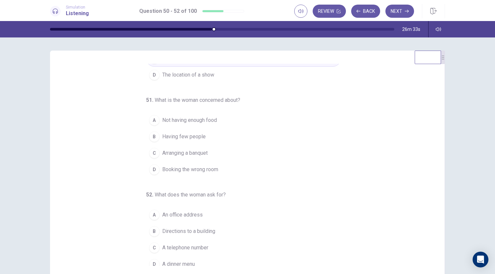
scroll to position [66, 0]
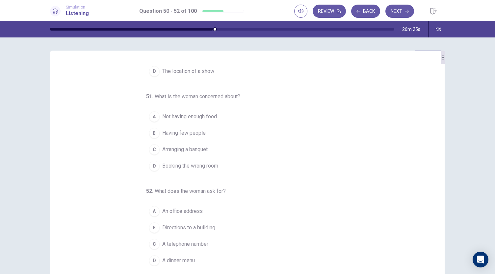
click at [174, 114] on span "Not having enough food" at bounding box center [189, 117] width 55 height 8
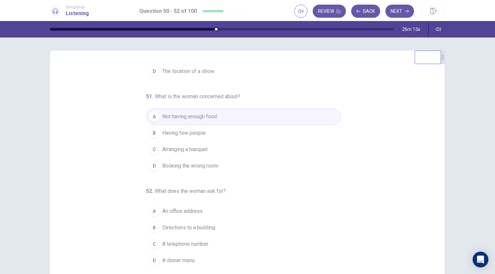
click at [174, 242] on span "A telephone number" at bounding box center [185, 244] width 46 height 8
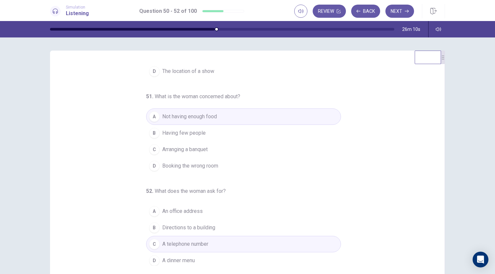
scroll to position [0, 0]
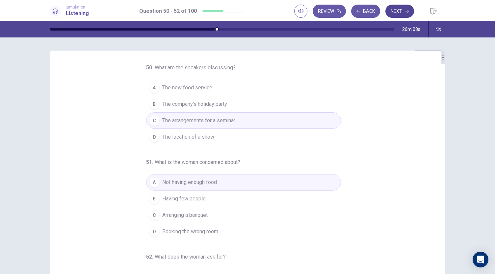
click at [405, 10] on icon "button" at bounding box center [407, 11] width 4 height 4
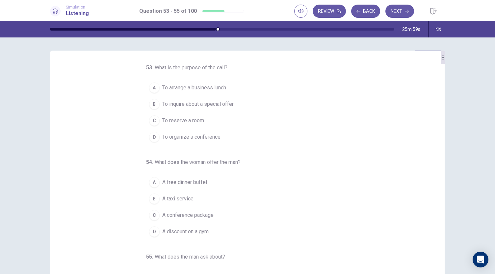
drag, startPoint x: 439, startPoint y: 127, endPoint x: 432, endPoint y: 169, distance: 43.0
click at [432, 169] on div "53 . What is the purpose of the call? A To arrange a business lunch B To inquir…" at bounding box center [247, 165] width 395 height 229
drag, startPoint x: 438, startPoint y: 241, endPoint x: 445, endPoint y: 125, distance: 116.4
click at [445, 125] on div "53 . What is the purpose of the call? A To arrange a business lunch B To inquir…" at bounding box center [247, 165] width 416 height 229
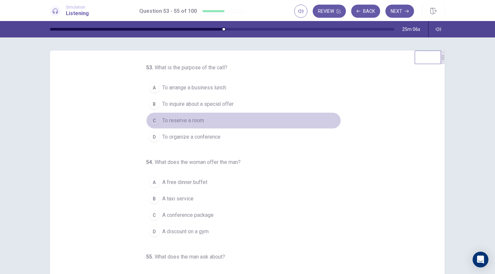
click at [177, 120] on span "To reserve a room" at bounding box center [183, 121] width 42 height 8
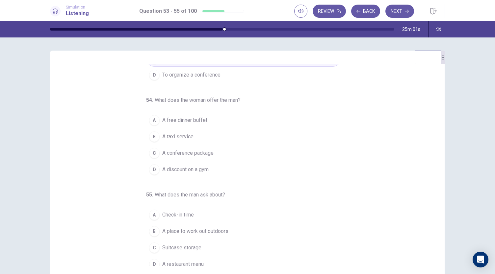
scroll to position [66, 0]
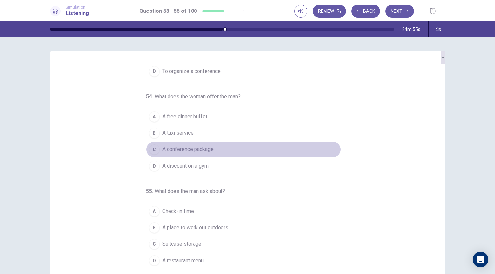
click at [174, 148] on span "A conference package" at bounding box center [187, 150] width 51 height 8
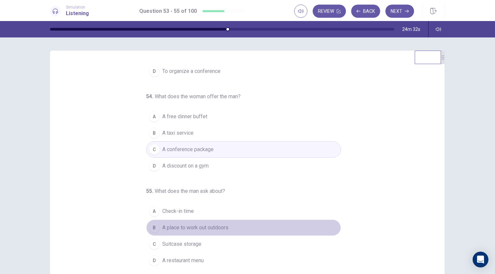
click at [177, 227] on span "A place to work out outdoors" at bounding box center [195, 228] width 66 height 8
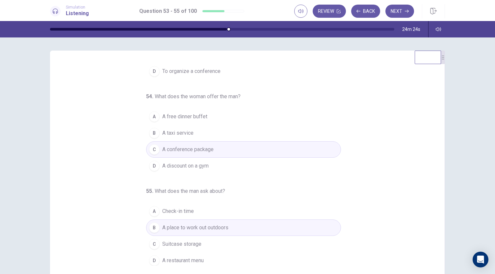
scroll to position [0, 0]
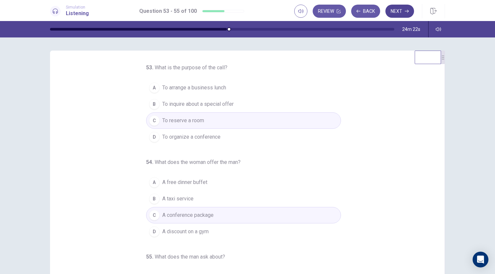
click at [403, 15] on button "Next" at bounding box center [399, 11] width 29 height 13
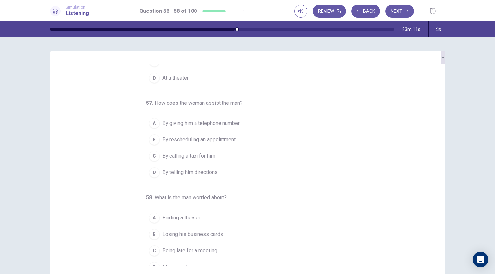
scroll to position [74, 0]
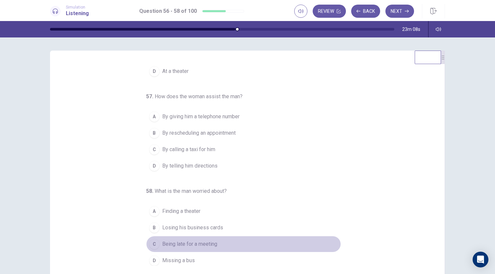
click at [193, 242] on span "Being late for a meeting" at bounding box center [189, 244] width 55 height 8
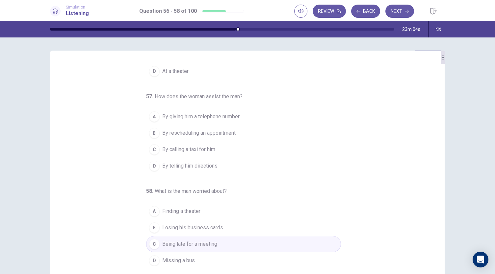
click at [177, 166] on span "By telling him directions" at bounding box center [189, 166] width 55 height 8
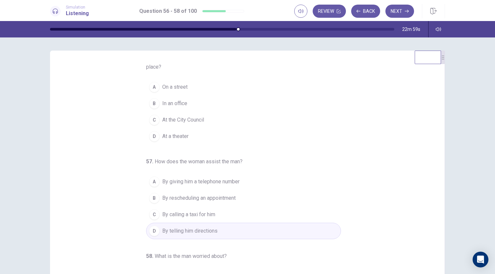
scroll to position [0, 0]
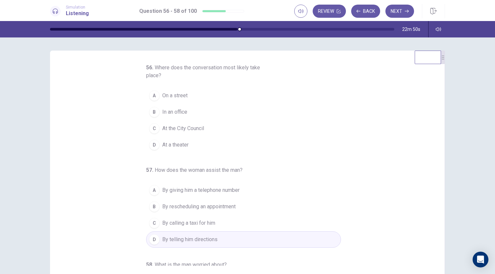
click at [167, 95] on span "On a street" at bounding box center [174, 96] width 25 height 8
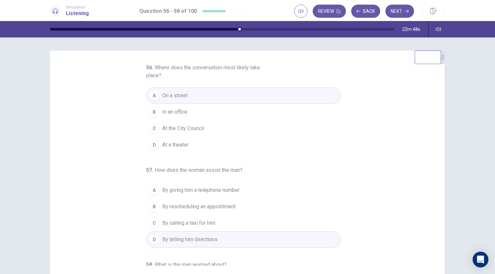
scroll to position [74, 0]
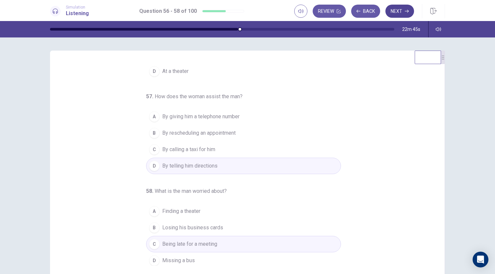
click at [408, 11] on icon "button" at bounding box center [407, 11] width 4 height 3
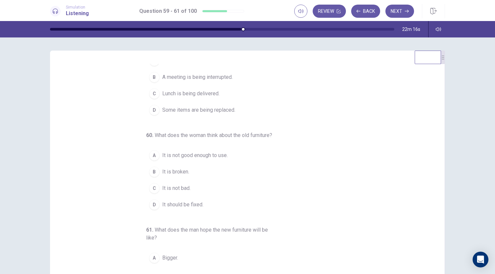
scroll to position [0, 0]
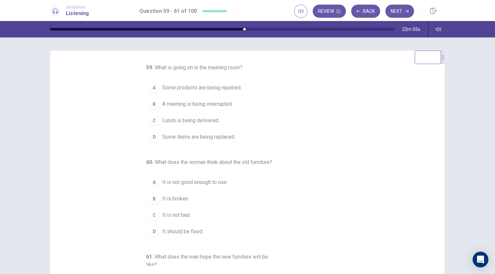
click at [168, 137] on span "Some items are being replaced." at bounding box center [198, 137] width 73 height 8
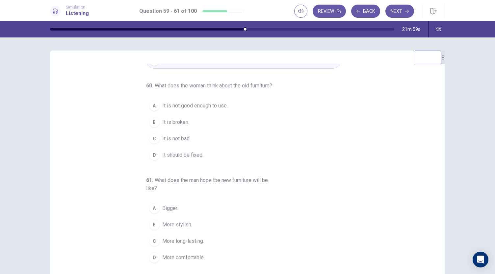
scroll to position [82, 0]
click at [173, 257] on span "More comfortable." at bounding box center [183, 258] width 42 height 8
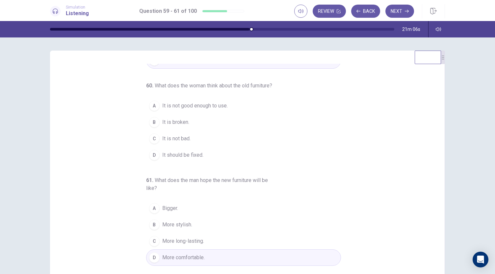
click at [166, 139] on span "It is not bad." at bounding box center [176, 139] width 28 height 8
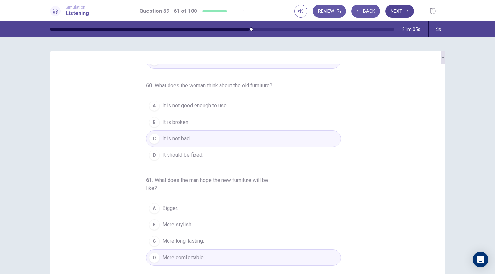
click at [396, 12] on button "Next" at bounding box center [399, 11] width 29 height 13
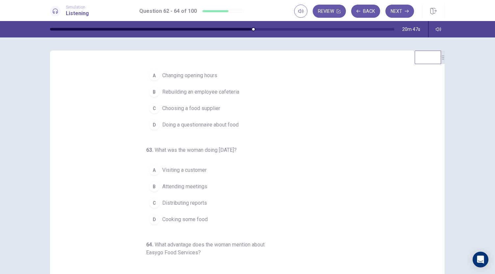
scroll to position [0, 0]
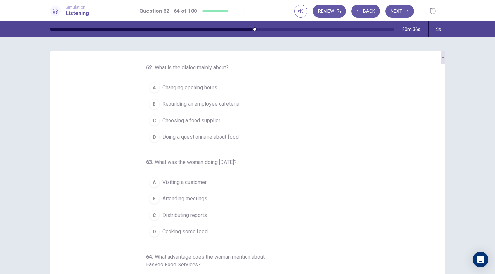
click at [175, 119] on span "Choosing a food supplier" at bounding box center [191, 121] width 58 height 8
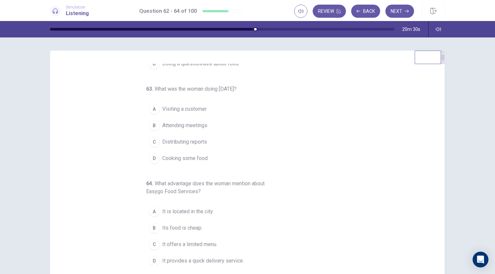
scroll to position [74, 0]
click at [180, 124] on span "Attending meetings" at bounding box center [184, 125] width 45 height 8
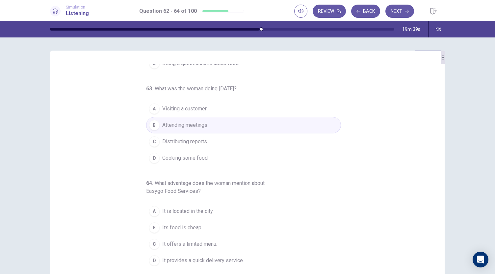
click at [196, 259] on span "It provides a quick delivery service." at bounding box center [203, 261] width 82 height 8
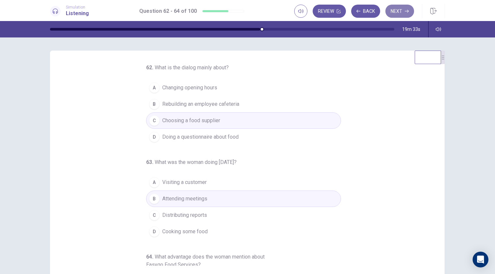
click at [401, 10] on button "Next" at bounding box center [399, 11] width 29 height 13
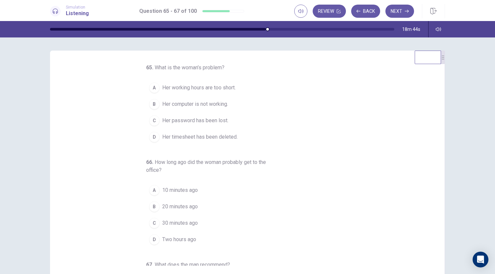
drag, startPoint x: 438, startPoint y: 156, endPoint x: 439, endPoint y: 189, distance: 33.3
click at [439, 189] on div "65 . What is the woman’s problem? A Her working hours are too short. B Her comp…" at bounding box center [247, 165] width 395 height 229
click at [199, 104] on span "Her computer is not working." at bounding box center [195, 104] width 66 height 8
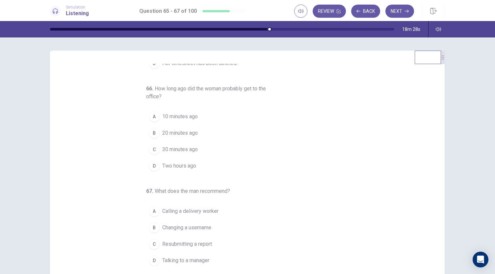
scroll to position [74, 0]
click at [178, 258] on span "Talking to a manager" at bounding box center [185, 261] width 47 height 8
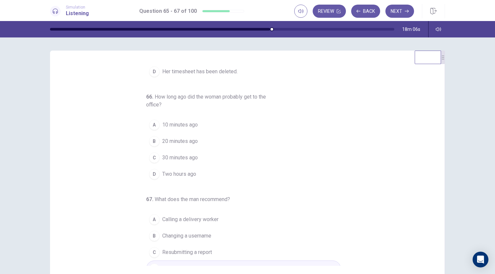
scroll to position [66, 0]
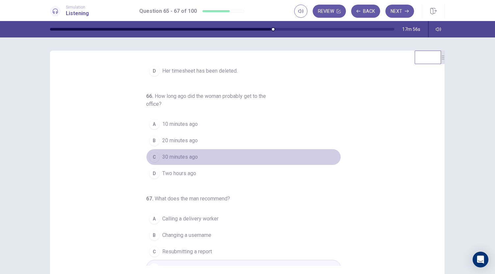
click at [188, 156] on span "30 minutes ago" at bounding box center [180, 157] width 36 height 8
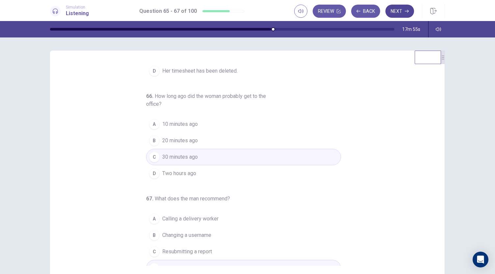
click at [397, 11] on button "Next" at bounding box center [399, 11] width 29 height 13
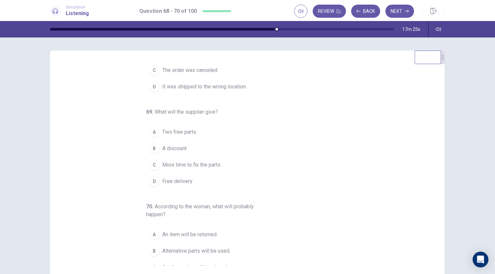
scroll to position [0, 0]
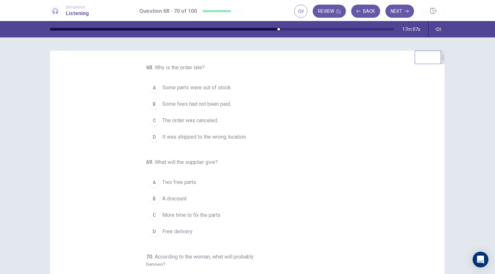
click at [188, 136] on span "It was shipped to the wrong location." at bounding box center [204, 137] width 85 height 8
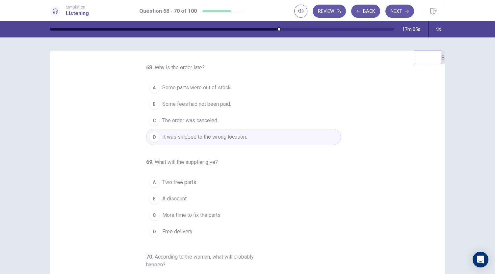
drag, startPoint x: 433, startPoint y: 162, endPoint x: 436, endPoint y: 198, distance: 36.3
click at [436, 198] on div "68 . Why is the order late? A Some parts were out of stock. B Some fees had not…" at bounding box center [250, 165] width 379 height 202
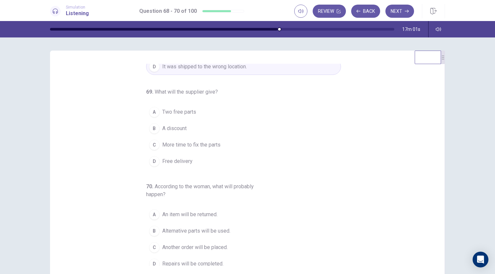
scroll to position [73, 0]
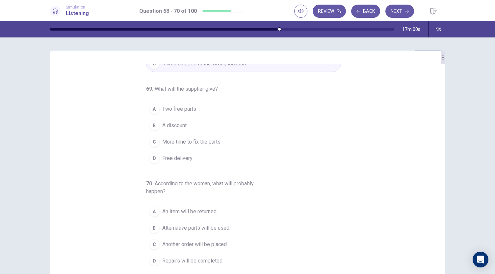
click at [178, 123] on span "A discount" at bounding box center [174, 126] width 24 height 8
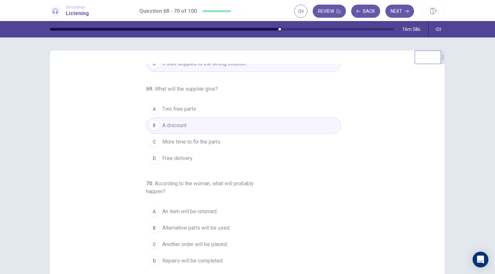
scroll to position [74, 0]
click at [185, 225] on span "Alternative parts will be used." at bounding box center [196, 228] width 68 height 8
click at [403, 11] on button "Next" at bounding box center [399, 11] width 29 height 13
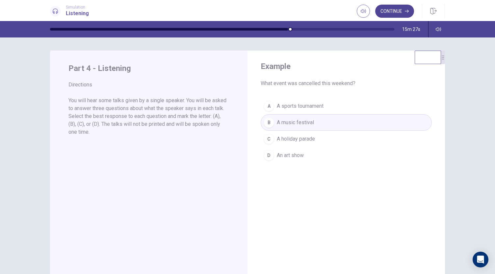
click at [390, 9] on button "Continue" at bounding box center [394, 11] width 39 height 13
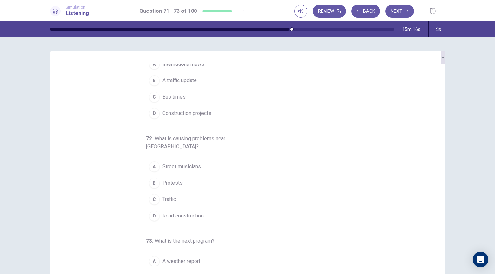
scroll to position [0, 0]
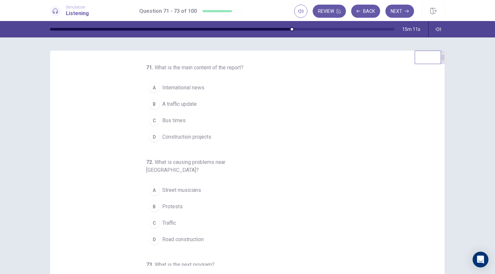
click at [167, 102] on span "A traffic update" at bounding box center [179, 104] width 35 height 8
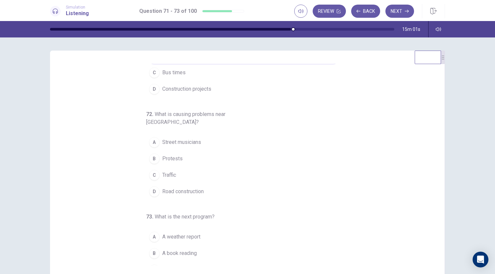
scroll to position [66, 0]
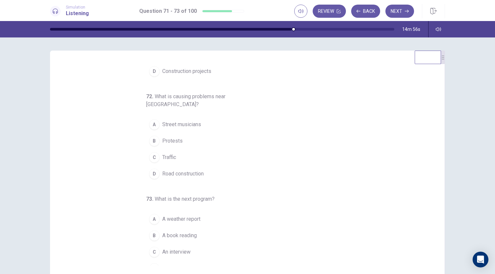
click at [178, 170] on span "Road construction" at bounding box center [182, 174] width 41 height 8
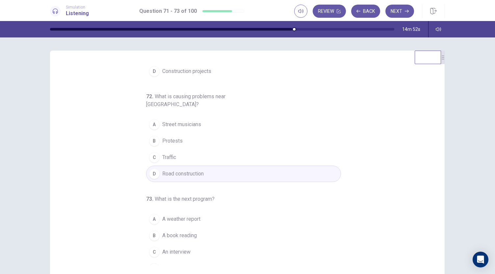
drag, startPoint x: 438, startPoint y: 194, endPoint x: 434, endPoint y: 204, distance: 9.8
click at [434, 204] on div "71 . What is the main content of the report? A International news B A traffic u…" at bounding box center [250, 165] width 379 height 202
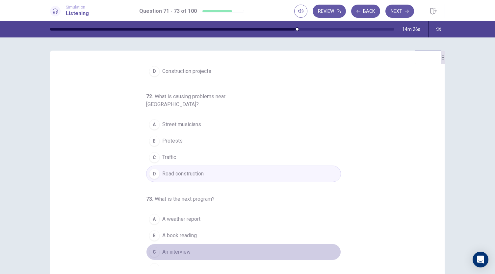
click at [167, 248] on span "An interview" at bounding box center [176, 252] width 28 height 8
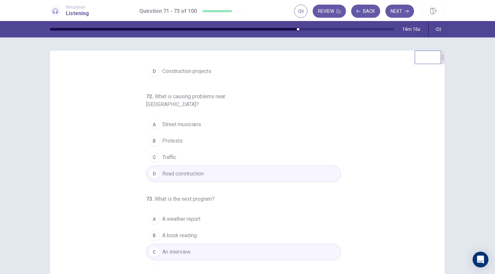
drag, startPoint x: 438, startPoint y: 207, endPoint x: 432, endPoint y: 86, distance: 121.2
click at [432, 86] on div "71 . What is the main content of the report? A International news B A traffic u…" at bounding box center [247, 165] width 395 height 229
click at [396, 10] on button "Next" at bounding box center [399, 11] width 29 height 13
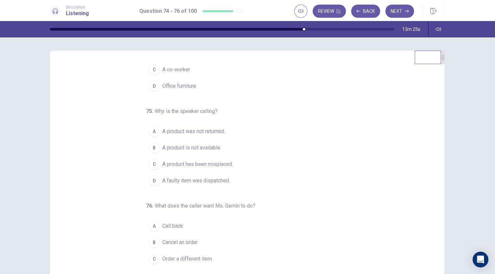
scroll to position [55, 0]
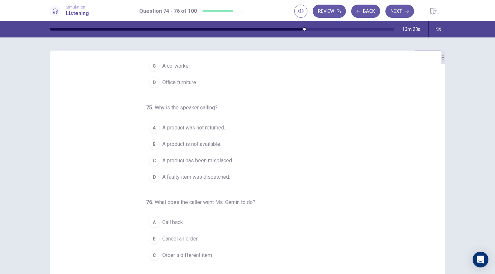
click at [198, 143] on span "A product is not available." at bounding box center [191, 144] width 59 height 8
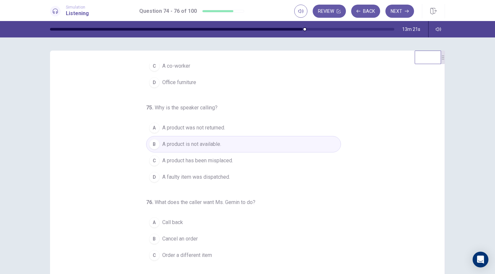
scroll to position [66, 0]
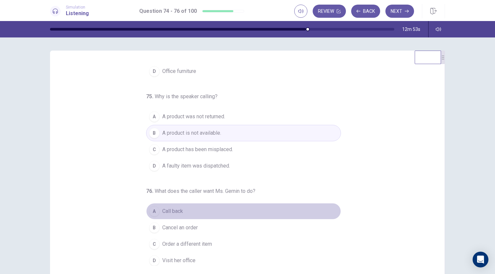
click at [167, 208] on span "Call back" at bounding box center [172, 212] width 21 height 8
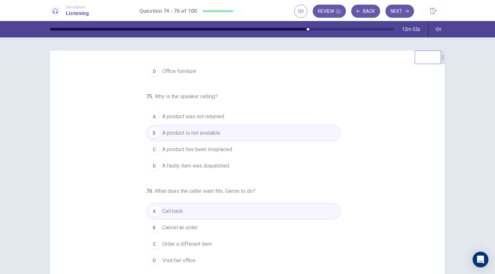
scroll to position [0, 0]
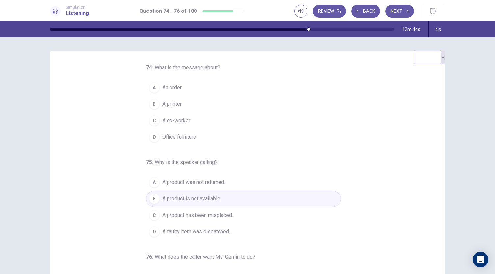
click at [165, 87] on span "An order" at bounding box center [171, 88] width 19 height 8
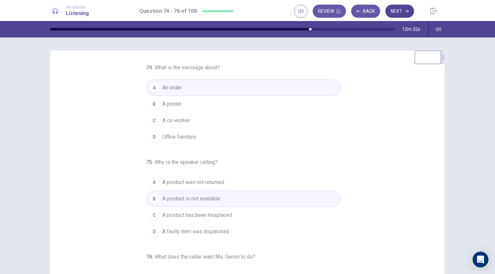
click at [395, 12] on button "Next" at bounding box center [399, 11] width 29 height 13
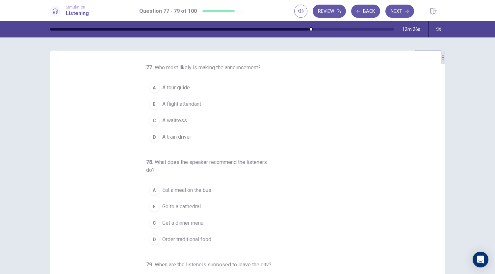
drag, startPoint x: 433, startPoint y: 115, endPoint x: 434, endPoint y: 130, distance: 14.8
click at [434, 130] on div "77 . Who most likely is making the announcement? A A tour guide B A flight atte…" at bounding box center [250, 165] width 379 height 202
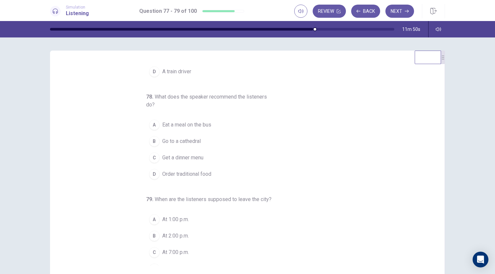
scroll to position [74, 0]
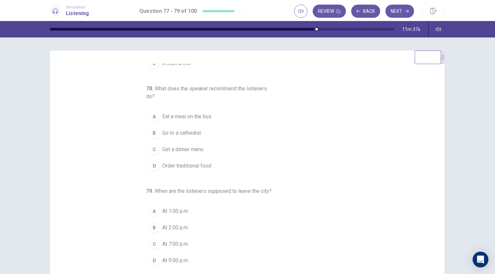
click at [151, 240] on div "C" at bounding box center [154, 244] width 11 height 11
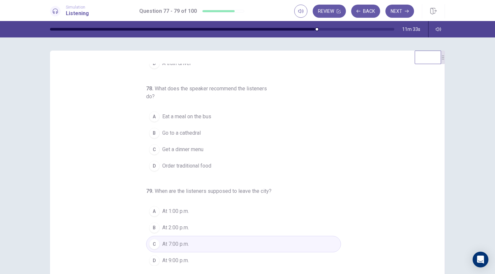
scroll to position [0, 0]
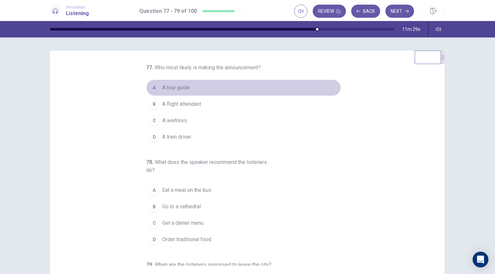
click at [172, 89] on span "A tour guide" at bounding box center [176, 88] width 28 height 8
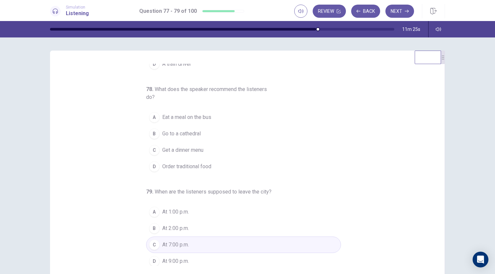
scroll to position [74, 0]
click at [183, 165] on span "Order traditional food" at bounding box center [186, 166] width 49 height 8
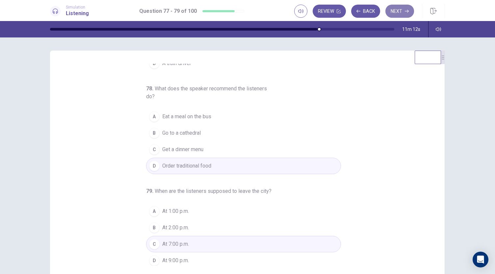
click at [395, 12] on button "Next" at bounding box center [399, 11] width 29 height 13
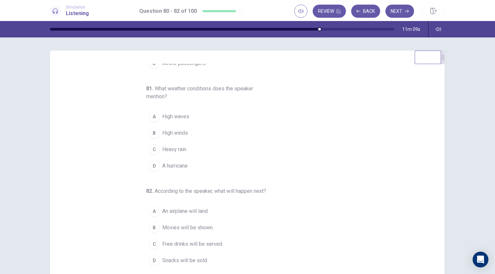
drag, startPoint x: 438, startPoint y: 146, endPoint x: 438, endPoint y: 75, distance: 70.7
click at [438, 75] on div "80 . Who most likely are the listeners? A Travel agents B Students C Shoppers D…" at bounding box center [247, 165] width 395 height 229
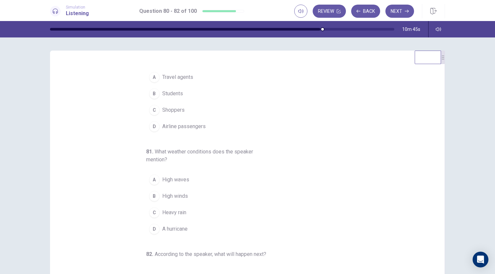
scroll to position [0, 0]
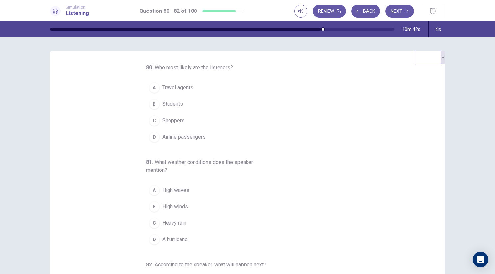
click at [176, 136] on span "Airline passengers" at bounding box center [183, 137] width 43 height 8
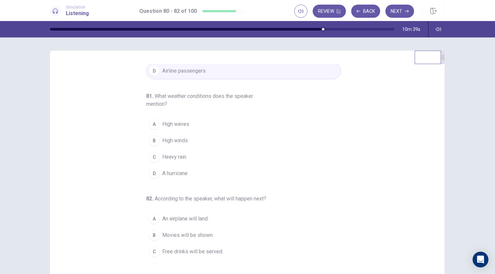
scroll to position [74, 0]
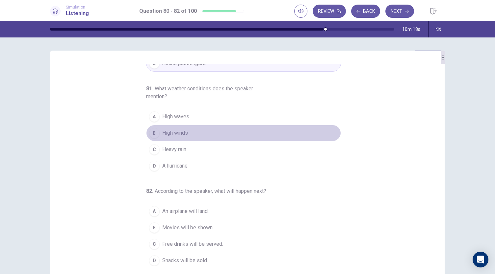
click at [167, 131] on span "High winds" at bounding box center [175, 133] width 26 height 8
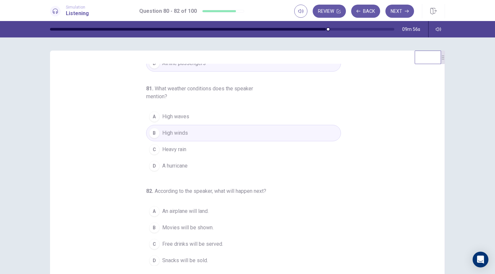
click at [198, 242] on span "Free drinks will be served." at bounding box center [192, 244] width 61 height 8
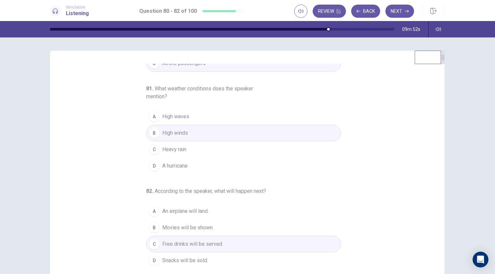
scroll to position [0, 0]
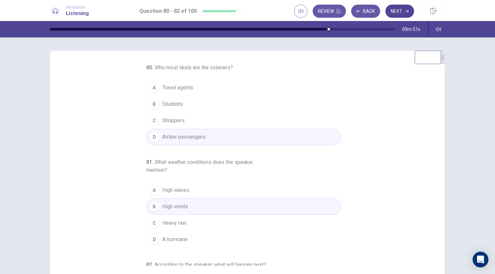
click at [400, 11] on button "Next" at bounding box center [399, 11] width 29 height 13
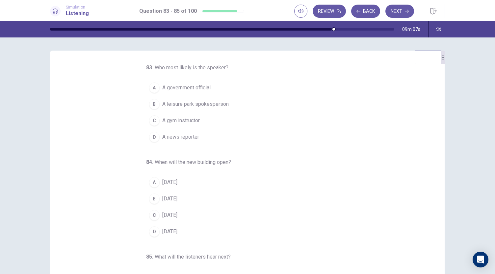
click at [179, 138] on span "A news reporter" at bounding box center [180, 137] width 37 height 8
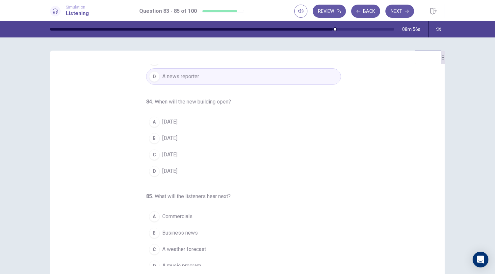
scroll to position [66, 0]
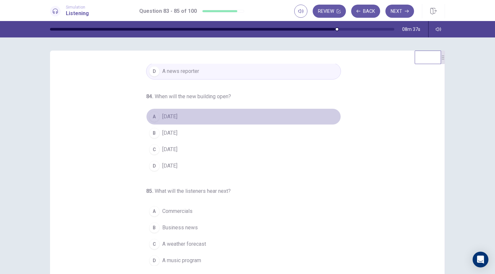
click at [168, 115] on span "In two years" at bounding box center [169, 117] width 15 height 8
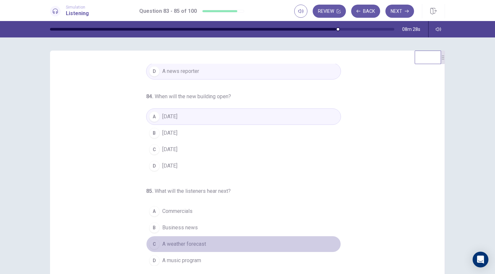
click at [176, 242] on span "A weather forecast" at bounding box center [184, 244] width 44 height 8
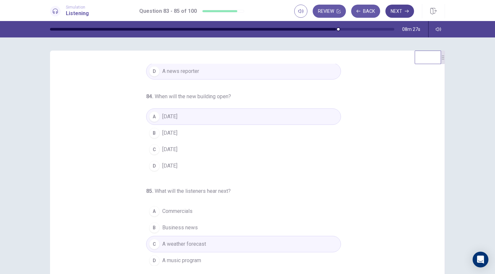
click at [395, 12] on button "Next" at bounding box center [399, 11] width 29 height 13
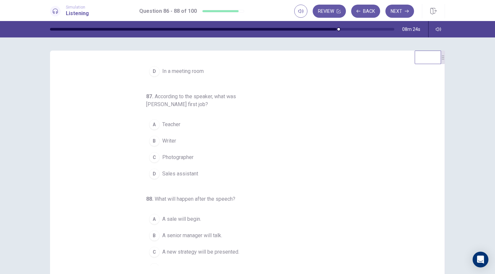
drag, startPoint x: 438, startPoint y: 153, endPoint x: 439, endPoint y: 74, distance: 78.3
click at [439, 74] on div "86 . Where is the speech taking place? A In a classroom B In a bookstore C In a…" at bounding box center [247, 165] width 395 height 229
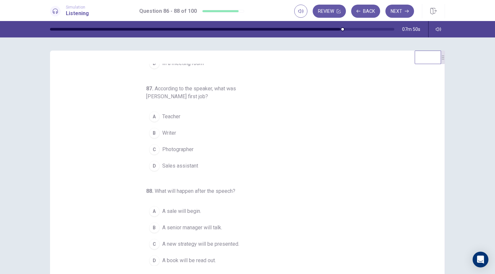
scroll to position [0, 0]
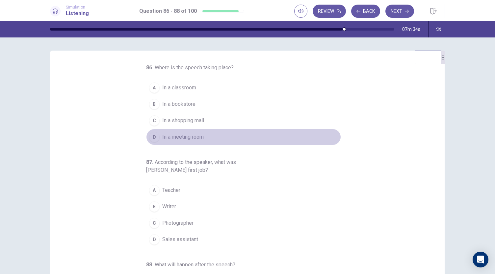
click at [174, 136] on span "In a meeting room" at bounding box center [182, 137] width 41 height 8
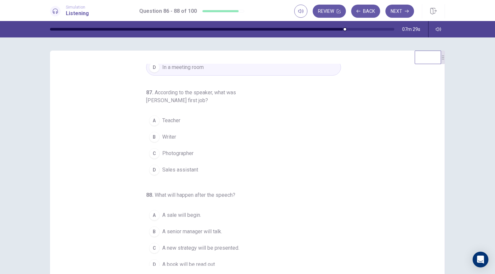
scroll to position [71, 0]
click at [171, 169] on span "Sales assistant" at bounding box center [180, 169] width 36 height 8
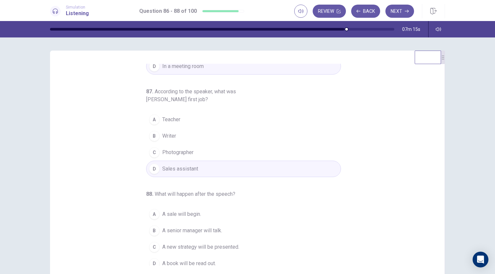
scroll to position [74, 0]
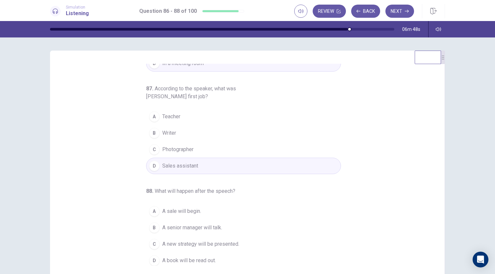
click at [194, 243] on span "A new strategy will be presented." at bounding box center [200, 244] width 77 height 8
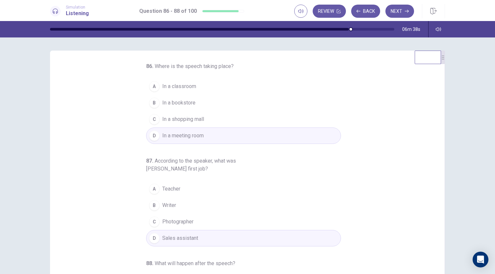
scroll to position [0, 0]
click at [398, 14] on button "Next" at bounding box center [399, 11] width 29 height 13
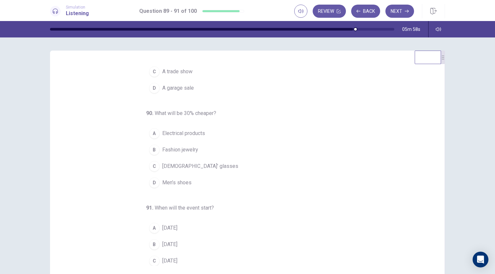
scroll to position [53, 0]
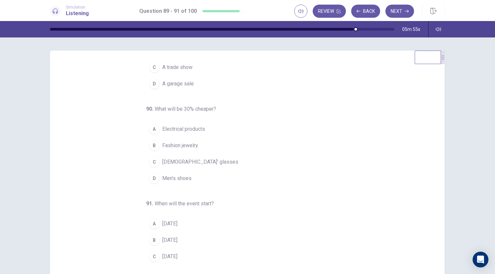
click at [170, 129] on span "Electrical products" at bounding box center [183, 129] width 43 height 8
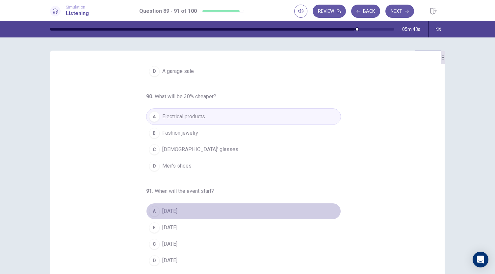
click at [171, 208] on span "On Thursday" at bounding box center [169, 212] width 15 height 8
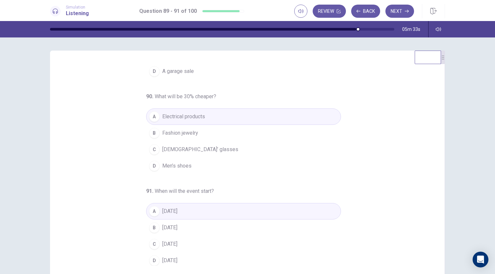
click at [168, 227] on span "On Friday" at bounding box center [169, 228] width 15 height 8
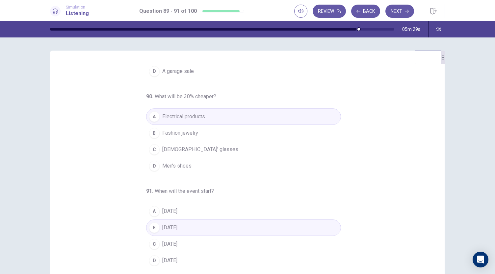
scroll to position [0, 0]
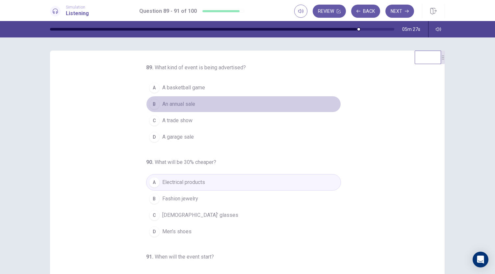
click at [175, 105] on span "An annual sale" at bounding box center [178, 104] width 33 height 8
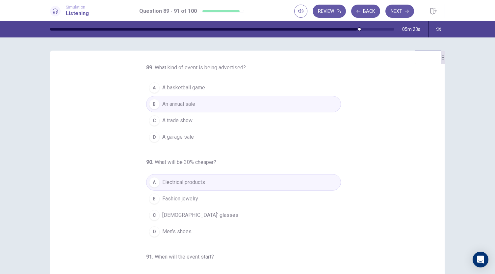
drag, startPoint x: 439, startPoint y: 127, endPoint x: 443, endPoint y: 173, distance: 46.3
click at [443, 173] on div "89 . What kind of event is being advertised? A A basketball game B An annual sa…" at bounding box center [247, 165] width 416 height 229
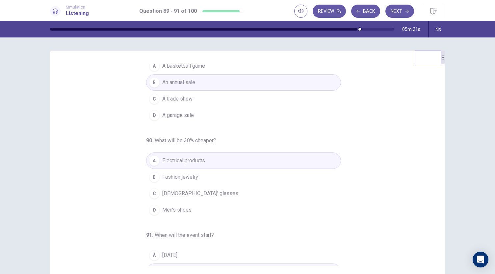
scroll to position [66, 0]
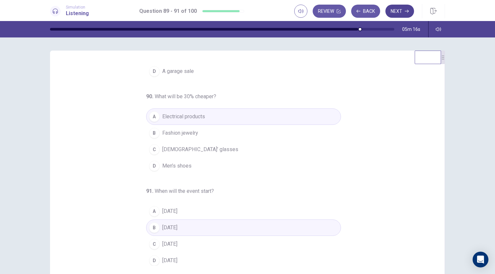
click at [401, 12] on button "Next" at bounding box center [399, 11] width 29 height 13
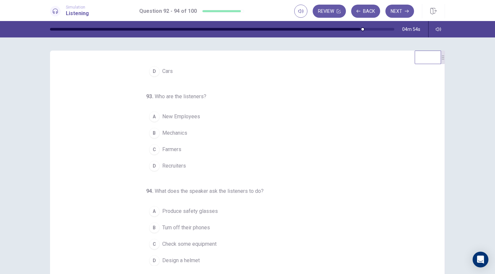
scroll to position [0, 0]
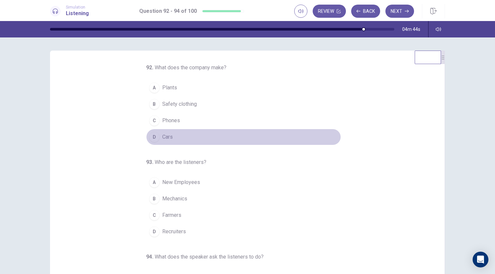
click at [166, 135] on span "Cars" at bounding box center [167, 137] width 11 height 8
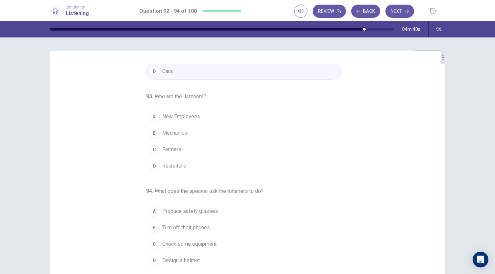
scroll to position [66, 0]
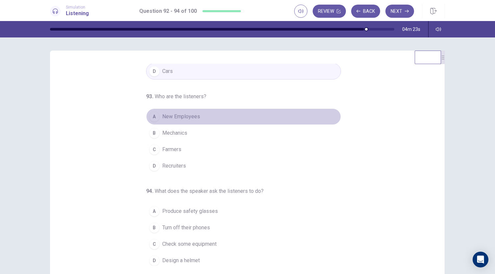
click at [177, 115] on span "New Employees" at bounding box center [181, 117] width 38 height 8
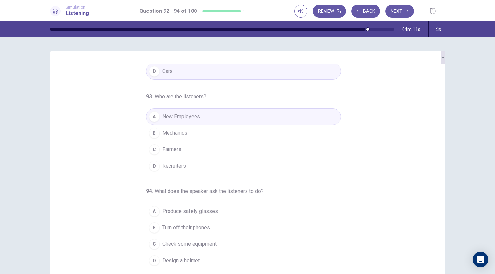
click at [174, 224] on span "Turn off their phones" at bounding box center [186, 228] width 48 height 8
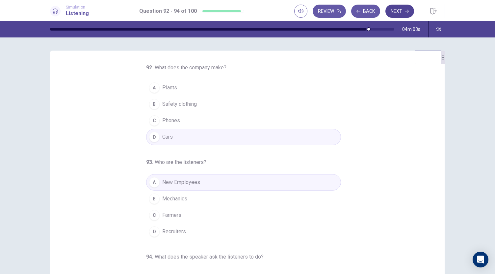
click at [399, 12] on button "Next" at bounding box center [399, 11] width 29 height 13
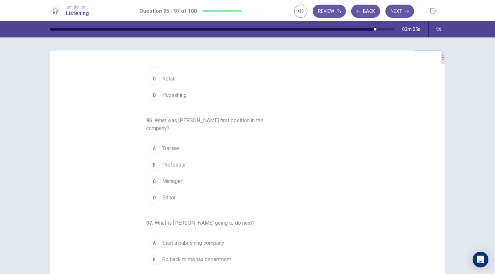
scroll to position [44, 0]
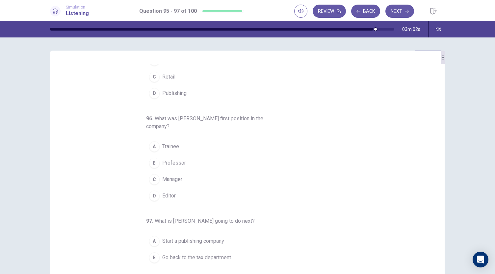
click at [168, 147] on span "Trainee" at bounding box center [170, 147] width 17 height 8
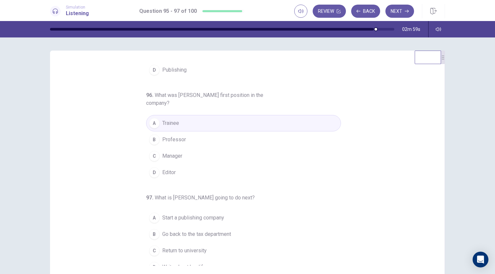
scroll to position [74, 0]
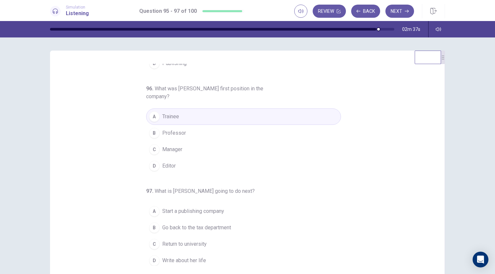
click at [175, 257] on span "Write about her life" at bounding box center [184, 261] width 44 height 8
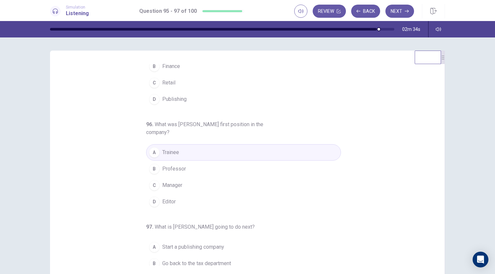
scroll to position [0, 0]
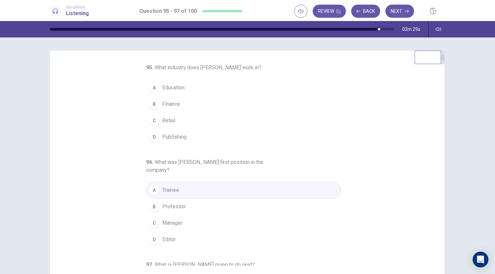
click at [168, 104] on span "Finance" at bounding box center [171, 104] width 18 height 8
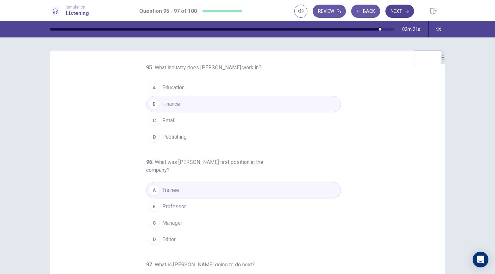
click at [396, 10] on button "Next" at bounding box center [399, 11] width 29 height 13
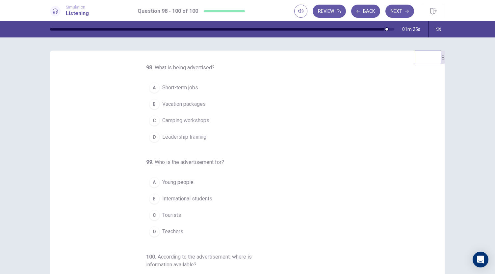
click at [173, 85] on span "Short-term jobs" at bounding box center [180, 88] width 36 height 8
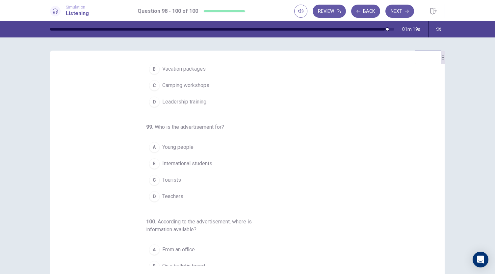
scroll to position [59, 0]
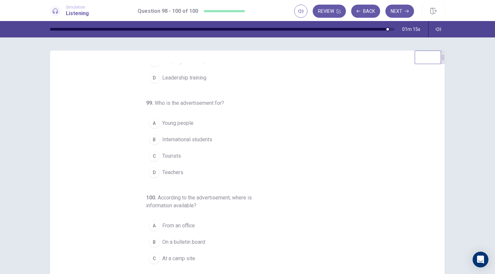
click at [171, 122] on span "Young people" at bounding box center [177, 123] width 31 height 8
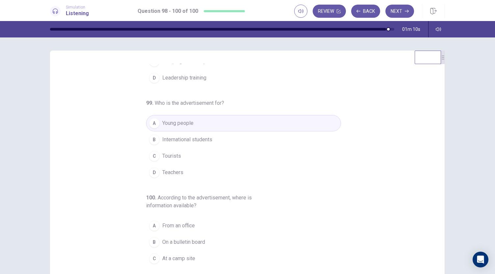
scroll to position [74, 0]
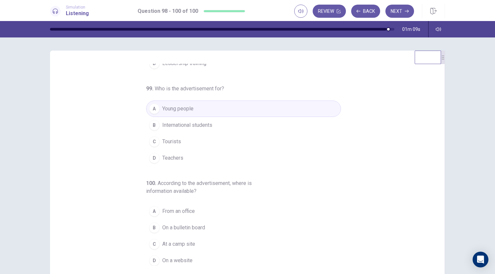
drag, startPoint x: 438, startPoint y: 189, endPoint x: 439, endPoint y: 218, distance: 29.3
click at [439, 218] on div "98 . What is being advertised? A Short-term jobs B Vacation packages C Camping …" at bounding box center [247, 165] width 395 height 229
click at [170, 258] on span "On a website" at bounding box center [177, 261] width 30 height 8
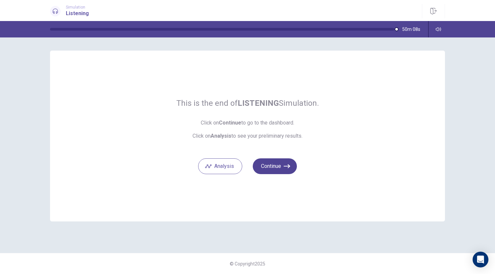
click at [270, 167] on button "Continue" at bounding box center [275, 167] width 44 height 16
